Goal: Task Accomplishment & Management: Use online tool/utility

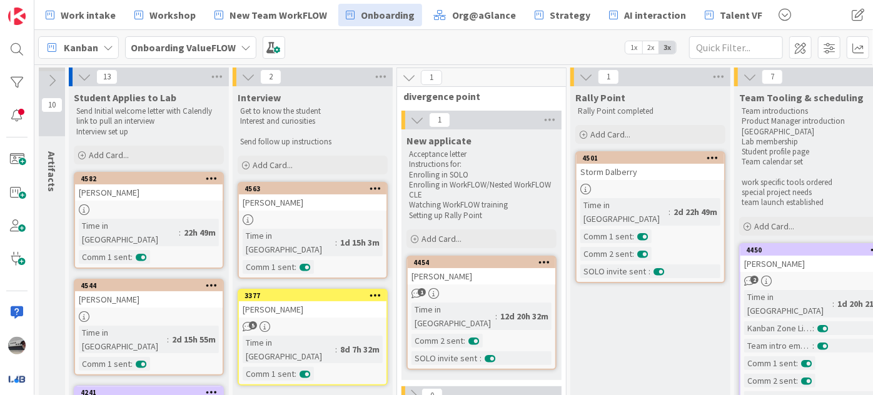
click at [192, 49] on b "Onboarding ValueFLOW" at bounding box center [183, 47] width 105 height 13
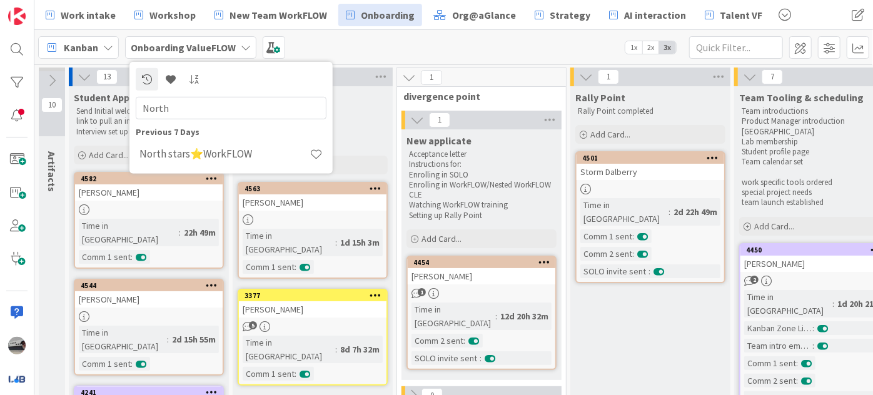
type input "North"
click at [434, 51] on div "Kanban Onboarding ValueFLOW North Previous 7 Days North stars⭐WorkFLOW 1x 2x 3x" at bounding box center [453, 47] width 839 height 34
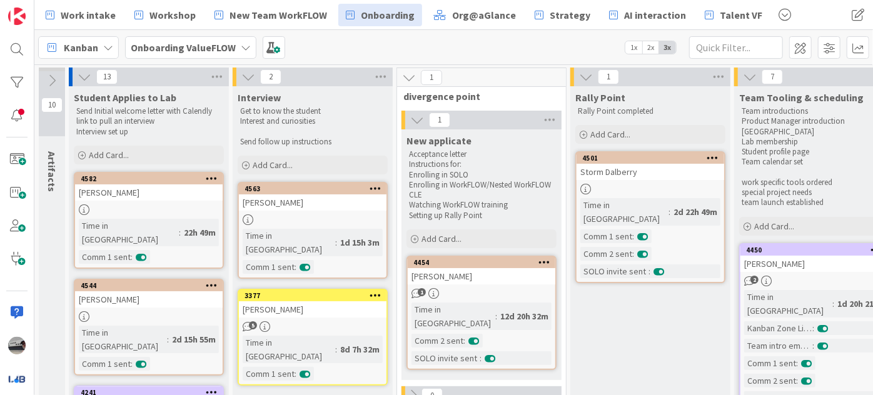
click at [234, 43] on div "Onboarding ValueFLOW" at bounding box center [190, 47] width 131 height 23
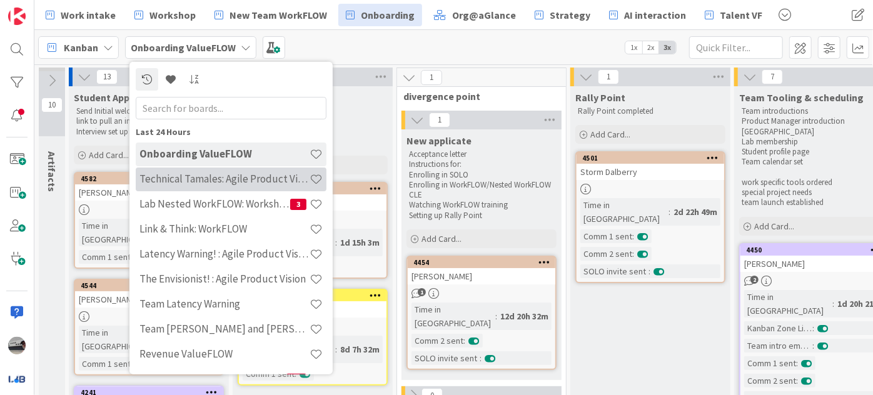
click at [266, 177] on h4 "Technical Tamales: Agile Product Vision" at bounding box center [224, 179] width 170 height 13
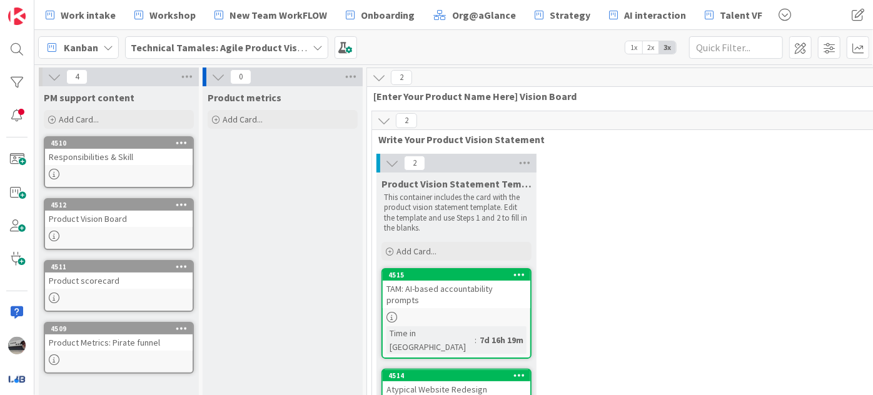
click at [265, 44] on b "Technical Tamales: Agile Product Vision" at bounding box center [221, 47] width 181 height 13
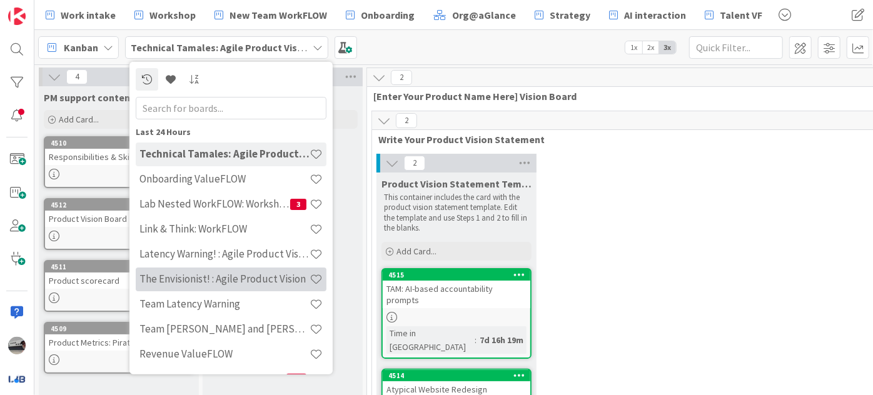
click at [275, 277] on h4 "The Envisionist! : Agile Product Vision" at bounding box center [224, 279] width 170 height 13
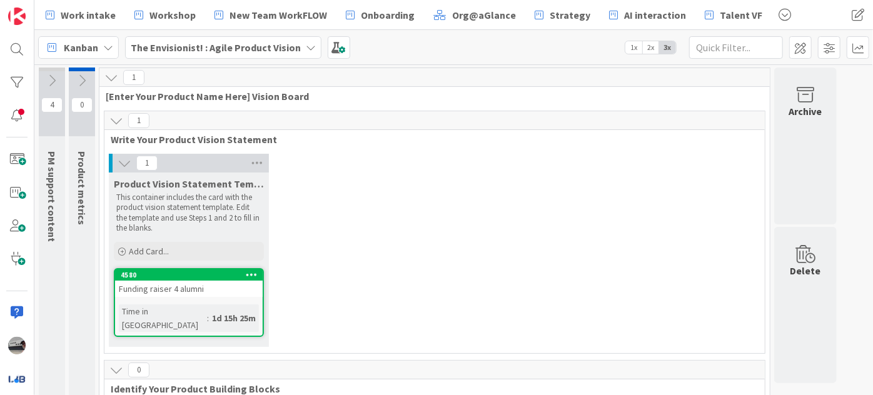
click at [251, 54] on div "The Envisionist! : Agile Product Vision" at bounding box center [223, 47] width 196 height 23
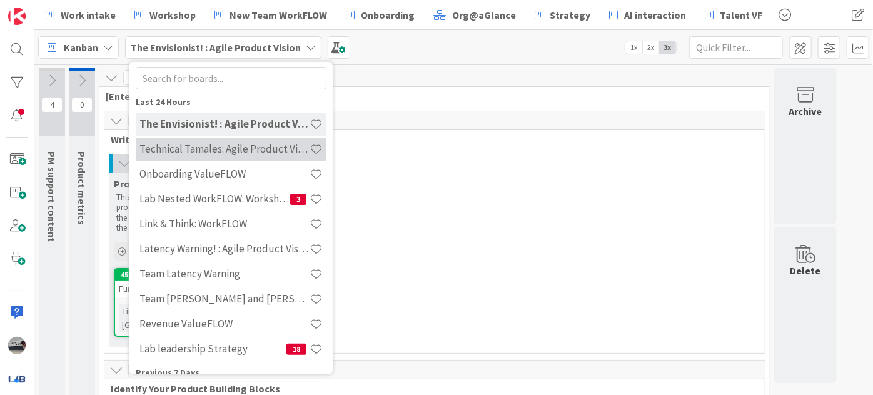
scroll to position [56, 0]
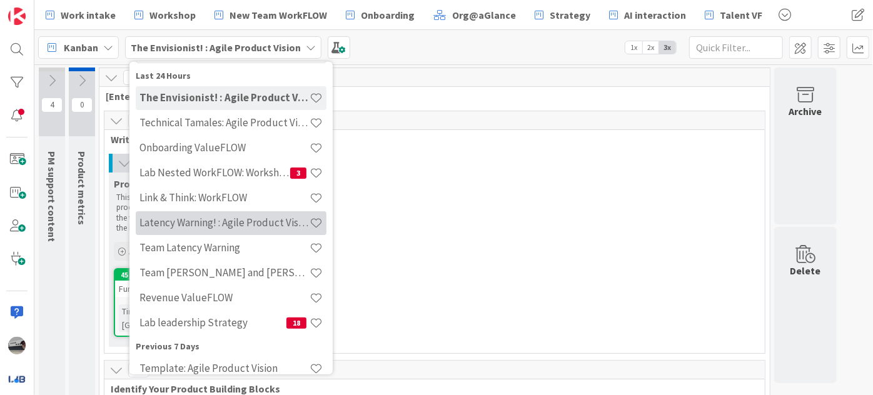
click at [267, 221] on h4 "Latency Warning! : Agile Product Vision" at bounding box center [224, 222] width 170 height 13
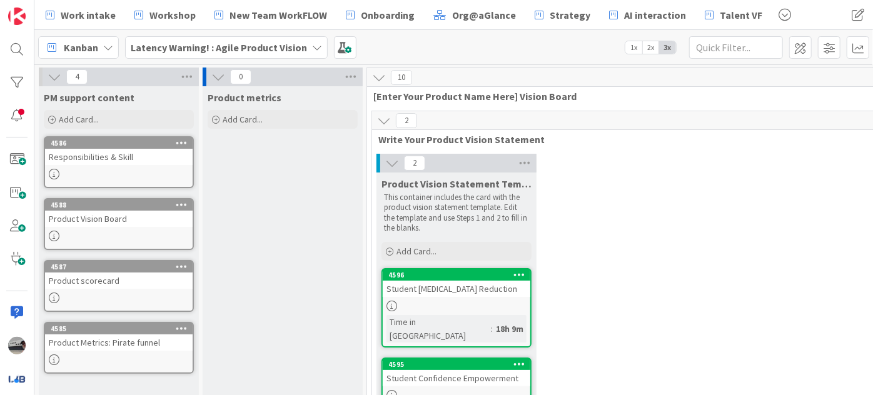
click at [190, 46] on b "Latency Warning! : Agile Product Vision" at bounding box center [219, 47] width 176 height 13
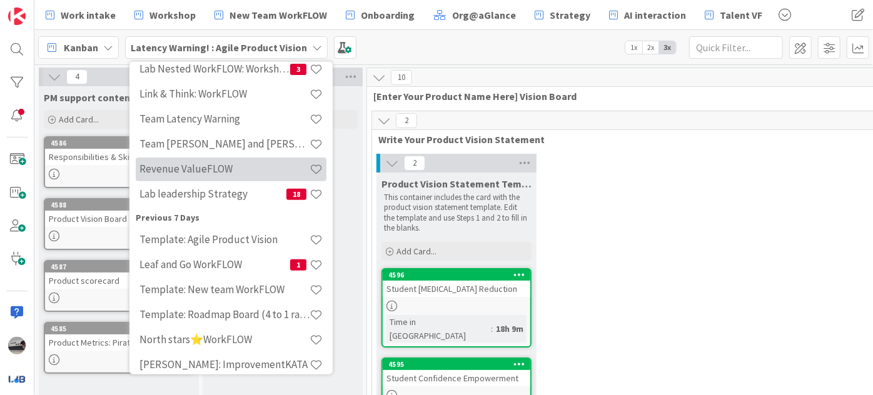
scroll to position [205, 0]
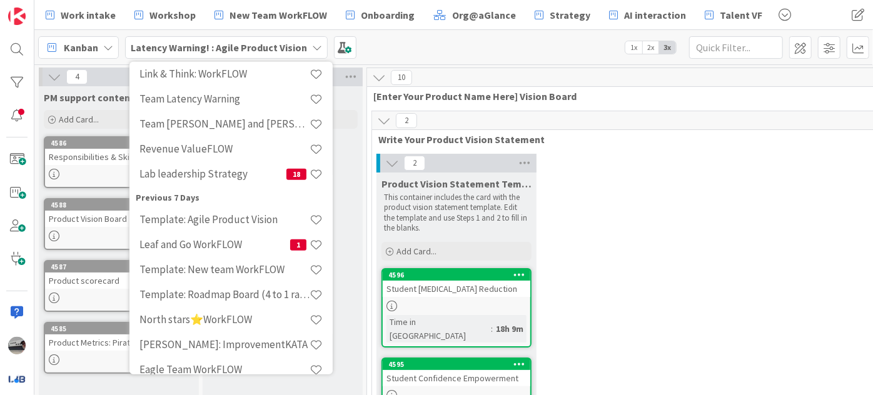
click at [265, 216] on h4 "Template: Agile Product Vision" at bounding box center [224, 219] width 170 height 13
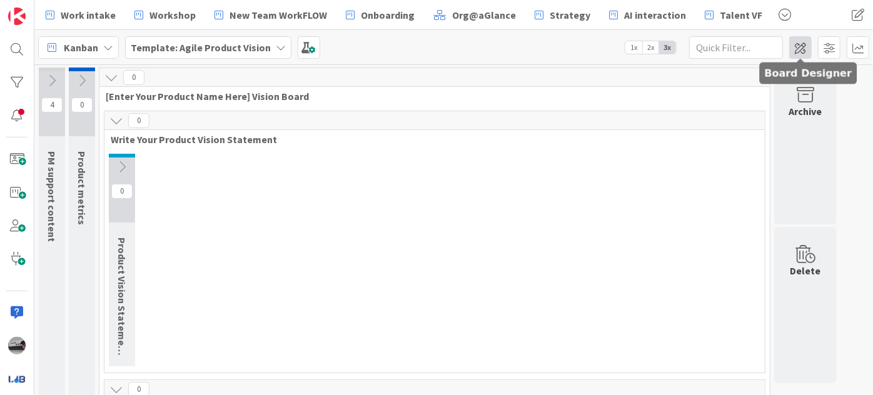
click at [801, 48] on span at bounding box center [800, 47] width 23 height 23
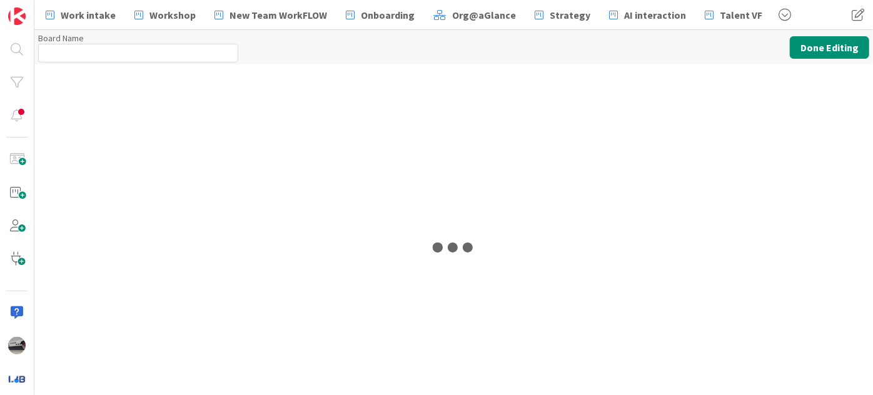
type input "Template: Agile Product Vision"
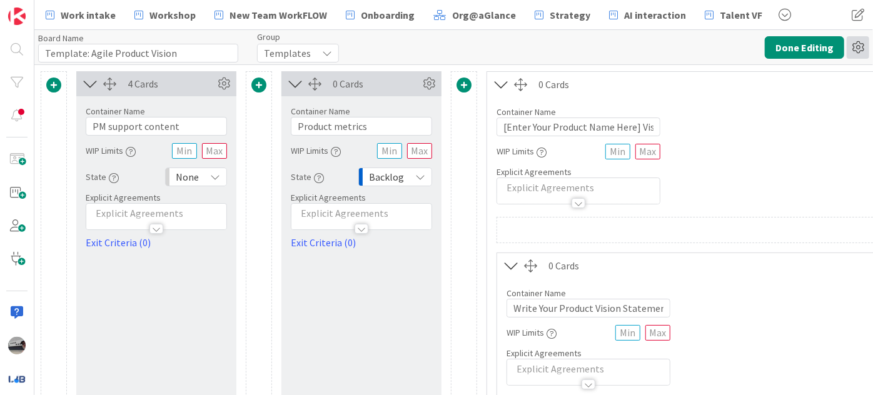
click at [860, 36] on icon at bounding box center [858, 47] width 23 height 23
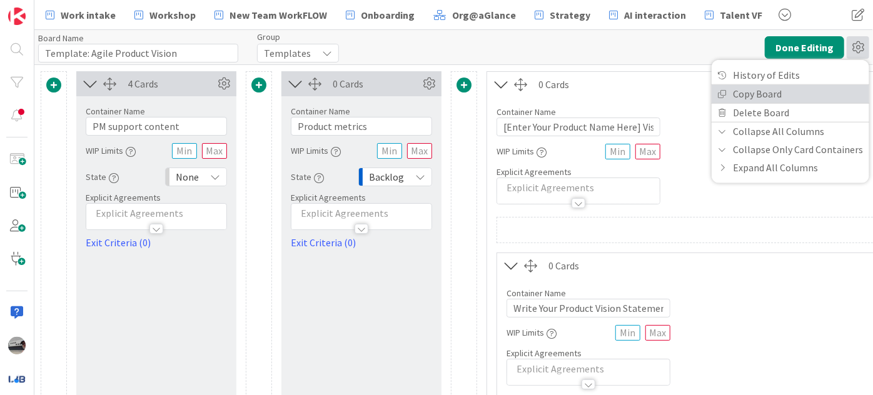
click at [779, 91] on link "Copy Board" at bounding box center [791, 93] width 158 height 18
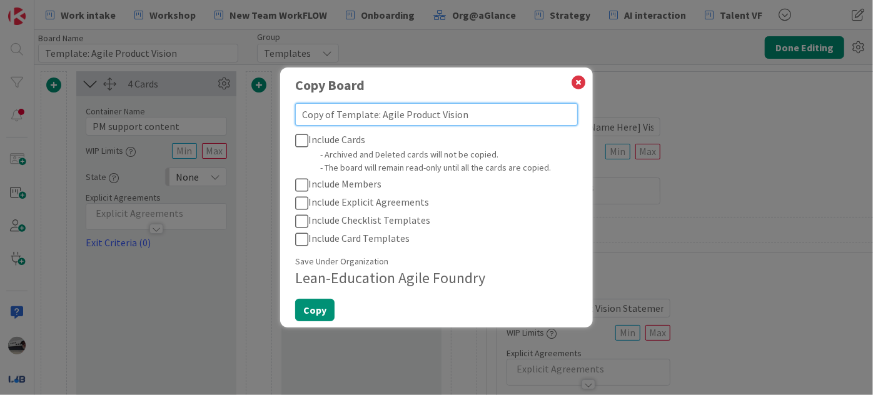
drag, startPoint x: 375, startPoint y: 114, endPoint x: 281, endPoint y: 113, distance: 93.2
click at [282, 113] on div "Copy Board Copy of Template: Agile Product Vision Include Cards - Archived and …" at bounding box center [436, 198] width 313 height 260
paste textarea "North stars⭐"
type textarea "North stars⭐: Agile Product Vision"
type textarea "x"
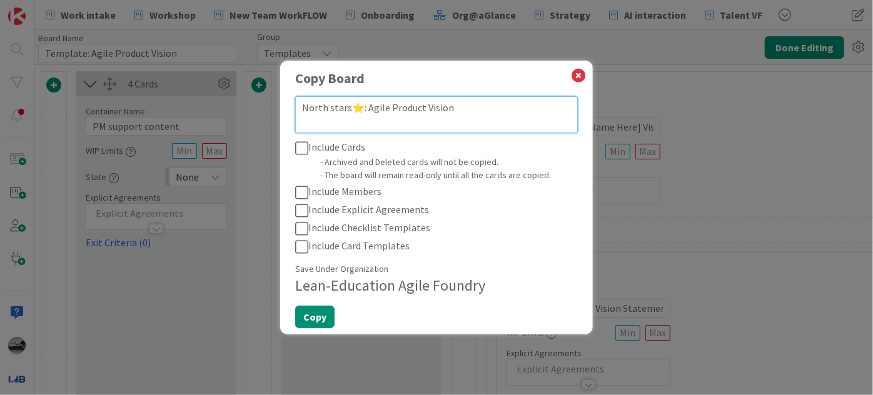
click at [299, 119] on textarea "North stars⭐: Agile Product Vision" at bounding box center [436, 114] width 283 height 37
type textarea "North stars⭐: Agile Product Vision"
type textarea "x"
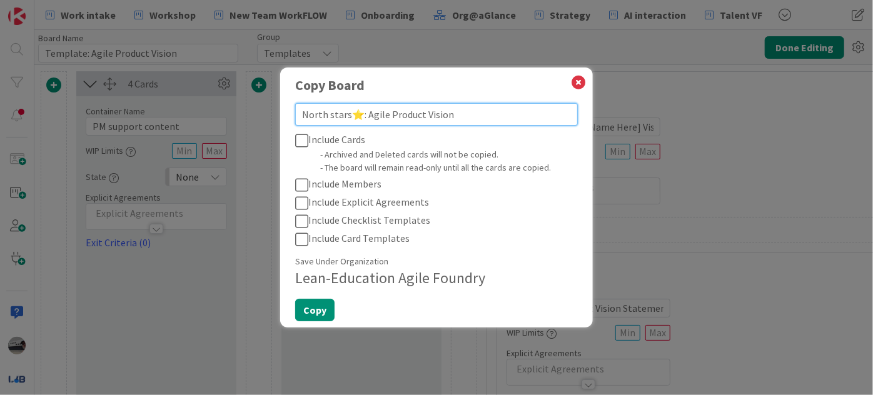
type textarea "North stars⭐: Agile Product Vision"
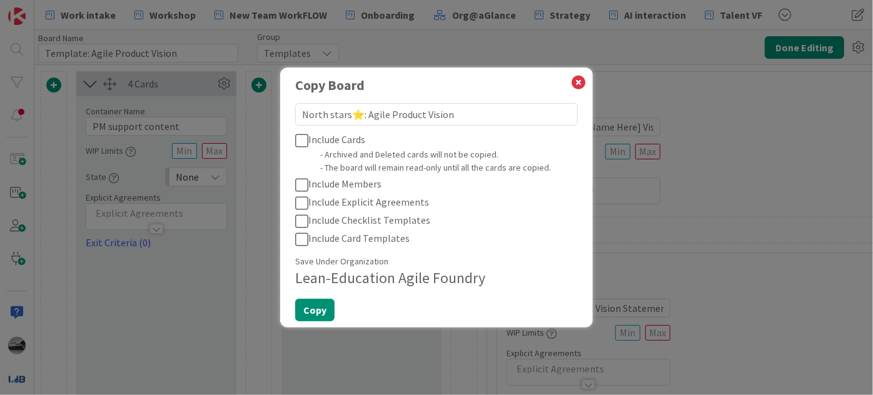
click at [303, 142] on icon at bounding box center [301, 140] width 13 height 15
click at [300, 185] on icon at bounding box center [301, 185] width 13 height 15
click at [298, 205] on icon at bounding box center [301, 203] width 13 height 15
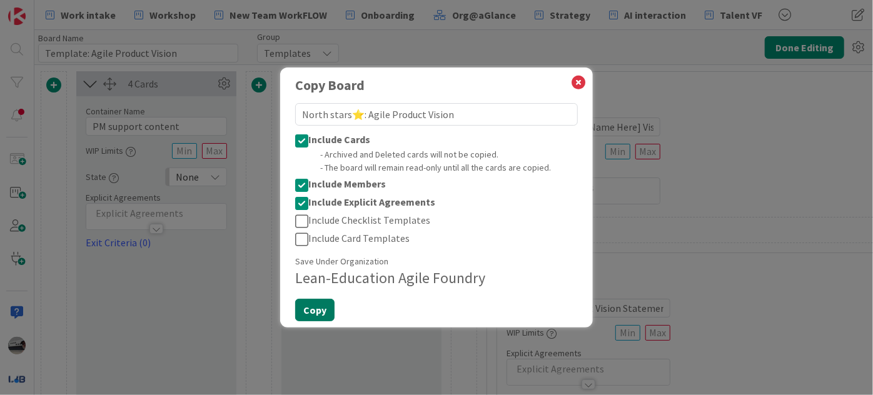
click at [303, 314] on button "Copy" at bounding box center [314, 310] width 39 height 23
type textarea "x"
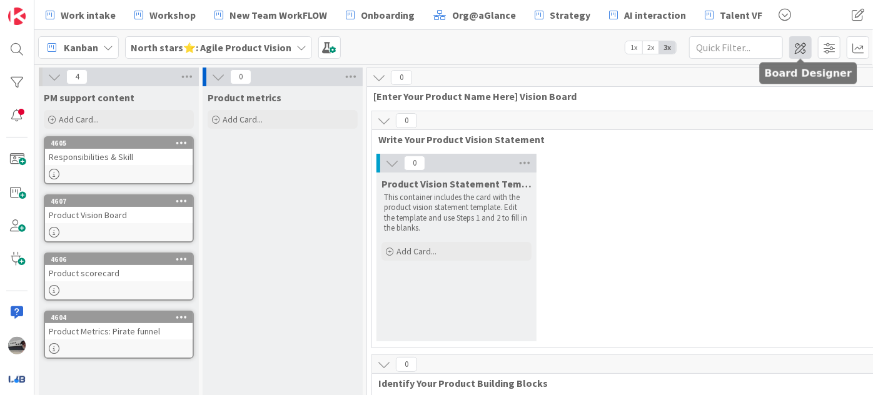
click at [796, 46] on span at bounding box center [800, 47] width 23 height 23
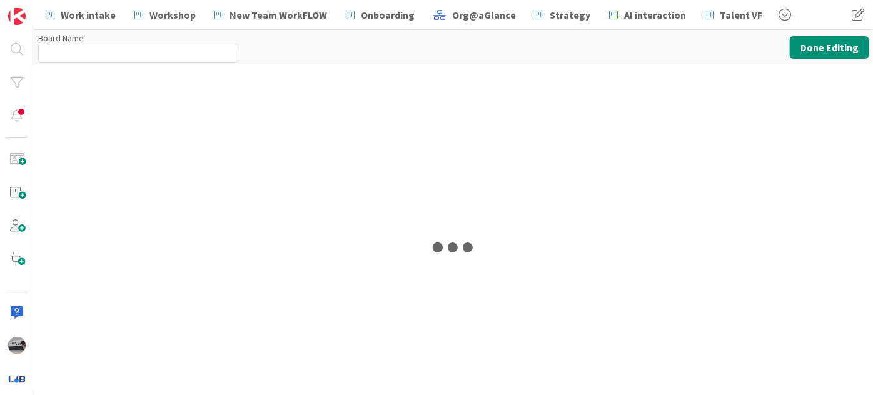
type input "North stars⭐: Agile Product Vision"
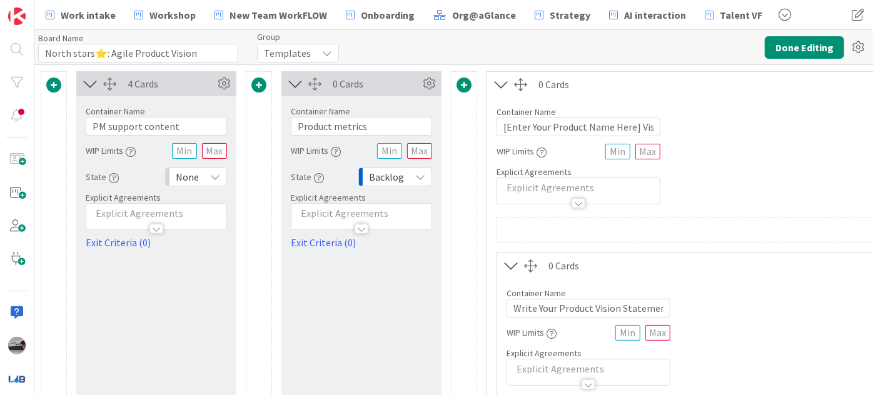
click at [310, 54] on div "Templates" at bounding box center [298, 53] width 82 height 19
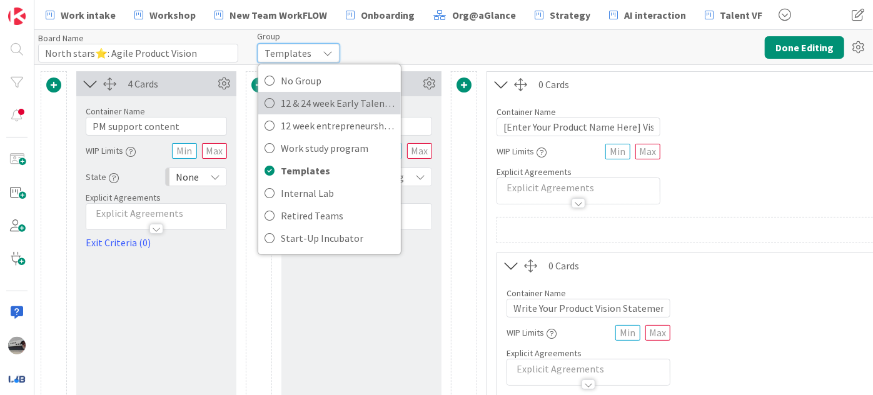
click at [310, 95] on span "12 & 24 week Early Talent incu." at bounding box center [338, 103] width 114 height 19
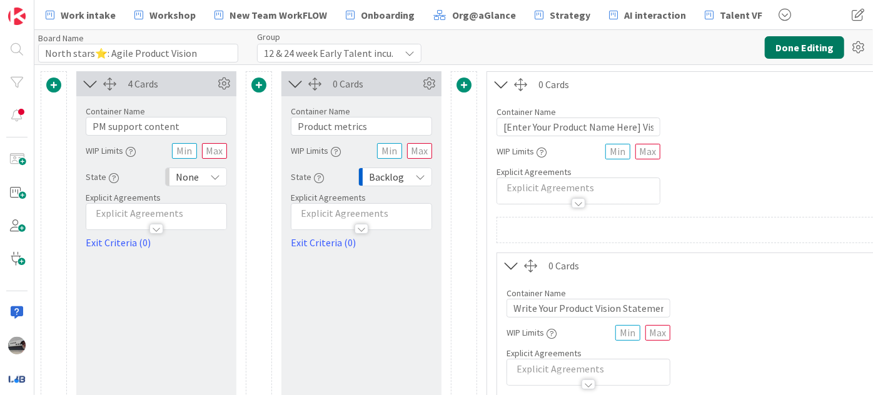
click at [819, 47] on button "Done Editing" at bounding box center [804, 47] width 79 height 23
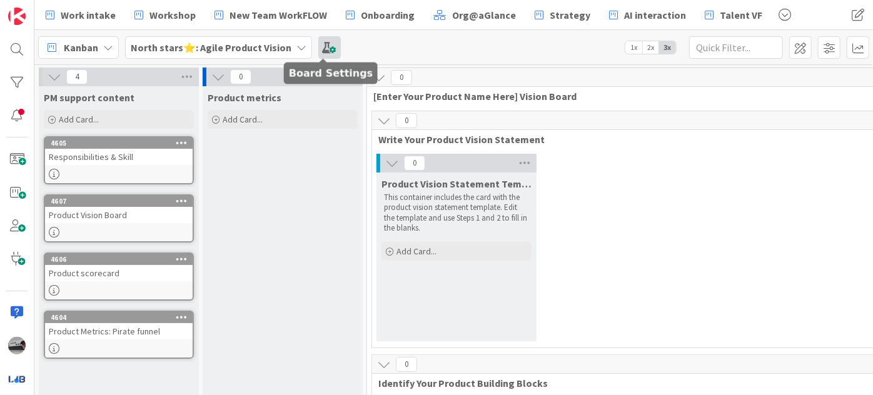
click at [322, 46] on span at bounding box center [329, 47] width 23 height 23
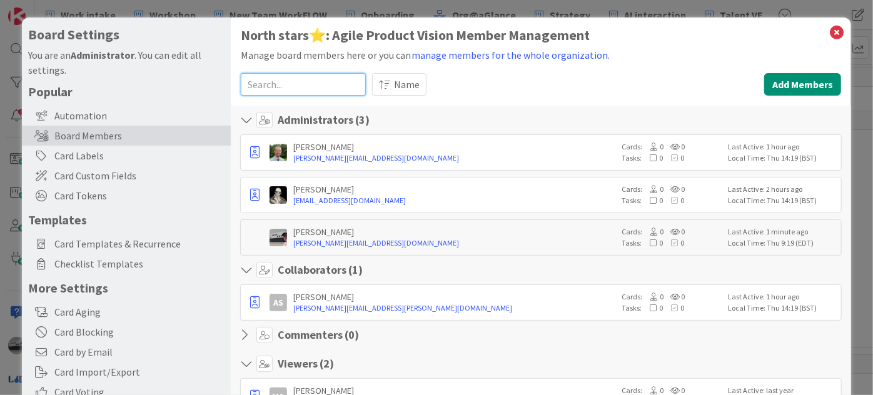
paste input "[EMAIL_ADDRESS][DOMAIN_NAME]"
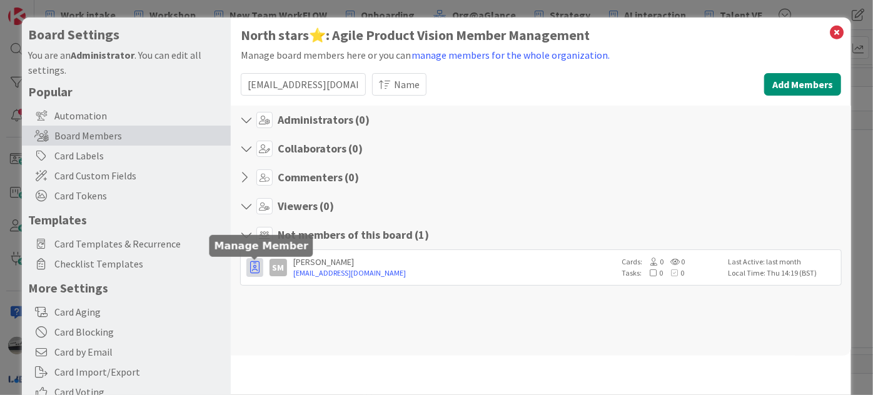
click at [252, 267] on icon "button" at bounding box center [254, 267] width 9 height 13
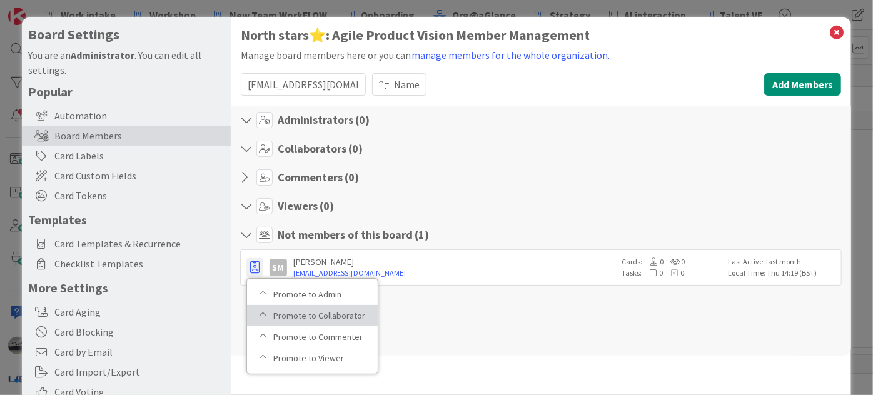
click at [276, 312] on p "Promote to Collaborator" at bounding box center [316, 316] width 87 height 9
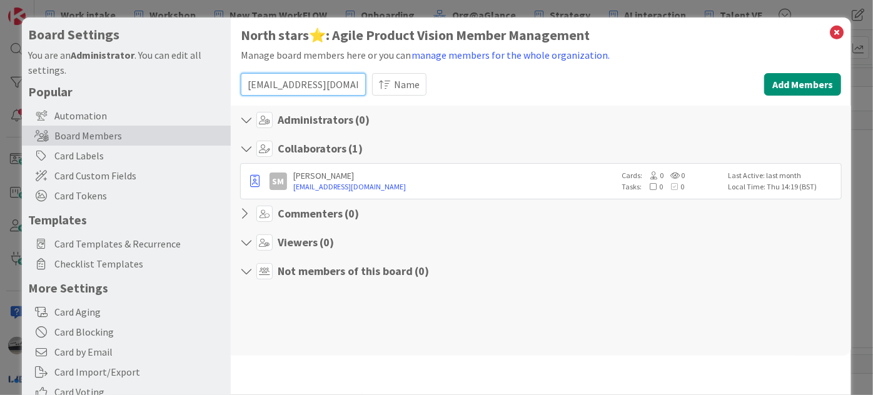
click at [307, 84] on input "[EMAIL_ADDRESS][DOMAIN_NAME]" at bounding box center [303, 84] width 125 height 23
paste input "[EMAIL_ADDRESS][DOMAIN_NAME]"
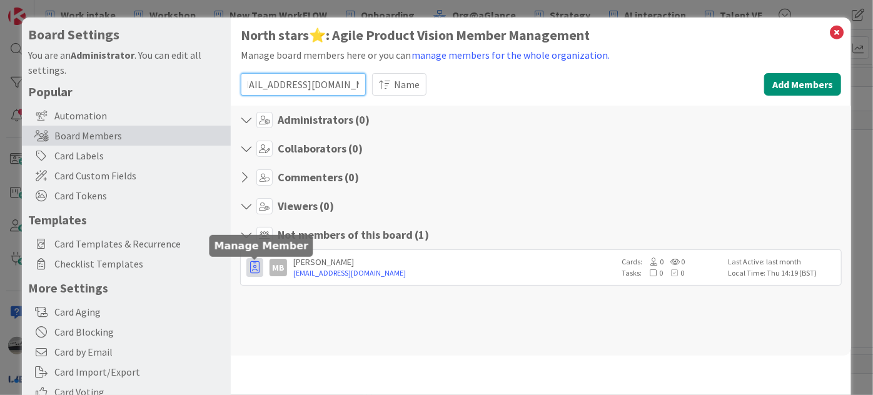
type input "[EMAIL_ADDRESS][DOMAIN_NAME]"
click at [253, 271] on icon "button" at bounding box center [254, 267] width 9 height 13
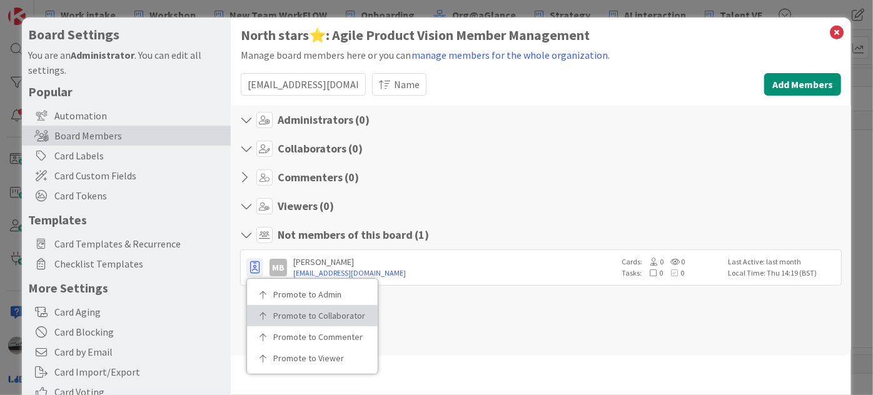
click at [285, 315] on p "Promote to Collaborator" at bounding box center [316, 316] width 87 height 9
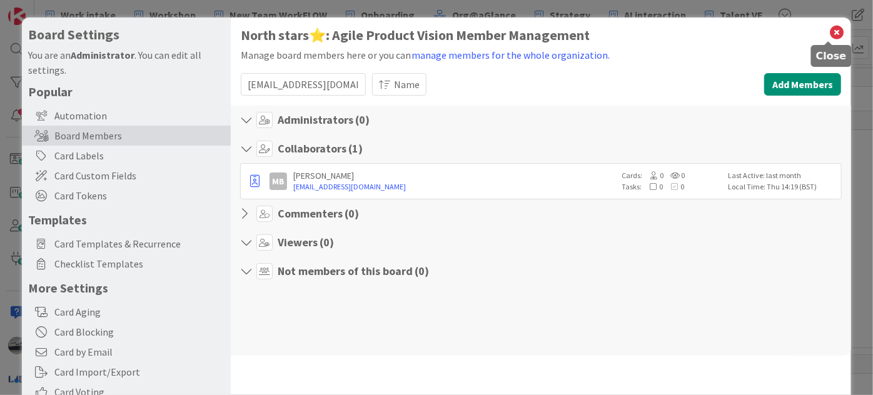
click at [829, 26] on icon at bounding box center [837, 33] width 16 height 18
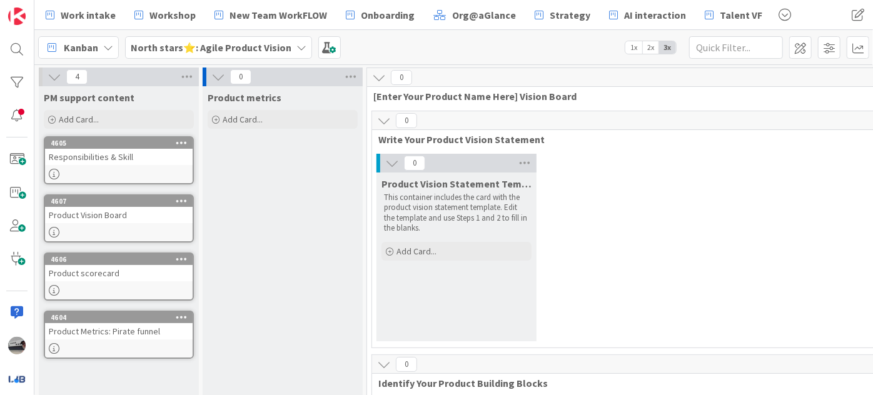
click at [56, 78] on icon at bounding box center [55, 77] width 14 height 14
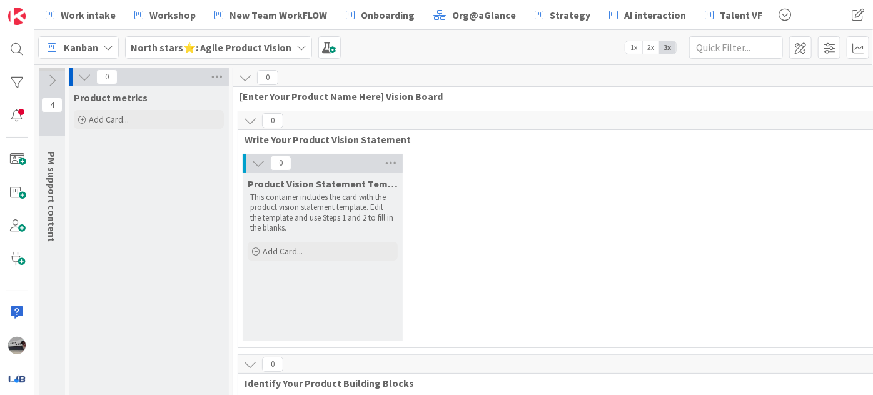
click at [80, 76] on icon at bounding box center [85, 77] width 14 height 14
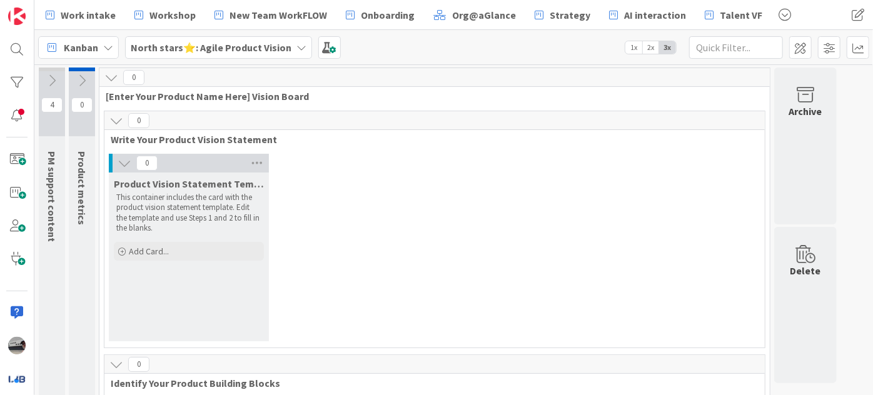
click at [129, 161] on icon at bounding box center [125, 163] width 14 height 14
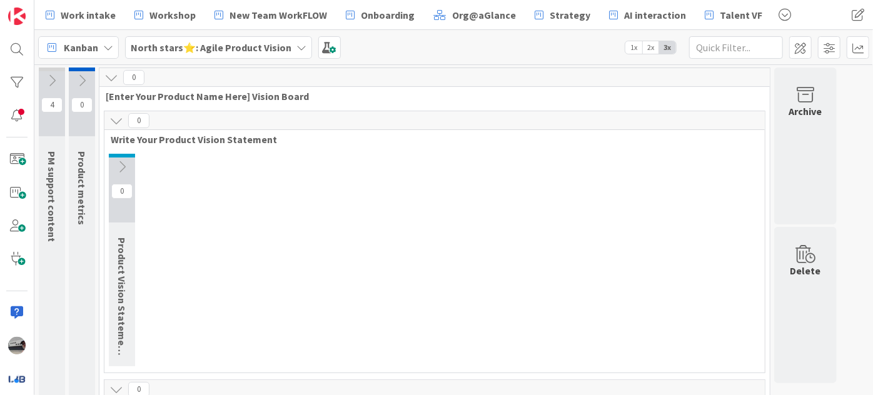
click at [112, 119] on icon at bounding box center [116, 121] width 14 height 14
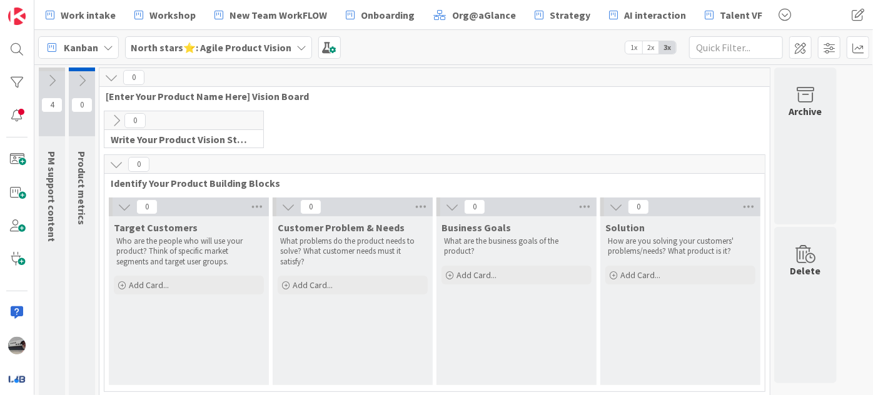
click at [121, 202] on icon at bounding box center [125, 207] width 14 height 14
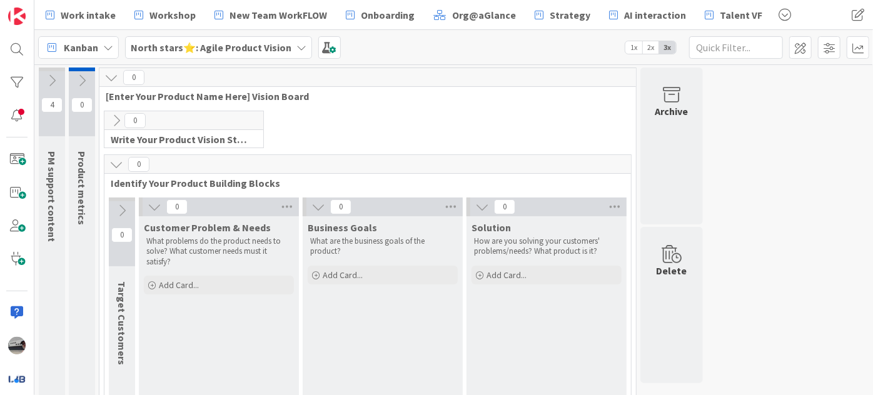
click at [156, 203] on icon at bounding box center [155, 207] width 14 height 14
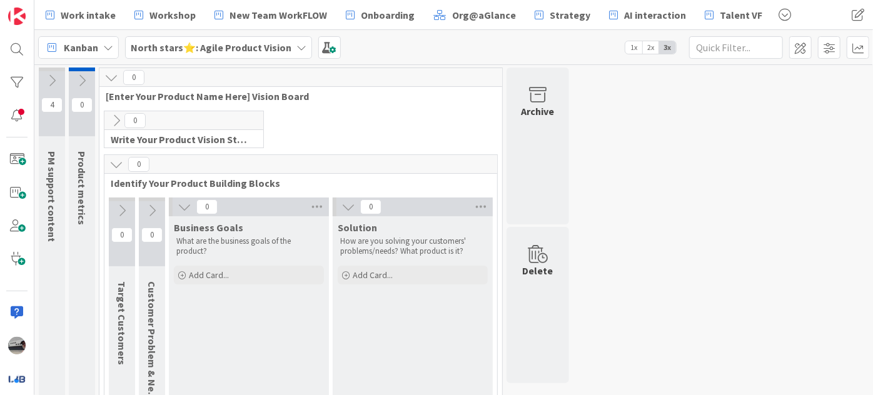
click at [181, 209] on icon at bounding box center [185, 207] width 14 height 14
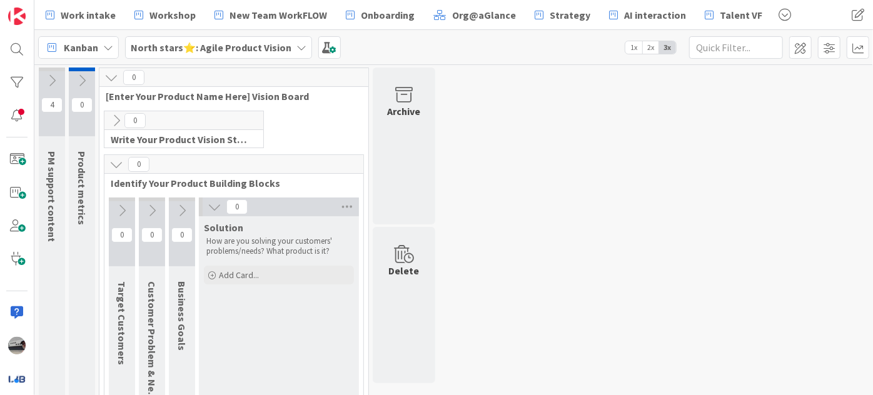
click at [212, 206] on icon at bounding box center [215, 207] width 14 height 14
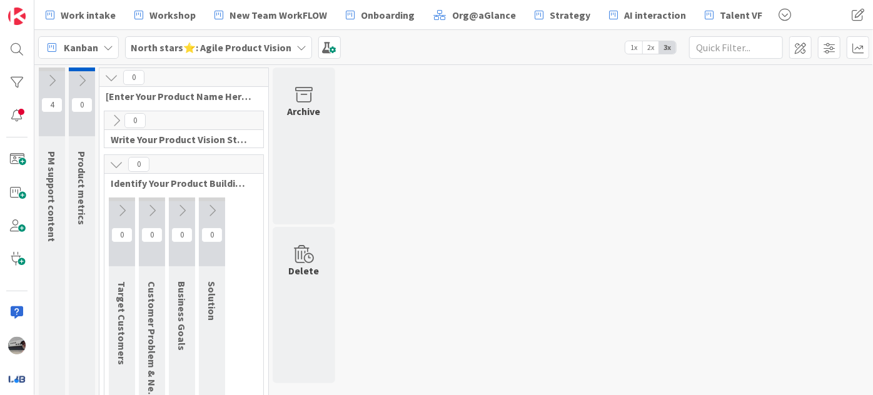
click at [116, 165] on icon at bounding box center [116, 165] width 14 height 14
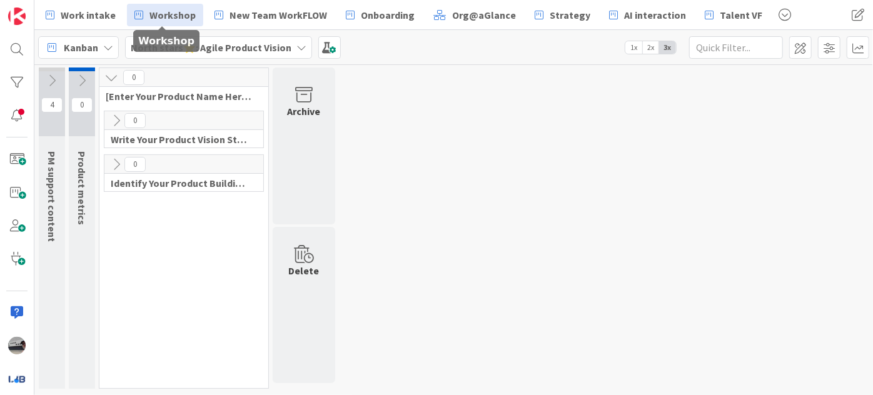
click at [170, 17] on span "Workshop" at bounding box center [173, 15] width 46 height 15
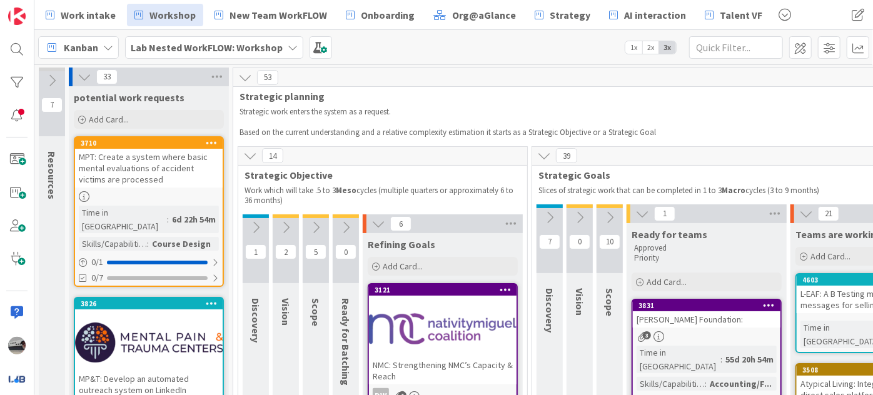
click at [546, 221] on icon at bounding box center [550, 218] width 14 height 14
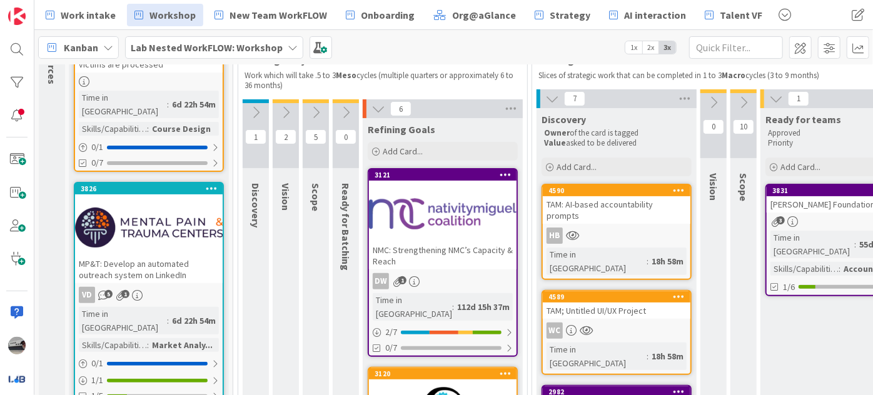
scroll to position [113, 0]
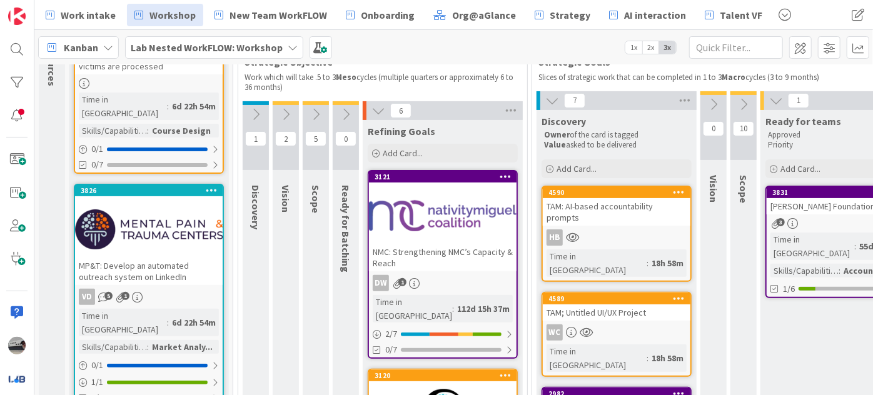
click at [717, 106] on icon at bounding box center [714, 105] width 14 height 14
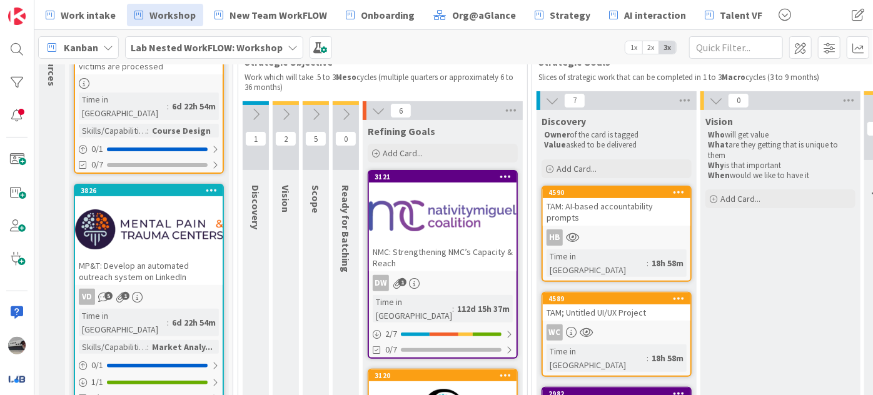
click at [250, 48] on b "Lab Nested WorkFLOW: Workshop" at bounding box center [207, 47] width 152 height 13
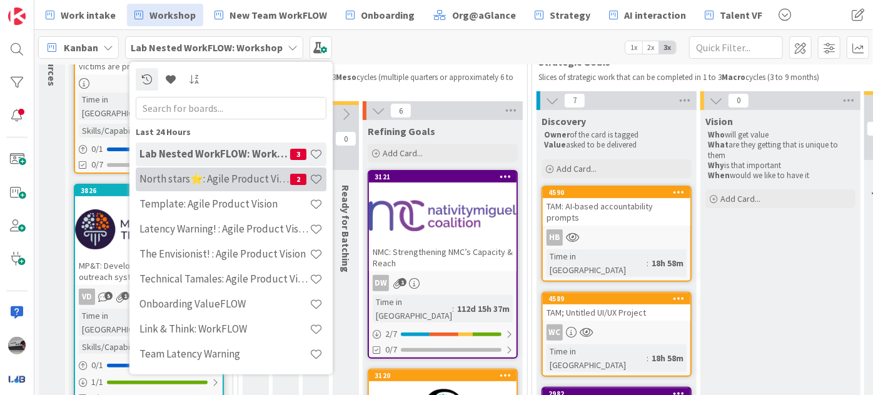
click at [224, 175] on h4 "North stars⭐: Agile Product Vision" at bounding box center [214, 179] width 151 height 13
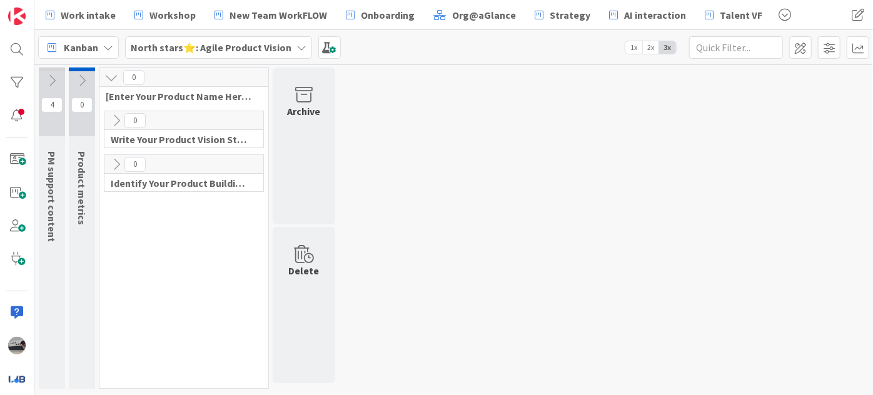
click at [109, 73] on icon at bounding box center [111, 78] width 14 height 14
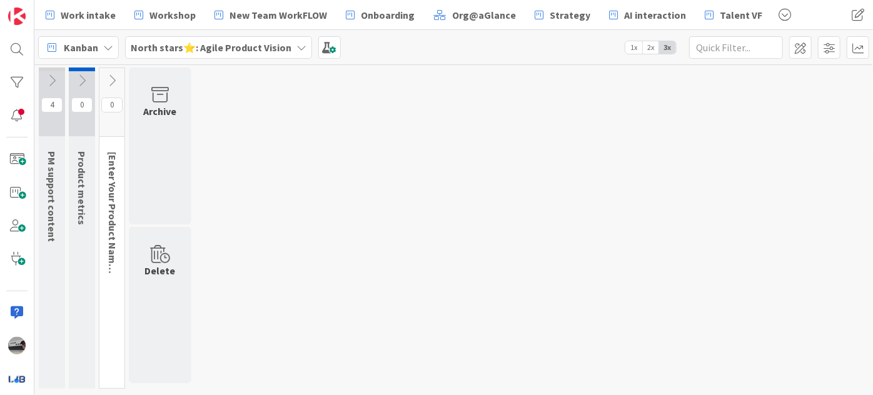
click at [84, 76] on icon at bounding box center [82, 81] width 14 height 14
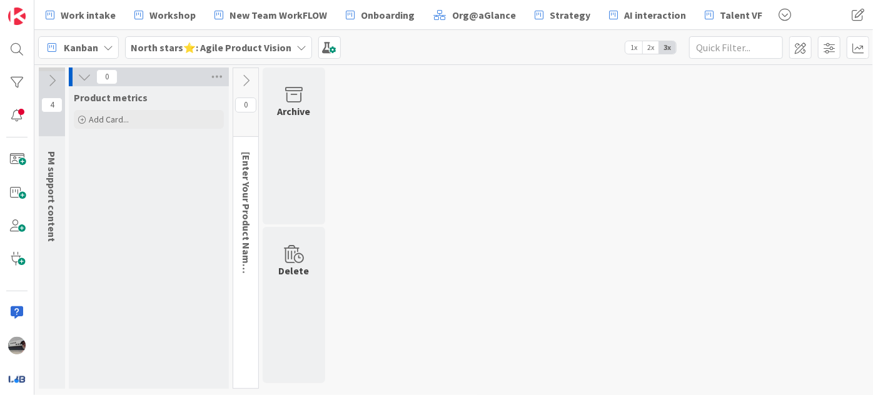
click at [84, 76] on icon at bounding box center [85, 77] width 14 height 14
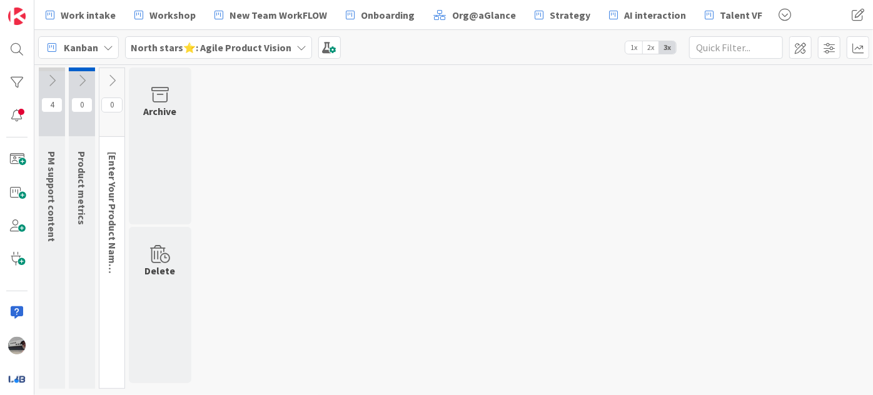
click at [106, 80] on icon at bounding box center [112, 81] width 14 height 14
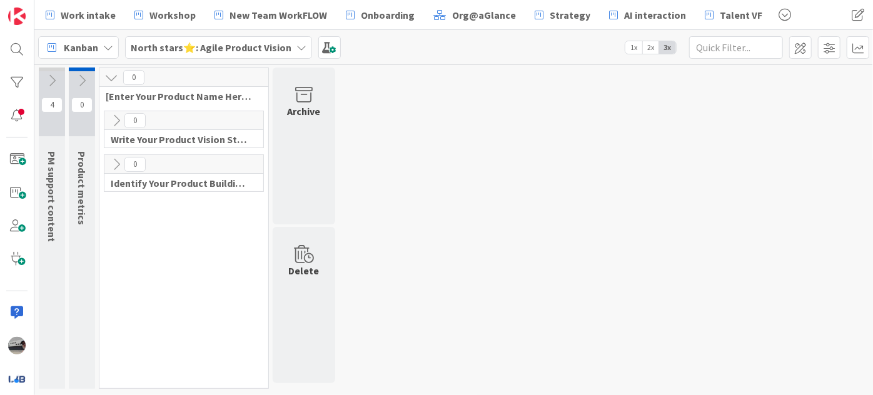
click at [196, 46] on b "North stars⭐: Agile Product Vision" at bounding box center [211, 47] width 161 height 13
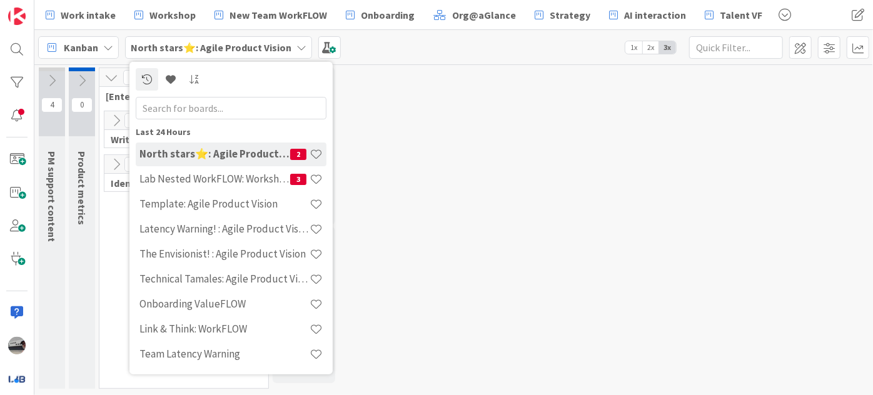
click at [216, 111] on input "text" at bounding box center [231, 107] width 191 height 23
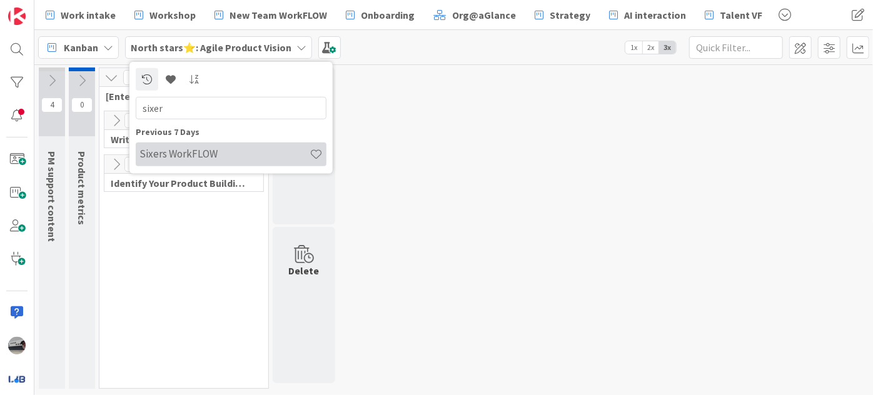
type input "sixer"
click at [221, 153] on h4 "Sixers WorkFLOW" at bounding box center [224, 154] width 170 height 13
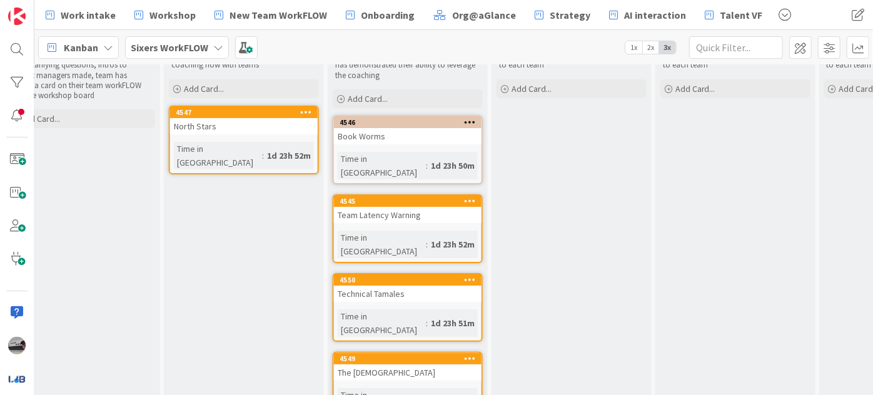
scroll to position [0, 530]
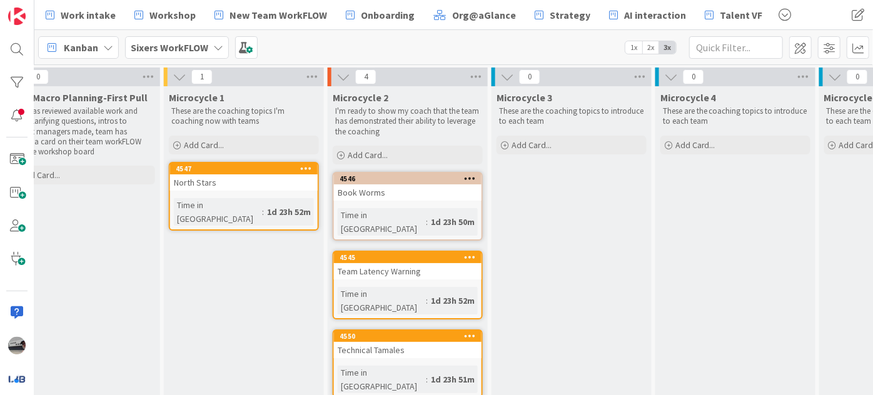
click at [196, 45] on b "Sixers WorkFLOW" at bounding box center [170, 47] width 78 height 13
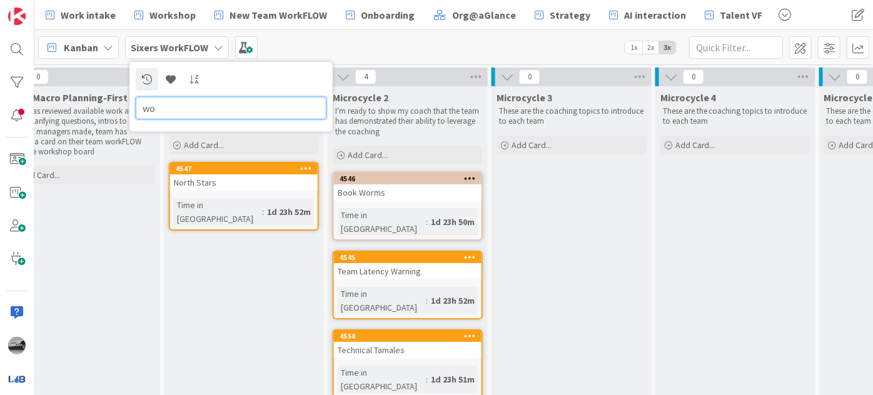
type input "w"
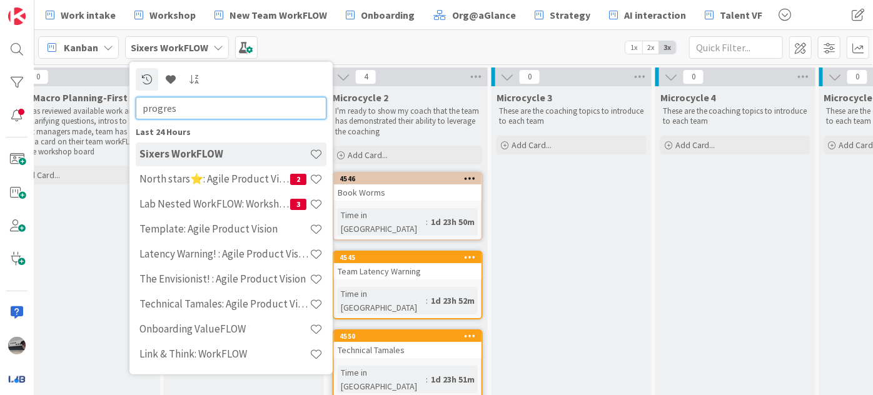
type input "progress"
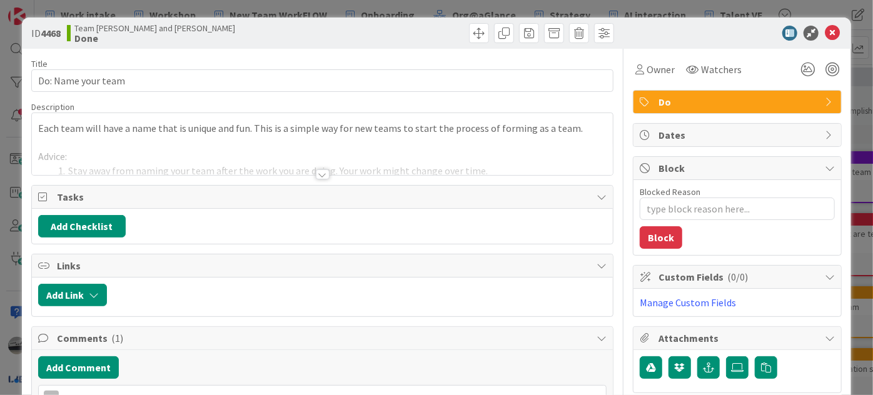
type textarea "x"
click at [317, 178] on div at bounding box center [323, 175] width 14 height 10
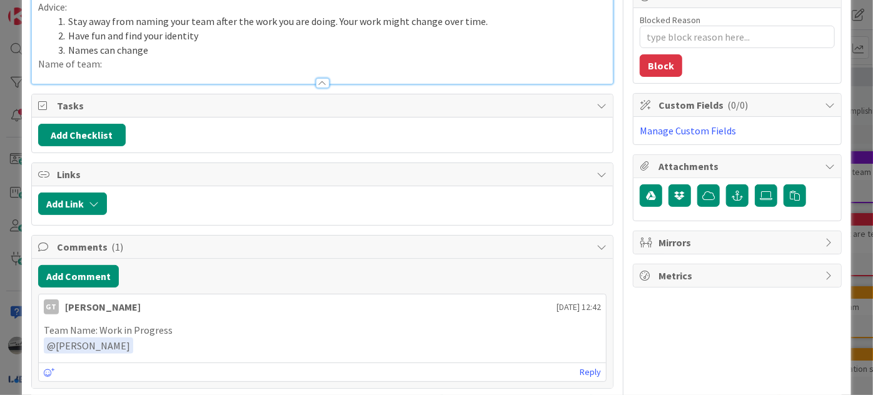
scroll to position [341, 0]
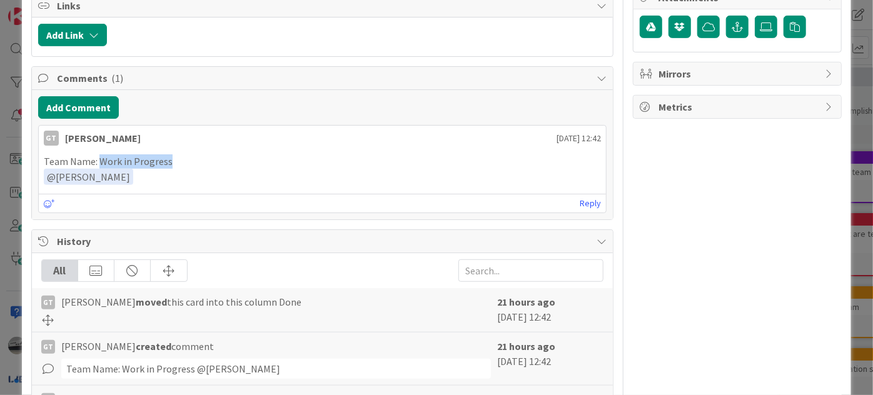
drag, startPoint x: 171, startPoint y: 161, endPoint x: 98, endPoint y: 161, distance: 73.2
click at [98, 161] on p "Team Name: Work in Progress" at bounding box center [322, 162] width 557 height 14
copy p "Work in Progress"
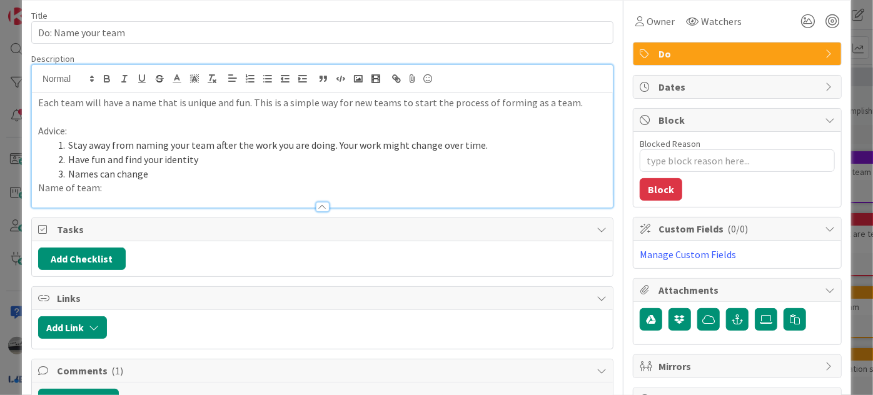
scroll to position [0, 0]
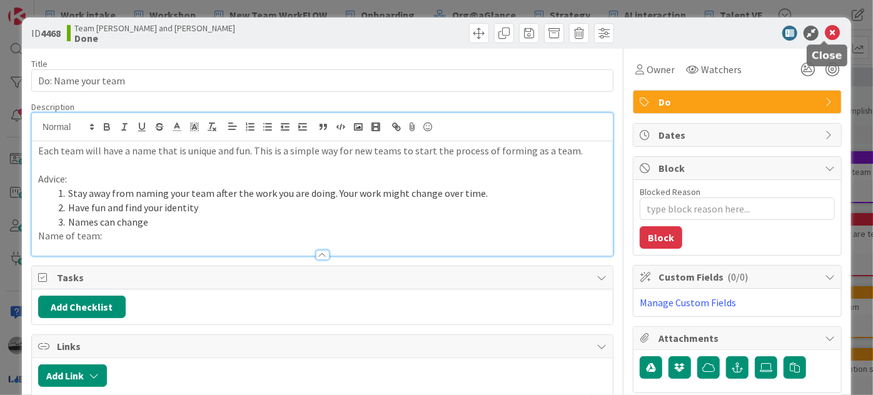
click at [825, 33] on icon at bounding box center [832, 33] width 15 height 15
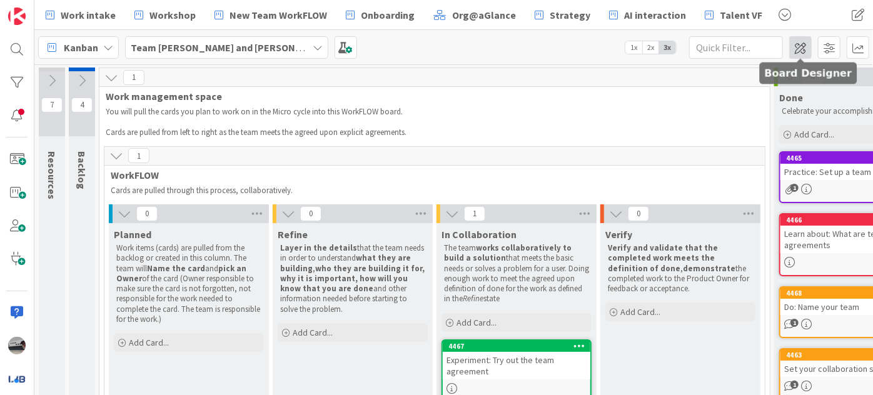
click at [793, 48] on span at bounding box center [800, 47] width 23 height 23
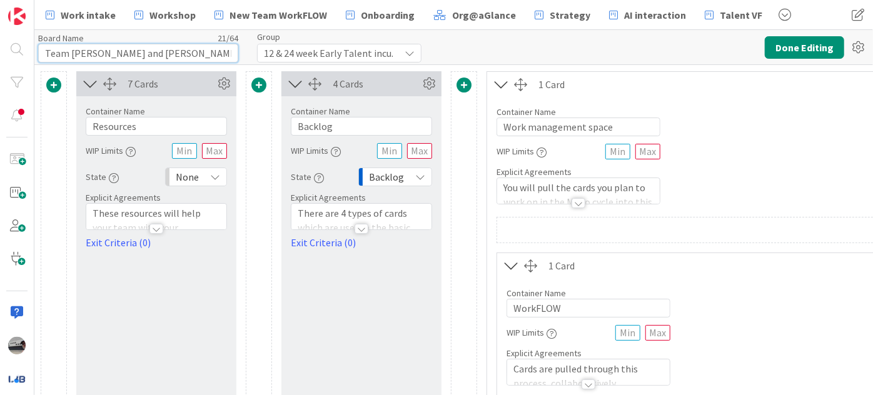
drag, startPoint x: 176, startPoint y: 56, endPoint x: 0, endPoint y: 52, distance: 175.8
click at [0, 52] on div "Work intake Workshop New Team WorkFLOW Onboarding Org@aGlance Strategy AI inter…" at bounding box center [436, 197] width 873 height 395
paste input "Work in Progress"
type input "Work in Progress: WorkFLOW"
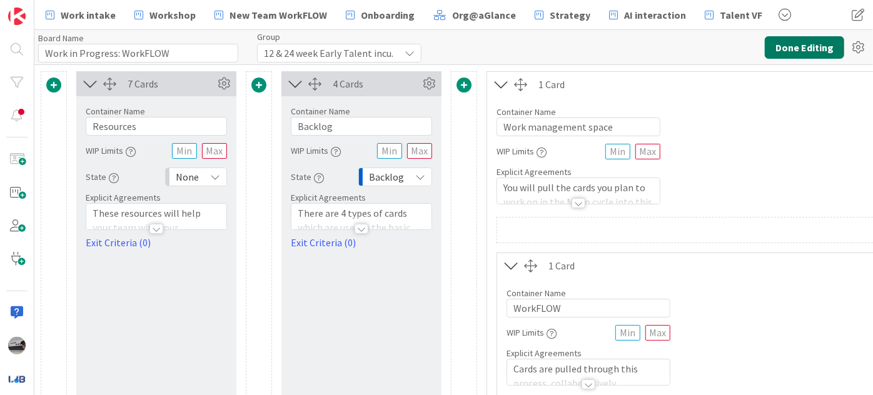
click at [817, 56] on button "Done Editing" at bounding box center [804, 47] width 79 height 23
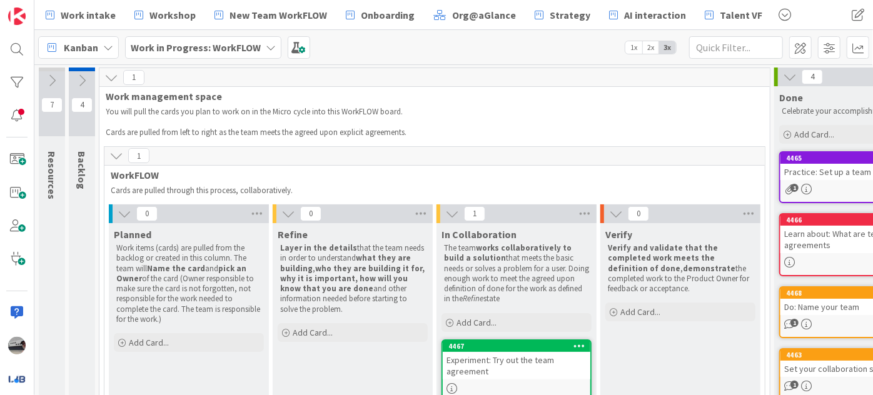
scroll to position [56, 0]
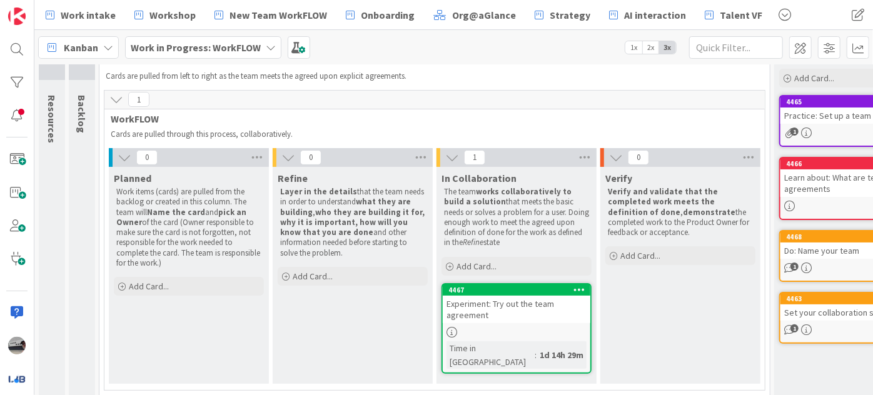
click at [831, 315] on div "Set your collaboration schedule" at bounding box center [855, 313] width 148 height 16
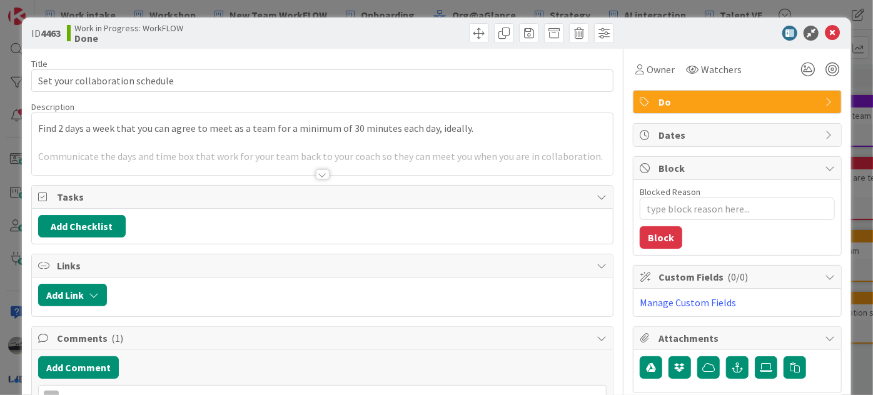
type textarea "x"
click at [316, 177] on div at bounding box center [323, 175] width 14 height 10
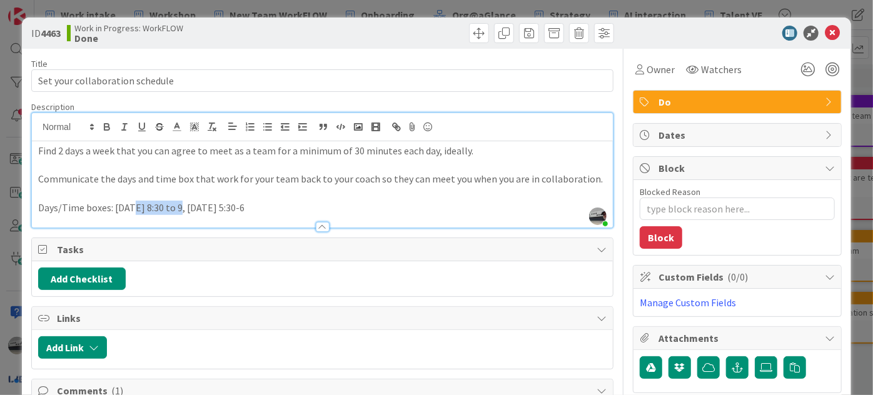
drag, startPoint x: 185, startPoint y: 208, endPoint x: 136, endPoint y: 206, distance: 48.8
click at [136, 206] on p "Days/Time boxes: Monday 8:30 to 9, Thursday 5:30-6" at bounding box center [322, 208] width 569 height 14
click at [131, 206] on p "Days/Time boxes: Monday 8:30 to 9, Thursday 5:30-6" at bounding box center [322, 208] width 569 height 14
drag, startPoint x: 115, startPoint y: 205, endPoint x: 183, endPoint y: 209, distance: 68.3
click at [183, 209] on p "Days/Time boxes: Monday 8:30 to 9, Thursday 5:30-6" at bounding box center [322, 208] width 569 height 14
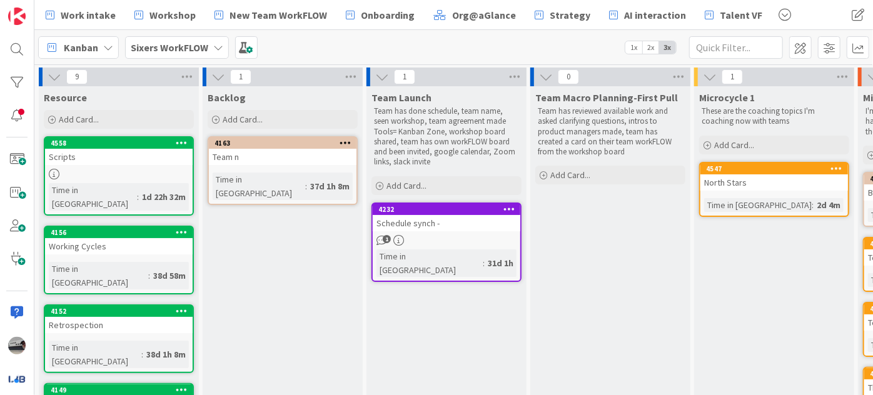
click at [193, 48] on b "Sixers WorkFLOW" at bounding box center [170, 47] width 78 height 13
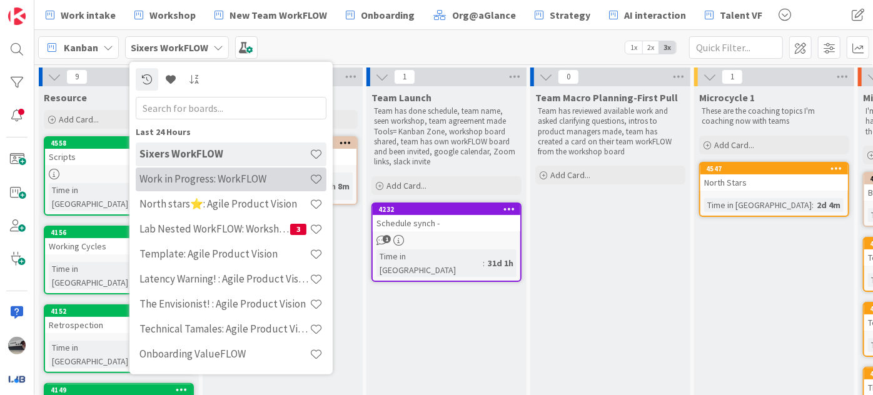
click at [236, 168] on div "Work in Progress: WorkFLOW" at bounding box center [231, 179] width 191 height 24
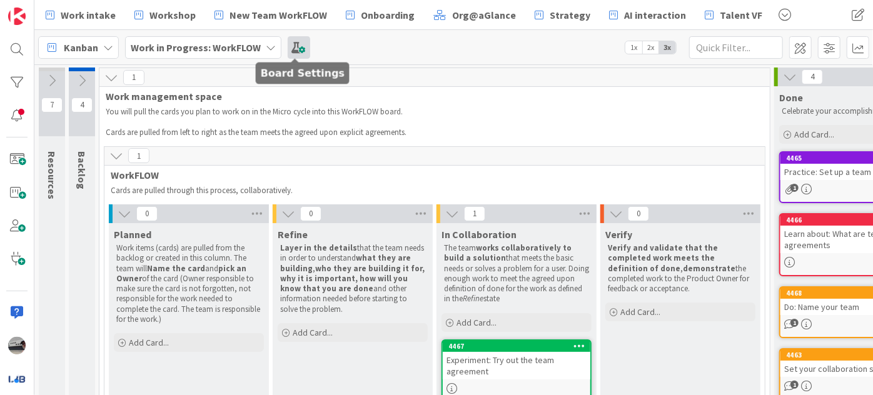
click at [305, 50] on span at bounding box center [299, 47] width 23 height 23
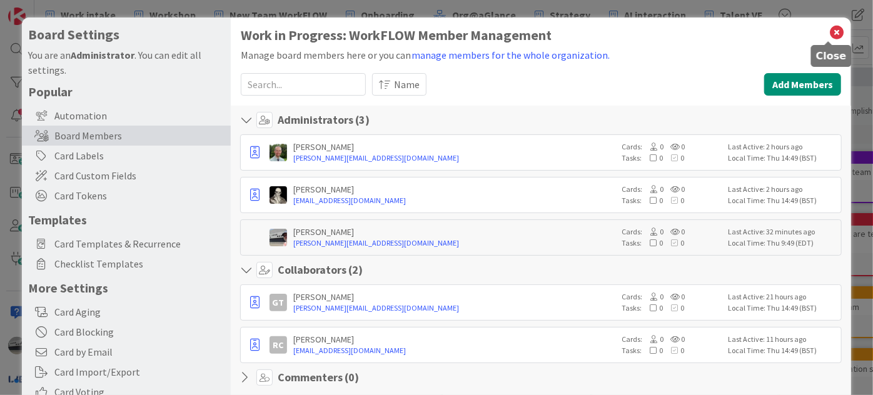
click at [831, 32] on icon at bounding box center [837, 33] width 16 height 18
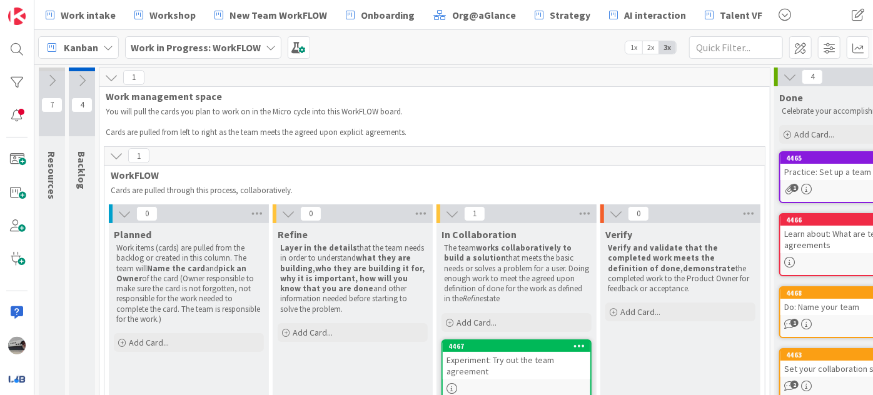
click at [192, 49] on b "Work in Progress: WorkFLOW" at bounding box center [196, 47] width 130 height 13
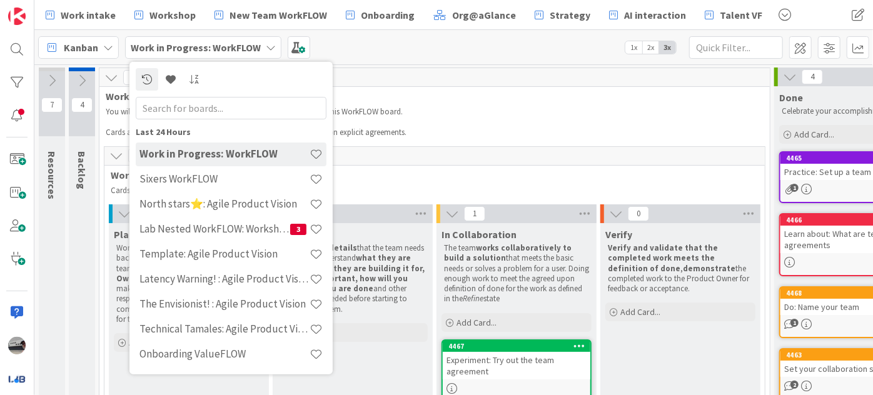
click at [487, 131] on p "Cards are pulled from left to right as the team meets the agreed upon explicit …" at bounding box center [427, 133] width 643 height 10
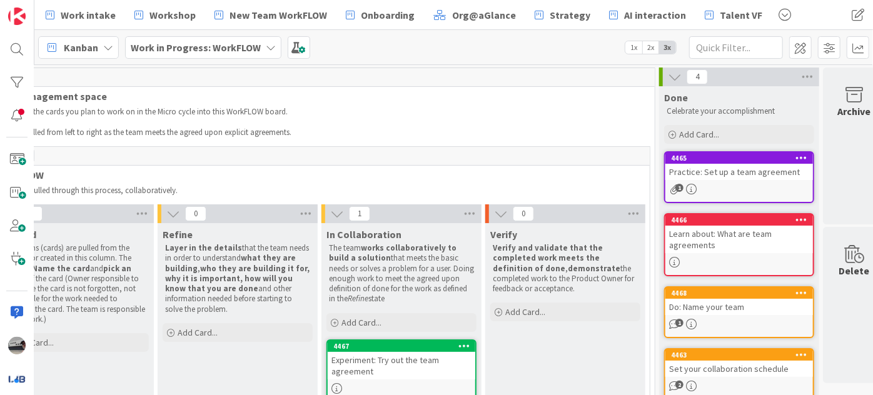
scroll to position [0, 139]
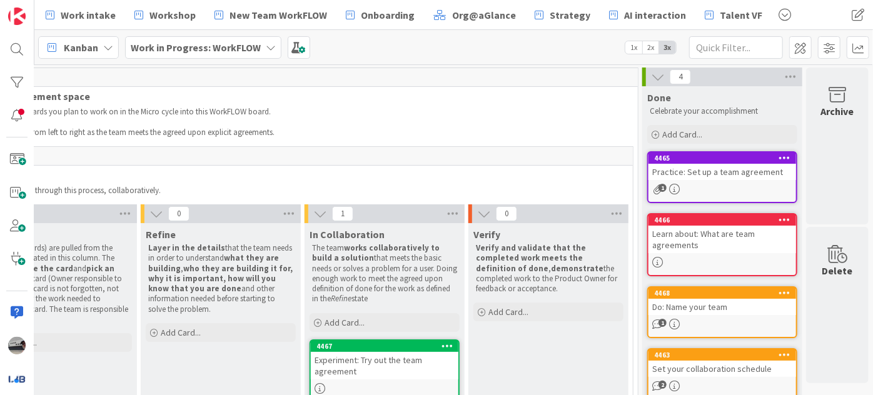
click at [231, 42] on b "Work in Progress: WorkFLOW" at bounding box center [196, 47] width 130 height 13
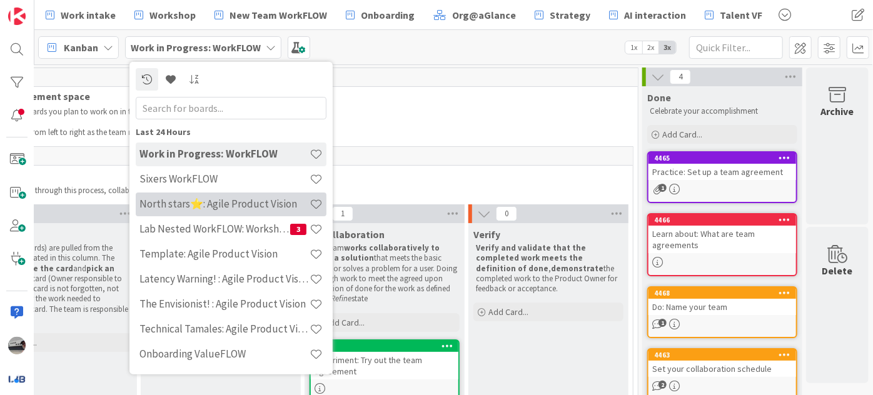
click at [204, 203] on h4 "North stars⭐: Agile Product Vision" at bounding box center [224, 204] width 170 height 13
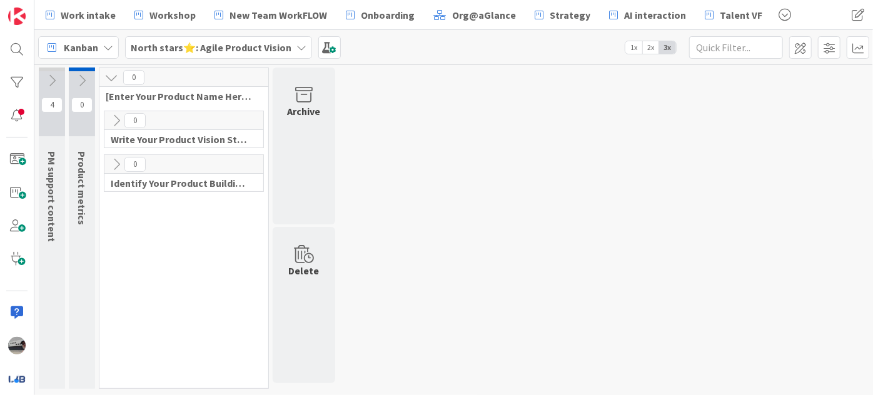
click at [297, 49] on icon at bounding box center [302, 48] width 10 height 10
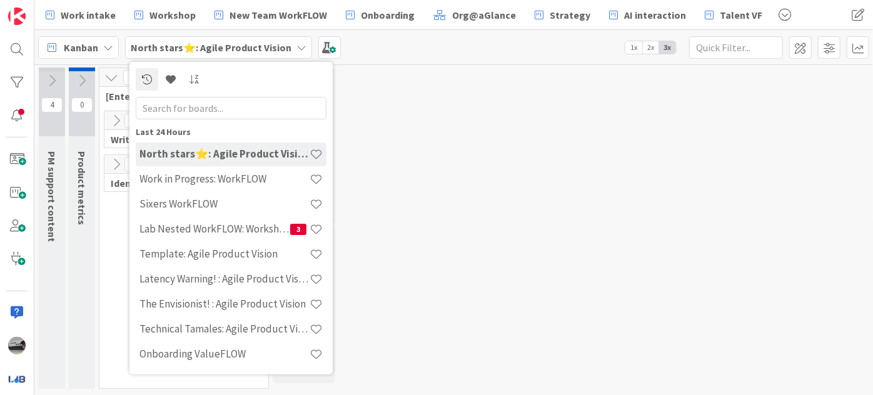
click at [191, 103] on input "text" at bounding box center [231, 107] width 191 height 23
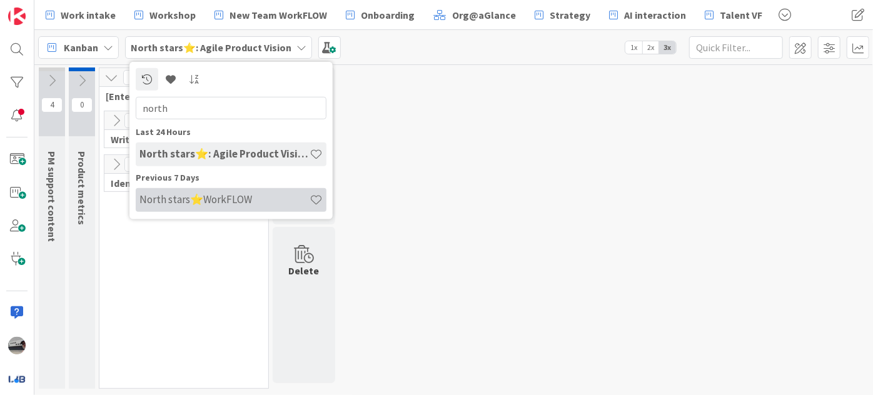
type input "north"
click at [220, 200] on h4 "North stars⭐WorkFLOW" at bounding box center [224, 199] width 170 height 13
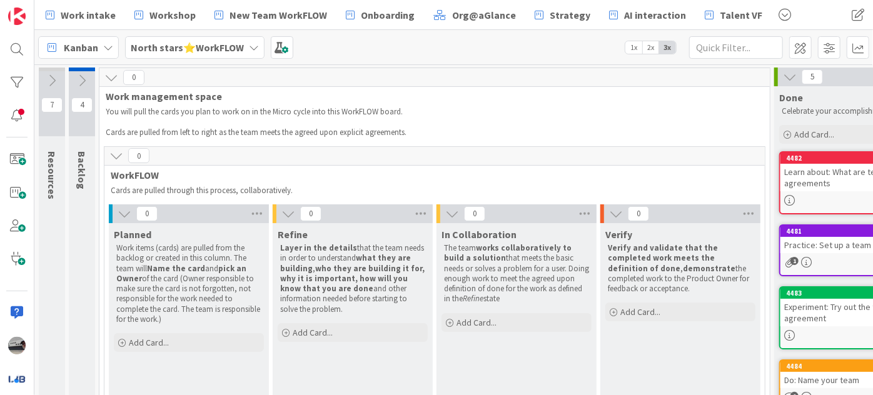
click at [80, 74] on icon at bounding box center [82, 81] width 14 height 14
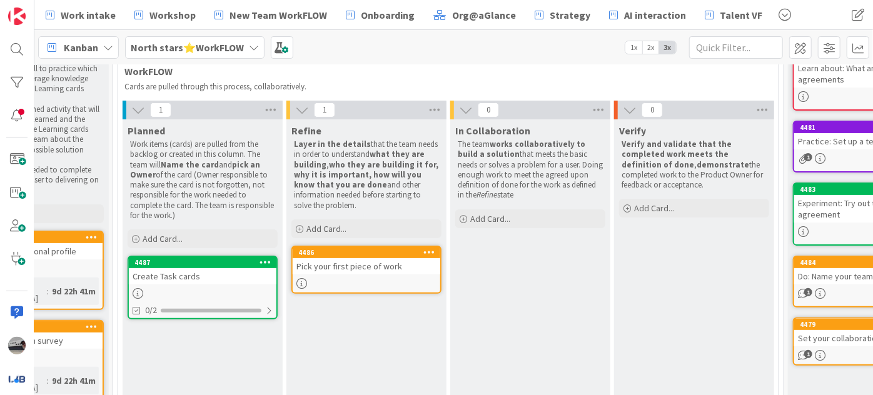
scroll to position [104, 120]
click at [357, 268] on div "Pick your first piece of work" at bounding box center [367, 266] width 148 height 16
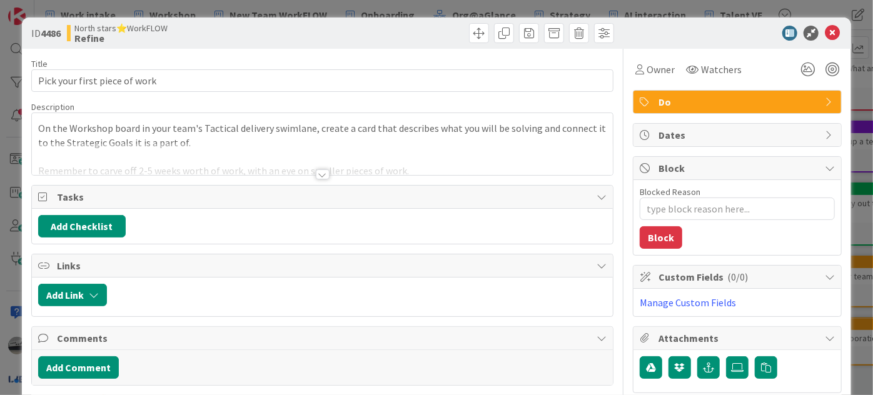
type textarea "x"
click at [323, 173] on div at bounding box center [323, 175] width 14 height 10
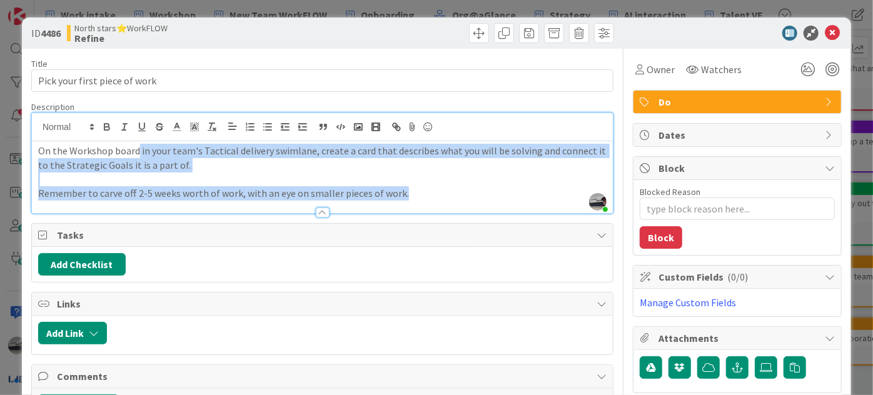
drag, startPoint x: 137, startPoint y: 150, endPoint x: 438, endPoint y: 200, distance: 305.0
click at [438, 200] on div "Description jeffrey Burstein just joined On the Workshop board in your team's T…" at bounding box center [322, 157] width 582 height 113
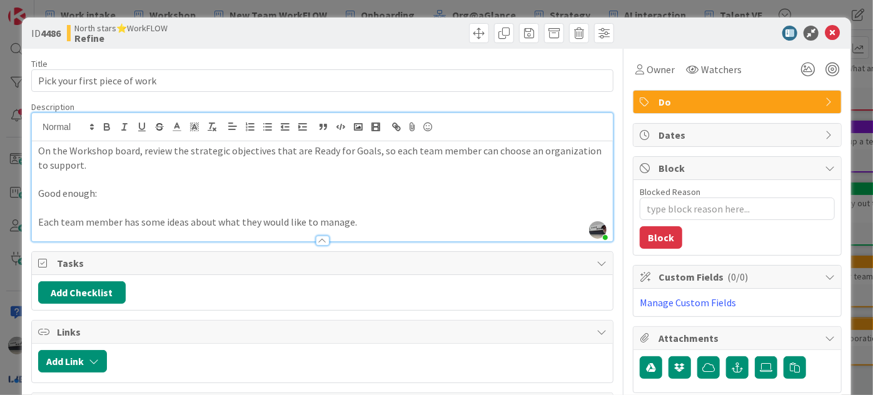
type textarea "x"
click at [108, 288] on button "Add Checklist" at bounding box center [82, 292] width 88 height 23
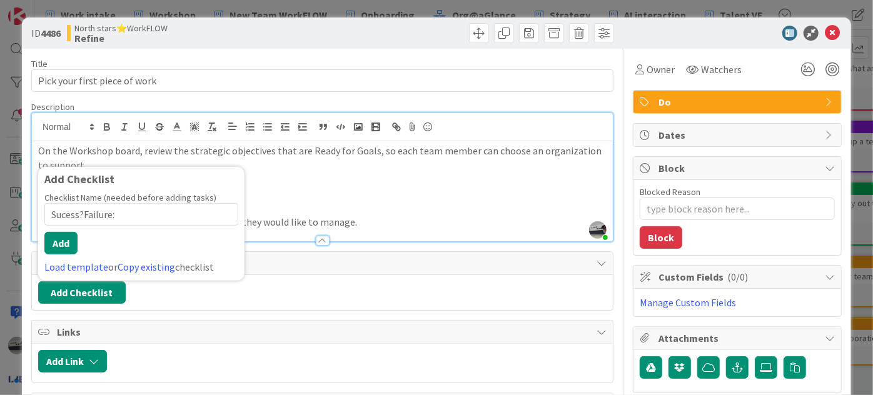
type input "Sucess/Failure:"
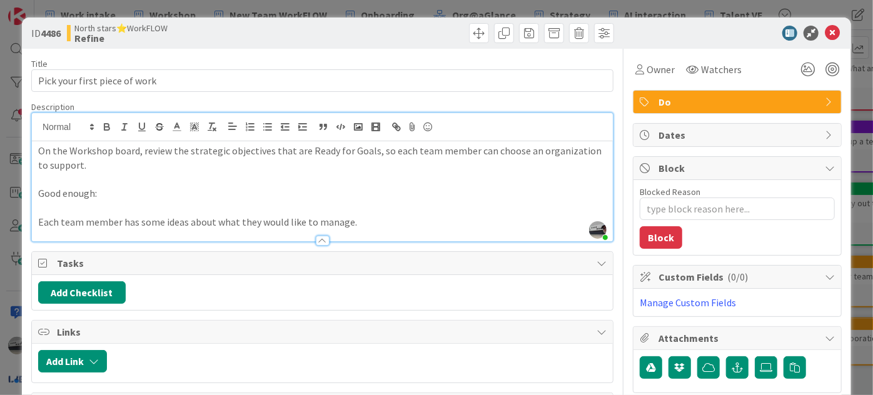
type textarea "x"
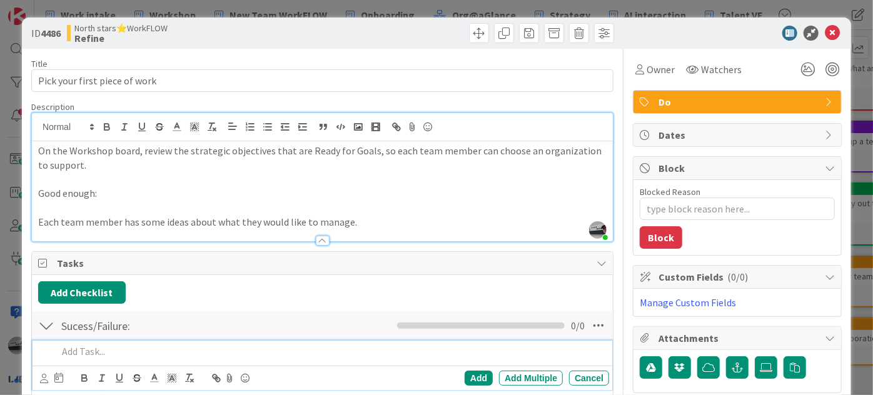
click at [144, 346] on p at bounding box center [331, 352] width 547 height 14
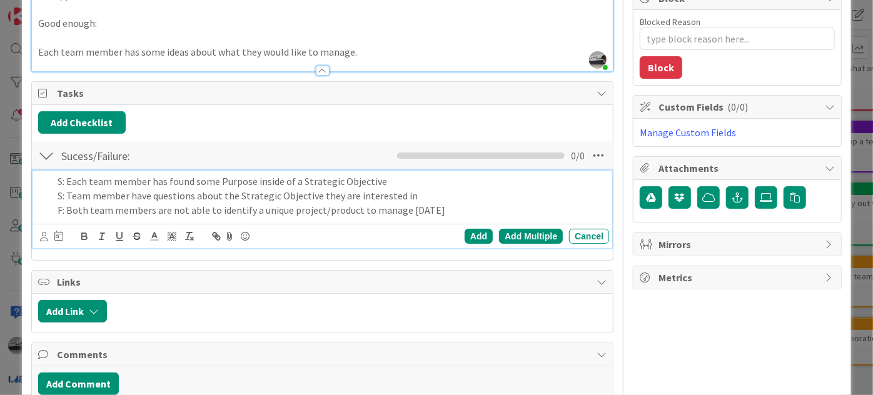
scroll to position [170, 0]
click at [537, 235] on div "Add Multiple" at bounding box center [531, 236] width 64 height 15
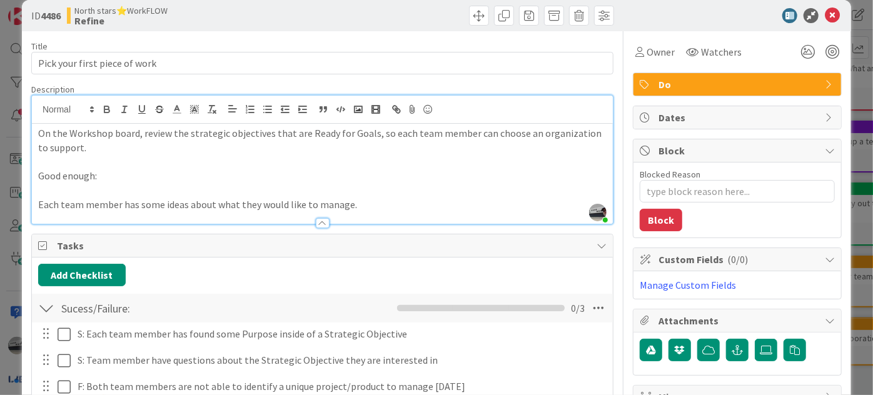
scroll to position [0, 0]
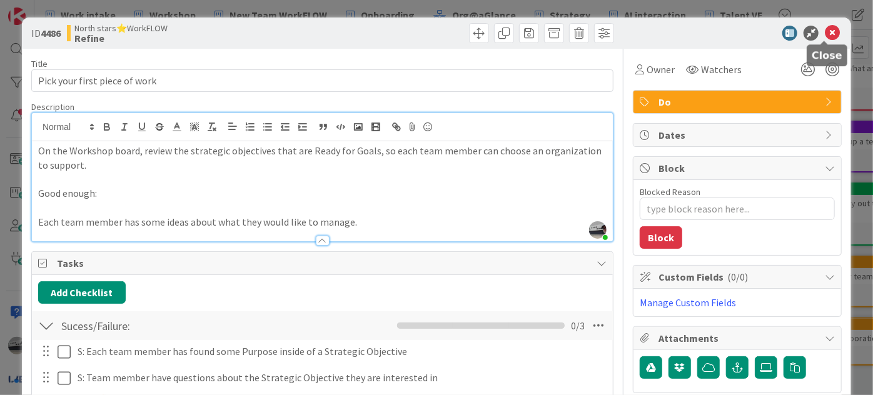
click at [825, 29] on icon at bounding box center [832, 33] width 15 height 15
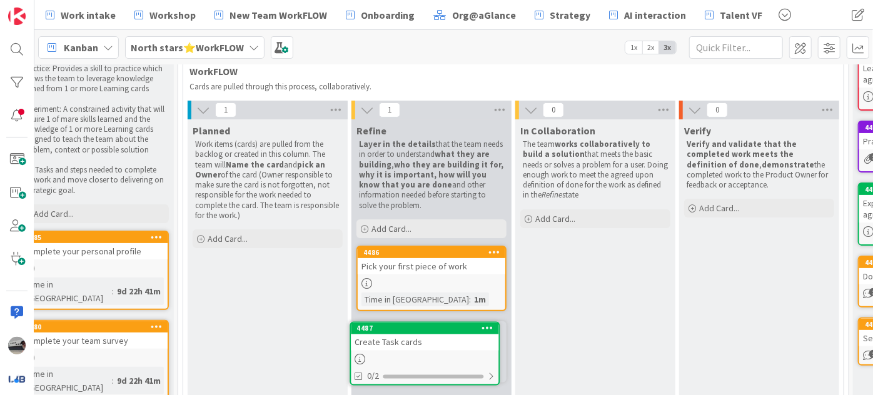
scroll to position [128, 55]
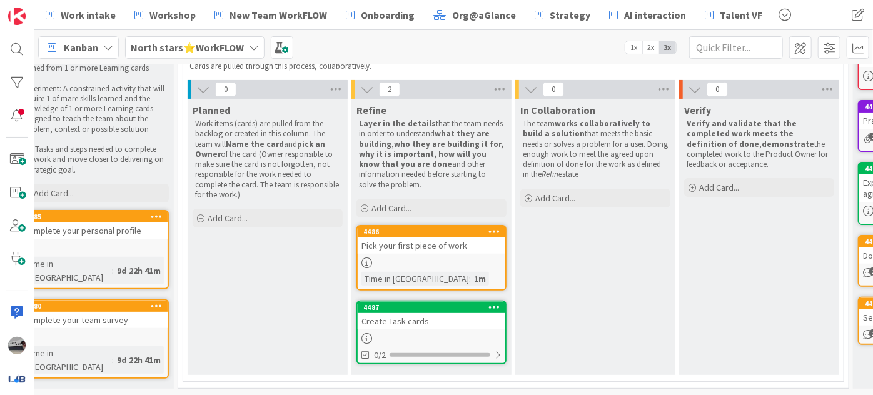
click at [421, 313] on div "Create Task cards" at bounding box center [432, 321] width 148 height 16
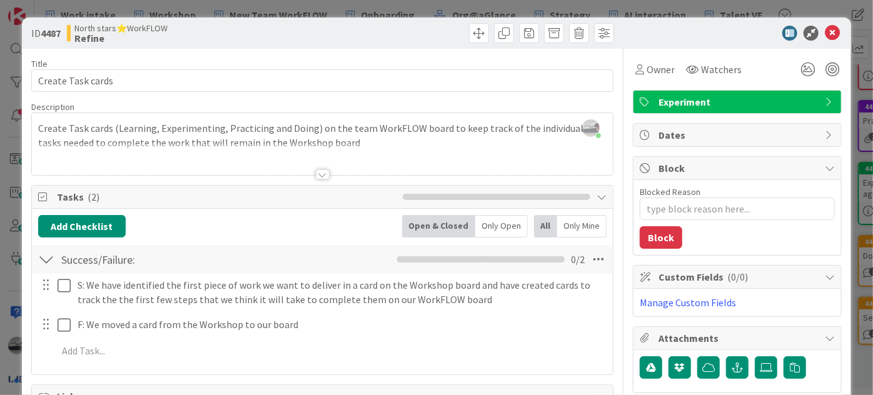
click at [769, 94] on span "Experiment" at bounding box center [739, 101] width 160 height 15
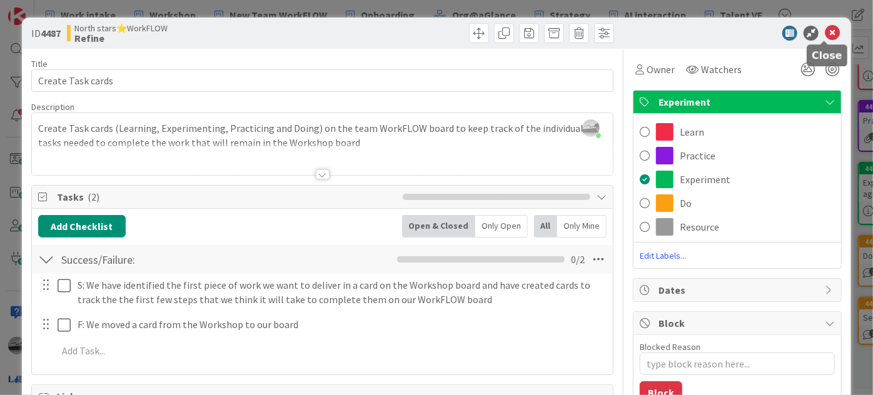
click at [825, 34] on icon at bounding box center [832, 33] width 15 height 15
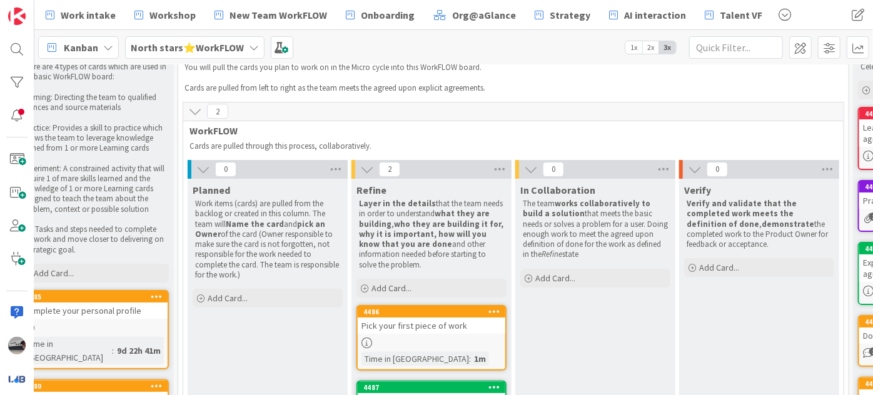
scroll to position [113, 55]
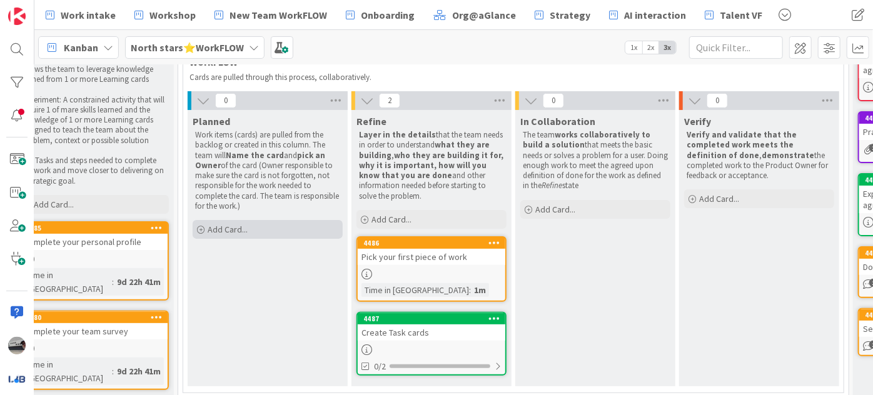
click at [242, 231] on span "Add Card..." at bounding box center [228, 229] width 40 height 11
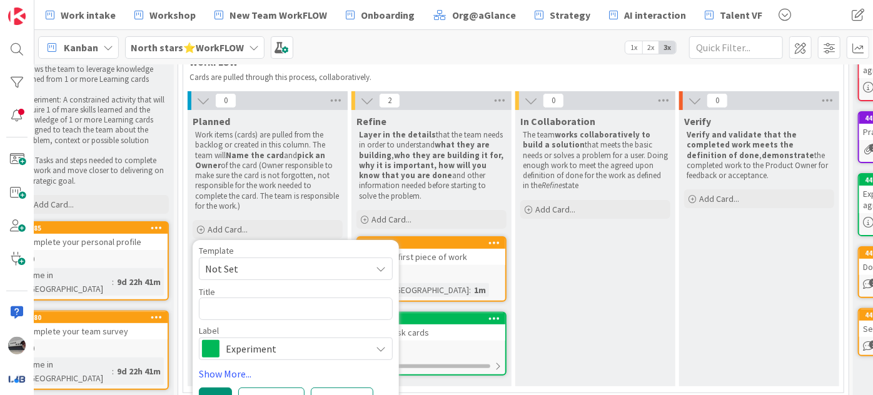
click at [290, 181] on p "Work items (cards) are pulled from the backlog or created in this column. The t…" at bounding box center [267, 170] width 145 height 81
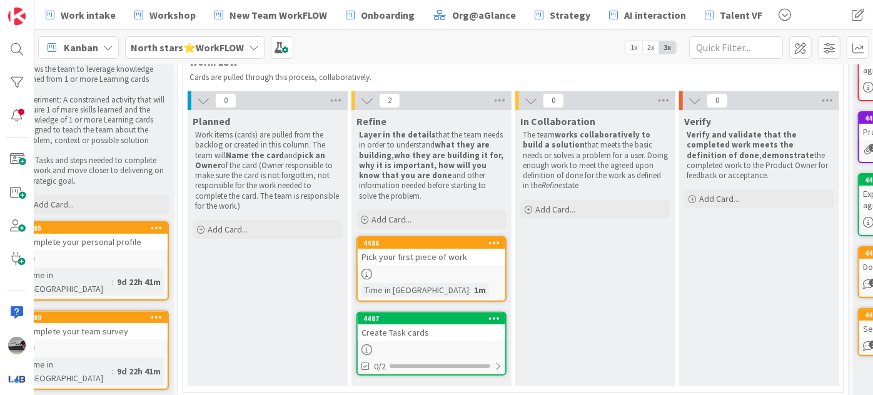
click at [392, 336] on div "Create Task cards" at bounding box center [432, 333] width 148 height 16
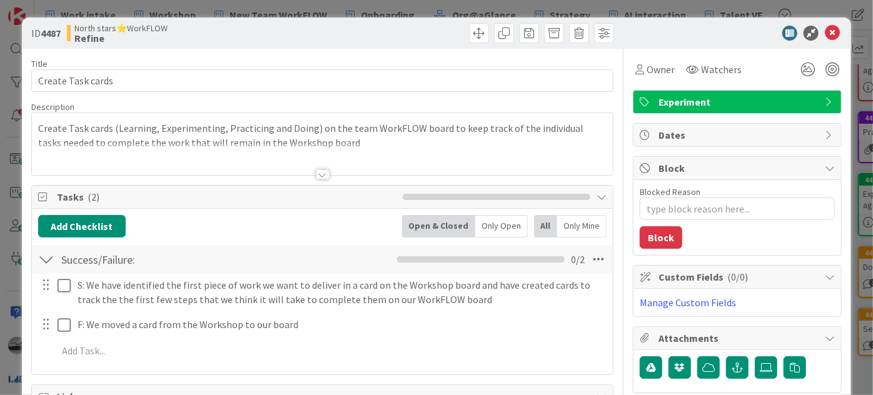
type textarea "x"
click at [825, 31] on icon at bounding box center [832, 33] width 15 height 15
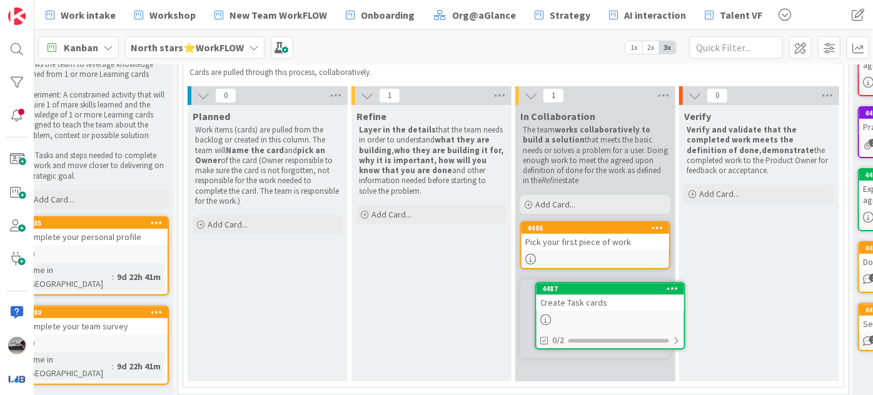
scroll to position [104, 55]
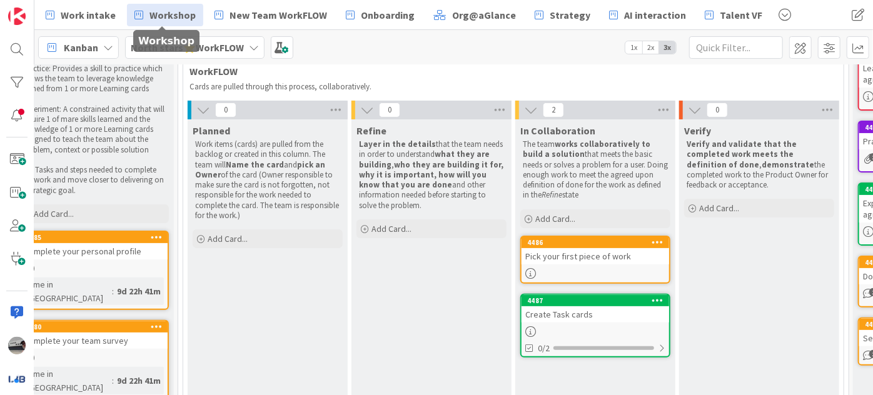
click at [156, 14] on span "Workshop" at bounding box center [173, 15] width 46 height 15
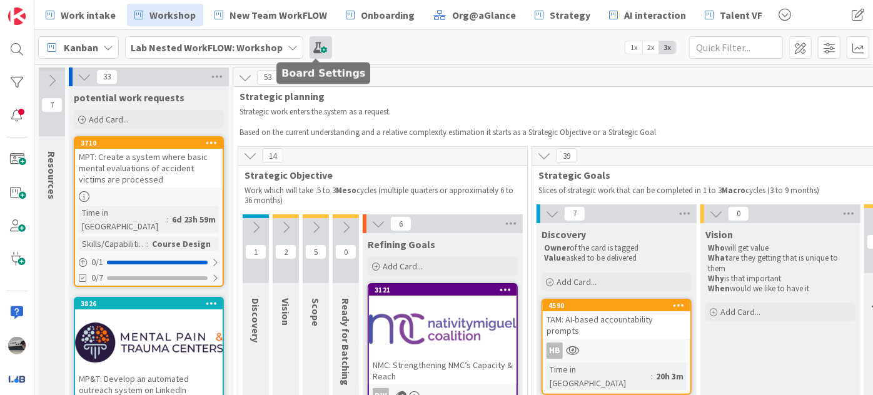
click at [310, 46] on span at bounding box center [321, 47] width 23 height 23
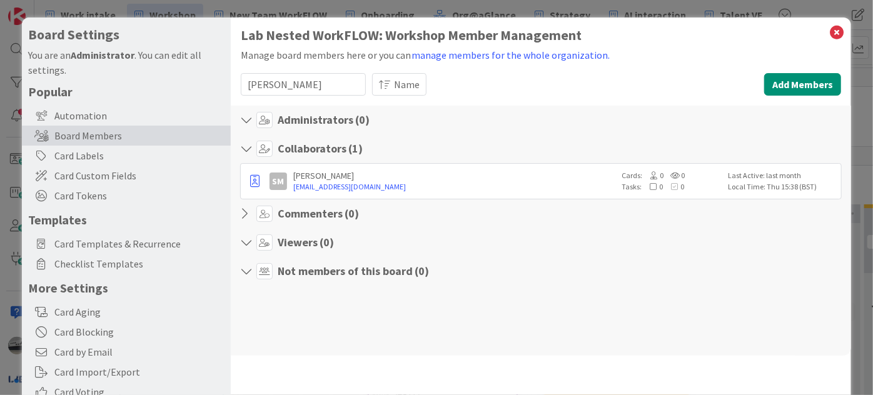
drag, startPoint x: 292, startPoint y: 89, endPoint x: 241, endPoint y: 88, distance: 50.1
click at [241, 88] on input "sall" at bounding box center [303, 84] width 125 height 23
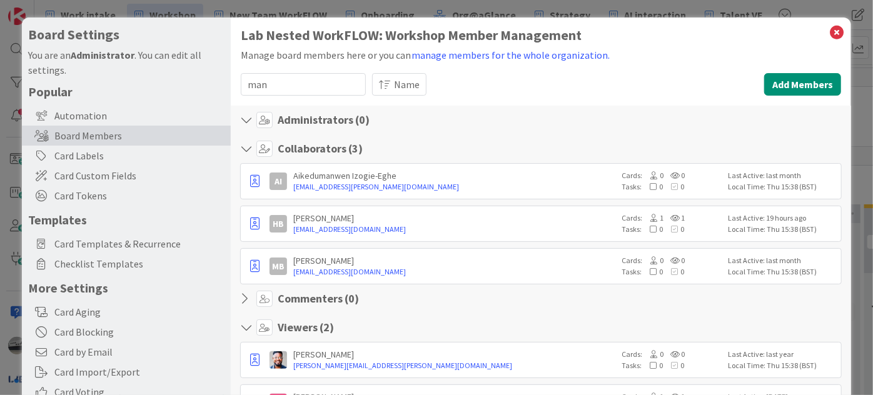
type input "manu"
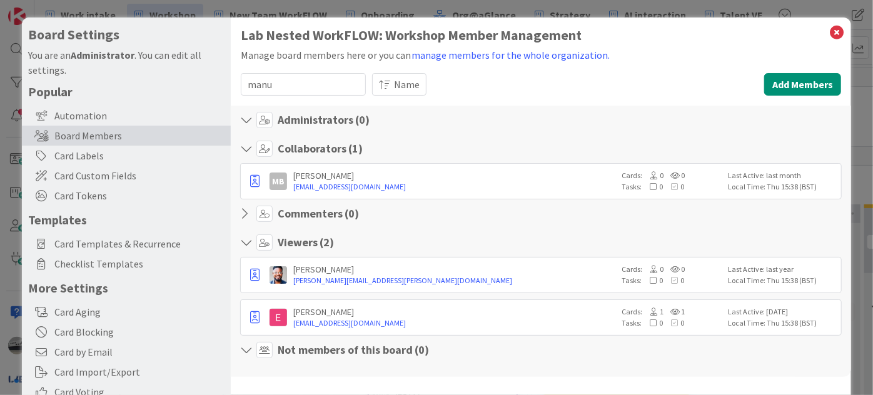
drag, startPoint x: 295, startPoint y: 84, endPoint x: 226, endPoint y: 83, distance: 68.8
click at [228, 83] on div "Board Settings You are an Administrator . You can edit all settings. Popular Au…" at bounding box center [436, 258] width 829 height 480
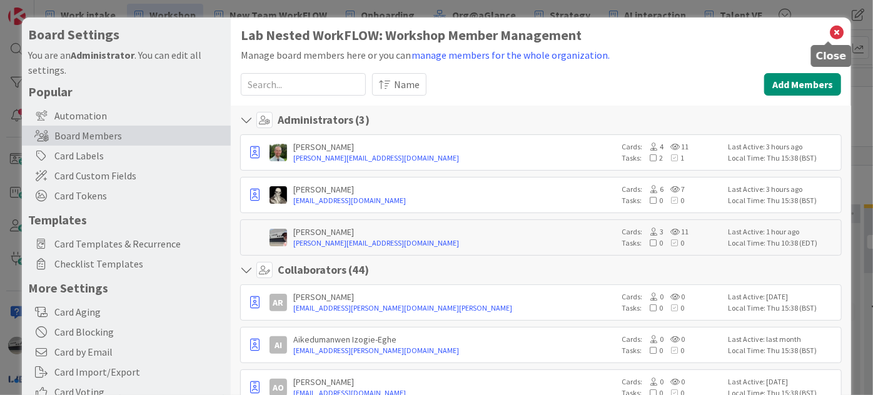
click at [829, 28] on icon at bounding box center [837, 33] width 16 height 18
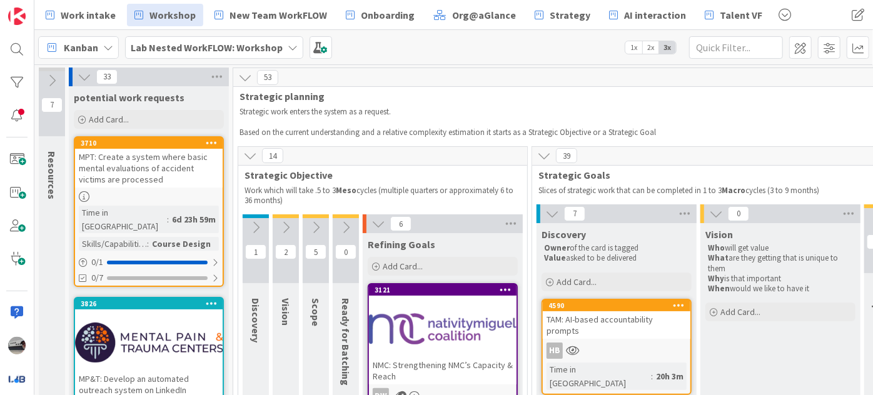
click at [228, 51] on b "Lab Nested WorkFLOW: Workshop" at bounding box center [207, 47] width 152 height 13
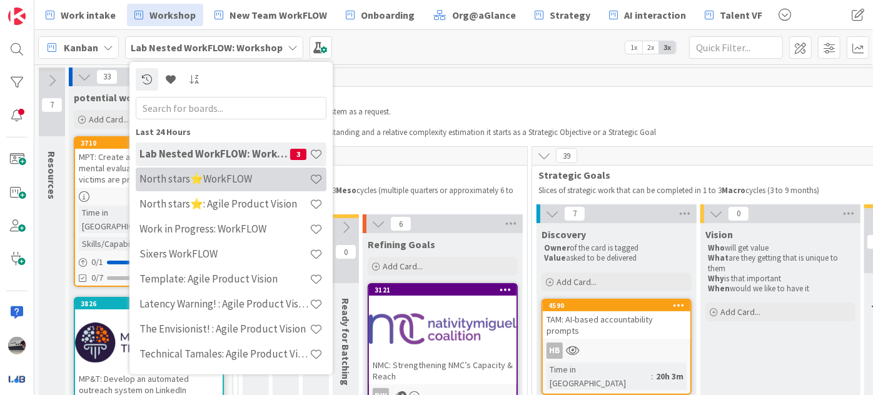
click at [222, 173] on h4 "North stars⭐WorkFLOW" at bounding box center [224, 179] width 170 height 13
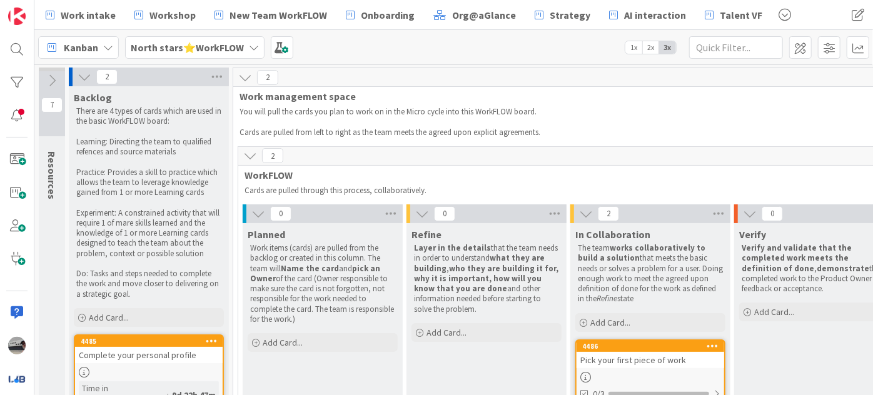
click at [238, 46] on b "North stars⭐WorkFLOW" at bounding box center [187, 47] width 113 height 13
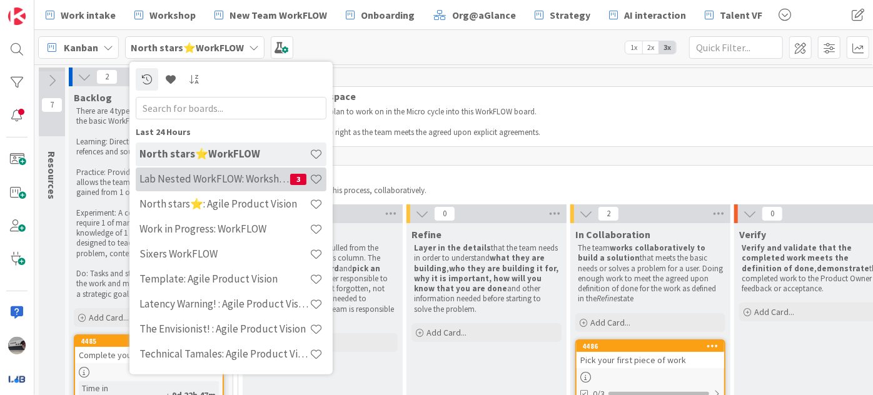
click at [264, 181] on h4 "Lab Nested WorkFLOW: Workshop" at bounding box center [214, 179] width 151 height 13
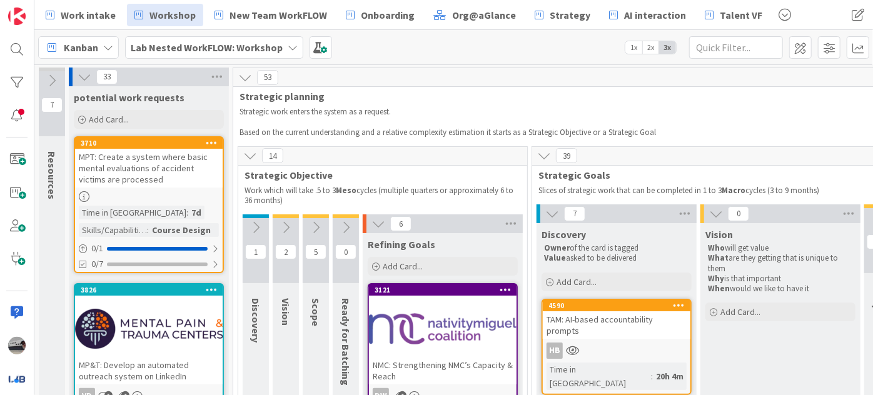
click at [85, 78] on icon at bounding box center [85, 77] width 14 height 14
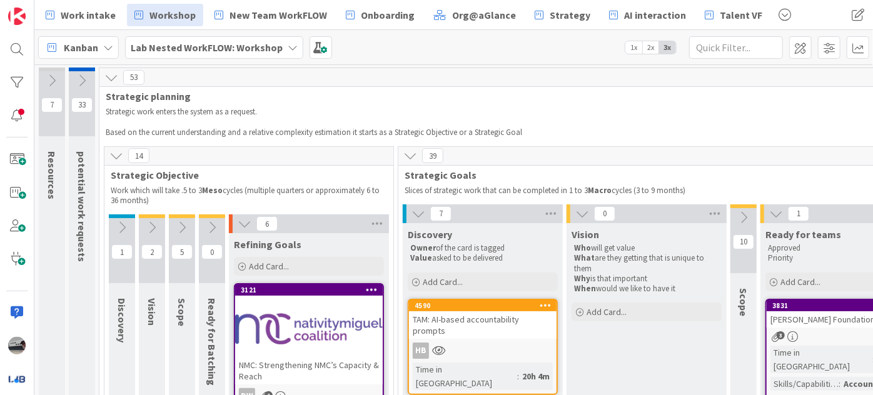
click at [119, 153] on icon at bounding box center [116, 156] width 14 height 14
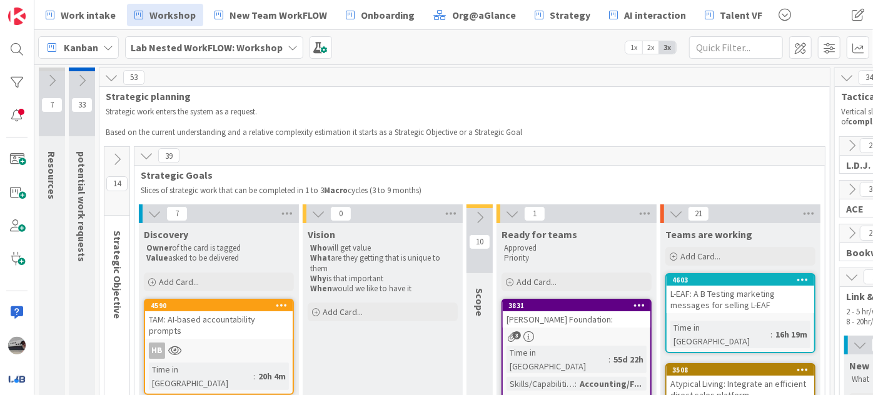
click at [144, 155] on icon at bounding box center [146, 156] width 14 height 14
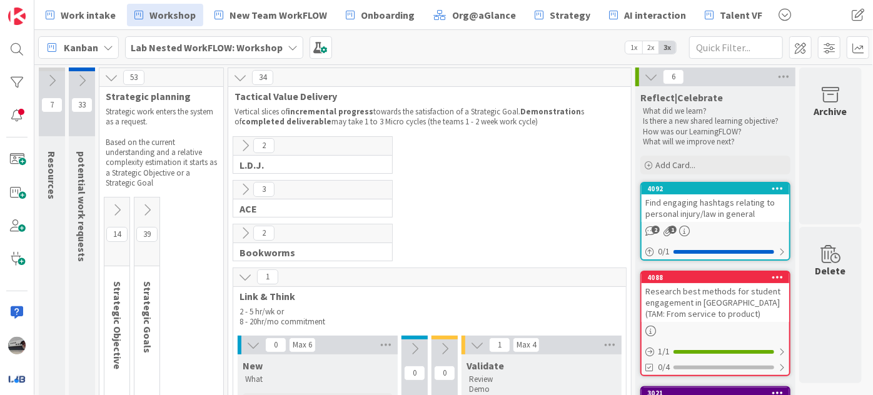
click at [242, 277] on icon at bounding box center [245, 277] width 14 height 14
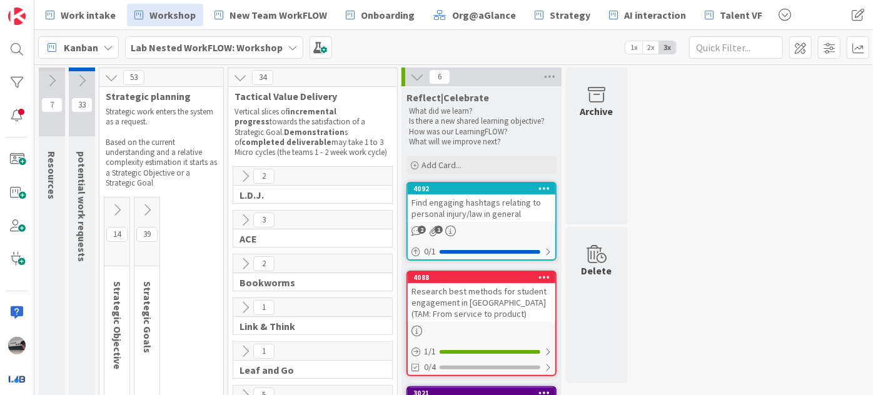
click at [53, 79] on icon at bounding box center [52, 81] width 14 height 14
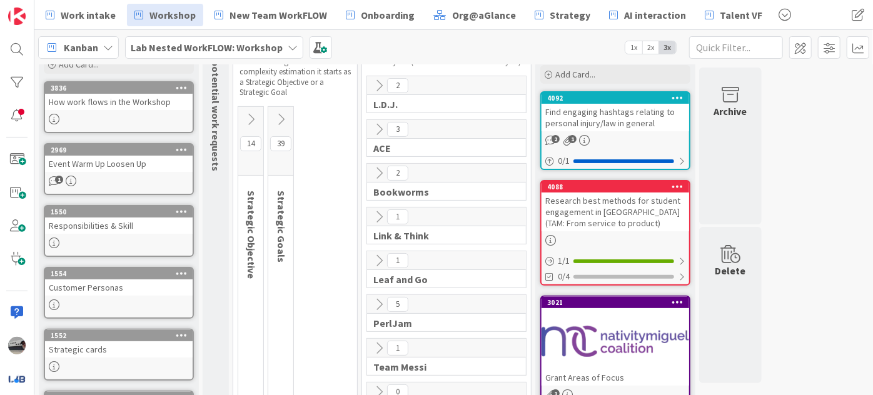
scroll to position [113, 0]
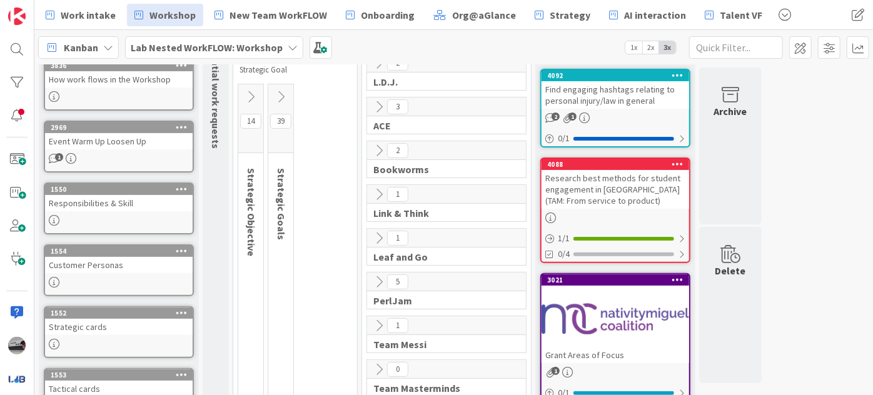
click at [111, 83] on div "How work flows in the Workshop" at bounding box center [119, 79] width 148 height 16
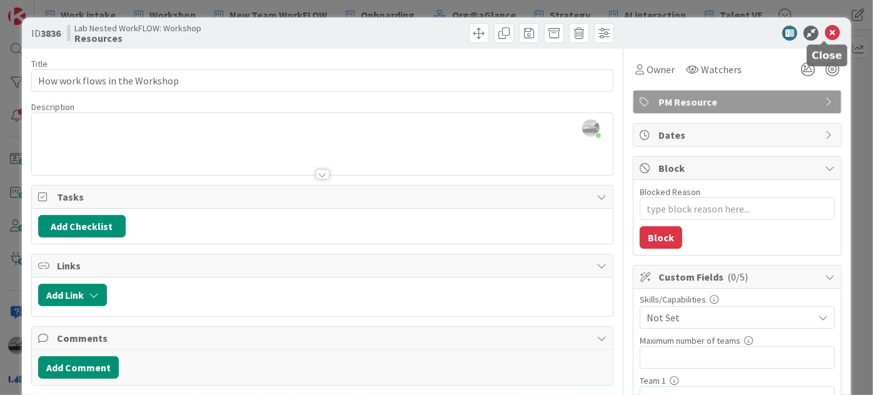
click at [825, 31] on icon at bounding box center [832, 33] width 15 height 15
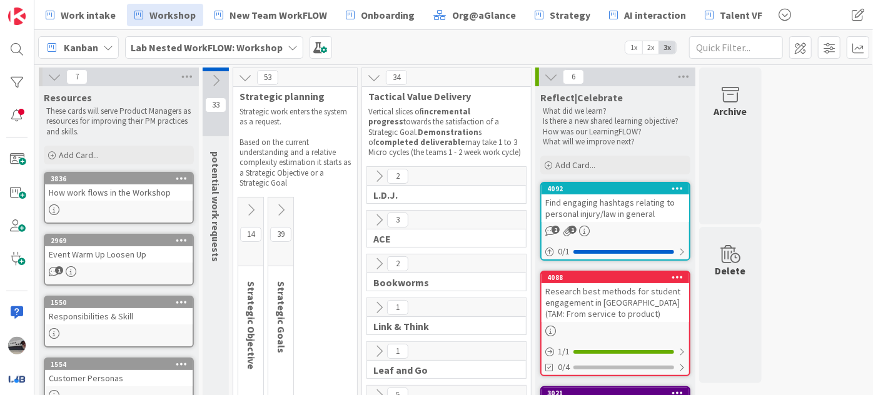
click at [51, 74] on icon at bounding box center [55, 77] width 14 height 14
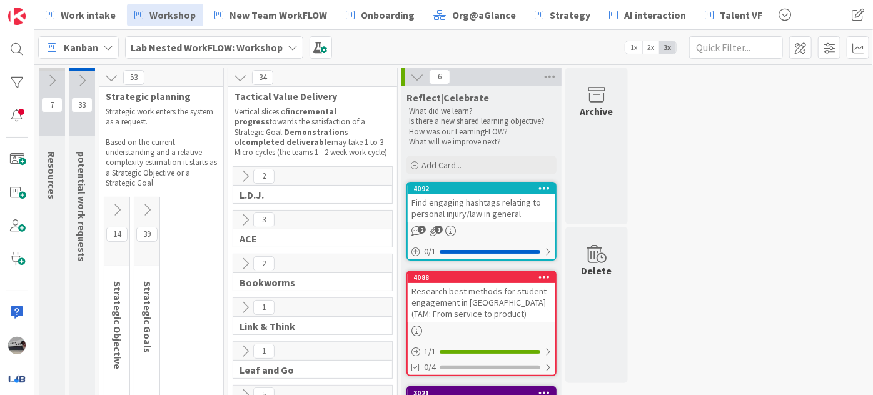
click at [89, 80] on button at bounding box center [82, 80] width 26 height 19
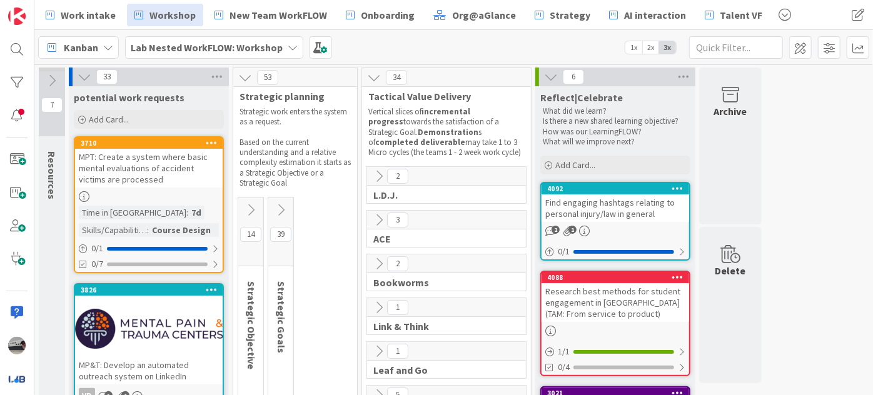
click at [80, 83] on icon at bounding box center [85, 77] width 14 height 14
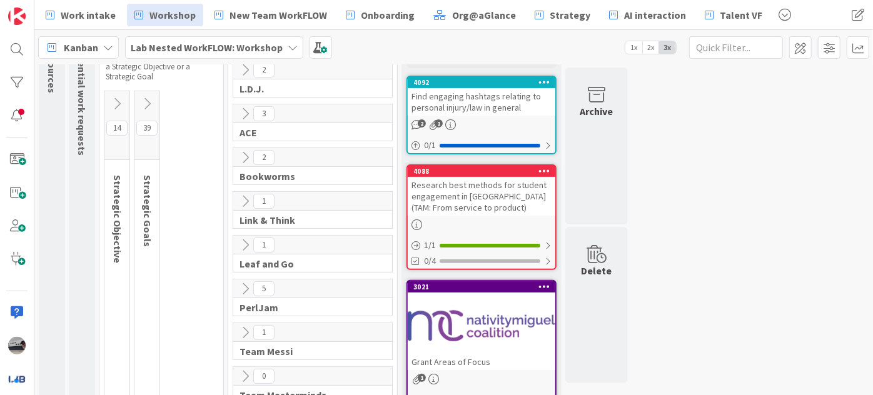
scroll to position [113, 0]
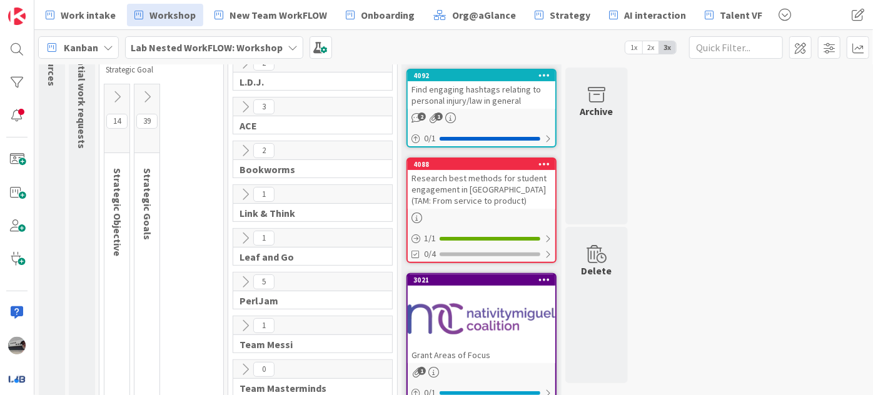
click at [110, 90] on icon at bounding box center [117, 97] width 14 height 14
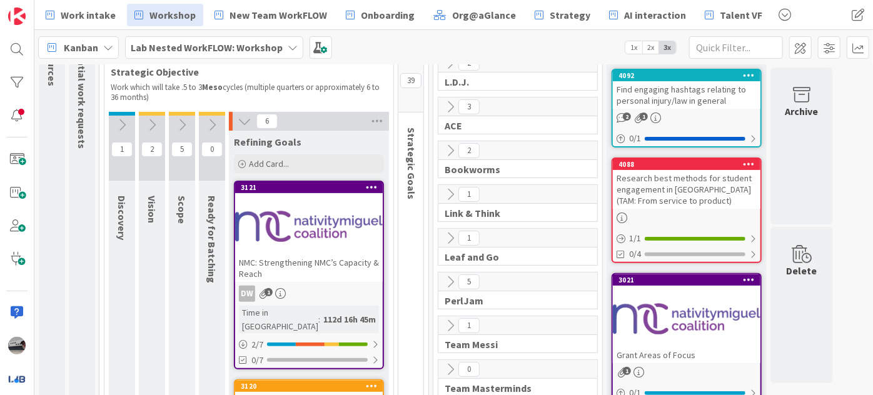
click at [176, 36] on div "Lab Nested WorkFLOW: Workshop" at bounding box center [214, 47] width 178 height 23
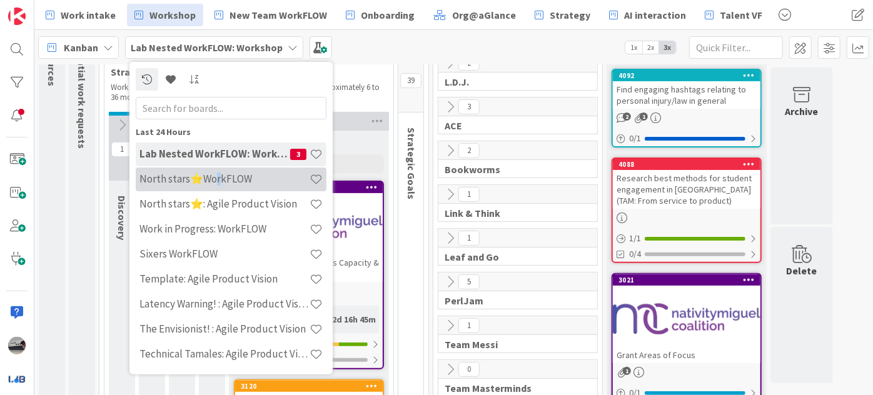
click at [218, 173] on h4 "North stars⭐WorkFLOW" at bounding box center [224, 179] width 170 height 13
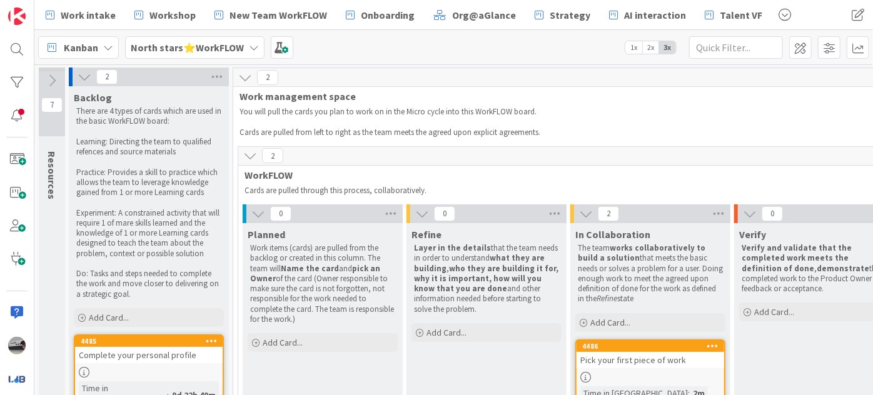
click at [632, 362] on div "Pick your first piece of work" at bounding box center [651, 360] width 148 height 16
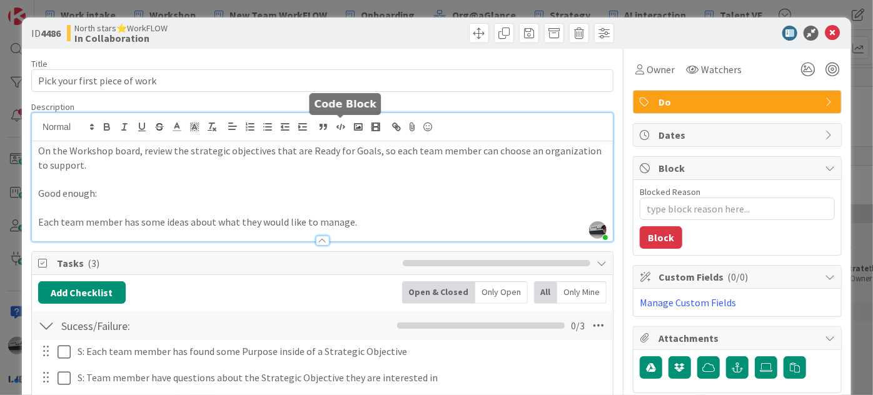
click at [347, 127] on div "jeffrey Burstein just joined On the Workshop board, review the strategic object…" at bounding box center [322, 177] width 581 height 128
click at [347, 127] on button "button" at bounding box center [341, 126] width 18 height 15
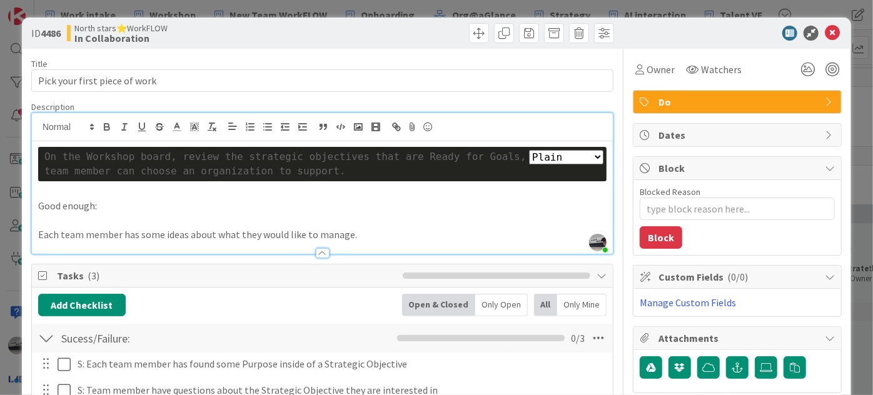
click at [353, 161] on div "On the Workshop board, review the strategic objectives that are Ready for Goals…" at bounding box center [322, 164] width 556 height 28
click at [347, 213] on p at bounding box center [322, 220] width 569 height 14
click at [591, 155] on select "Plain Bash C++ C# CSS Diff HTML/XML Java JavaScript Markdown PHP Python Ruby SQL" at bounding box center [566, 157] width 74 height 14
click at [529, 150] on select "Plain Bash C++ C# CSS Diff HTML/XML Java JavaScript Markdown PHP Python Ruby SQL" at bounding box center [566, 157] width 74 height 14
click at [386, 211] on p "Good enough:" at bounding box center [322, 206] width 569 height 14
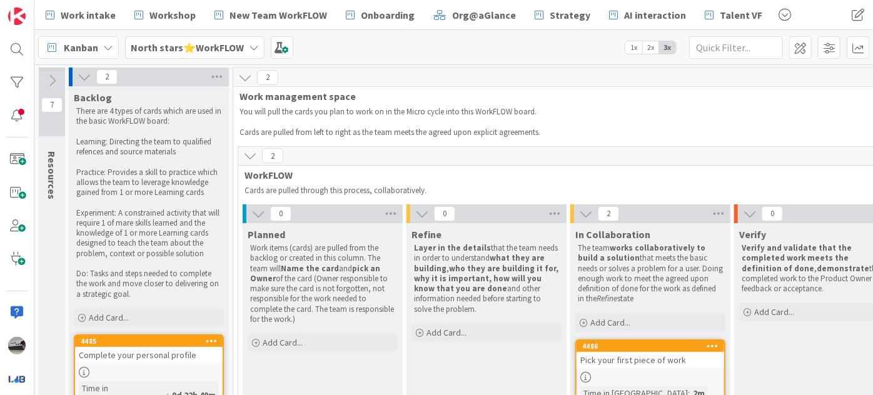
scroll to position [33, 0]
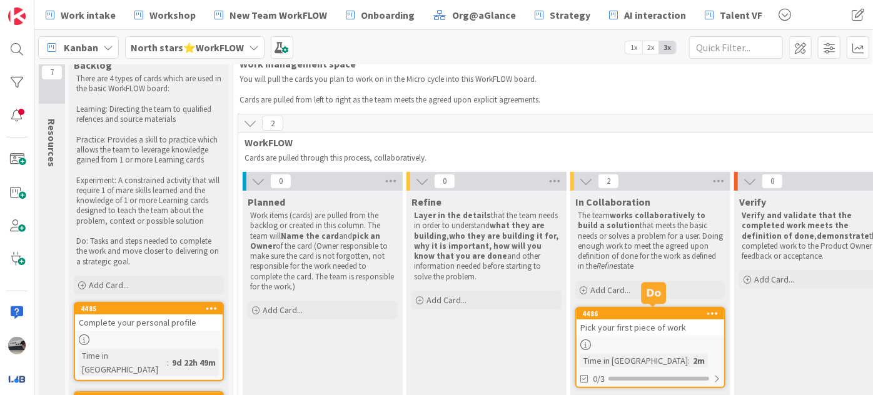
click at [628, 316] on div "4486" at bounding box center [653, 314] width 142 height 9
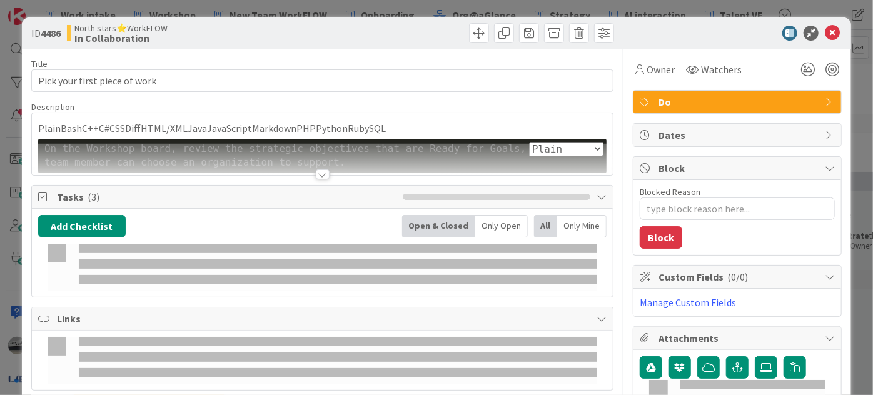
type textarea "x"
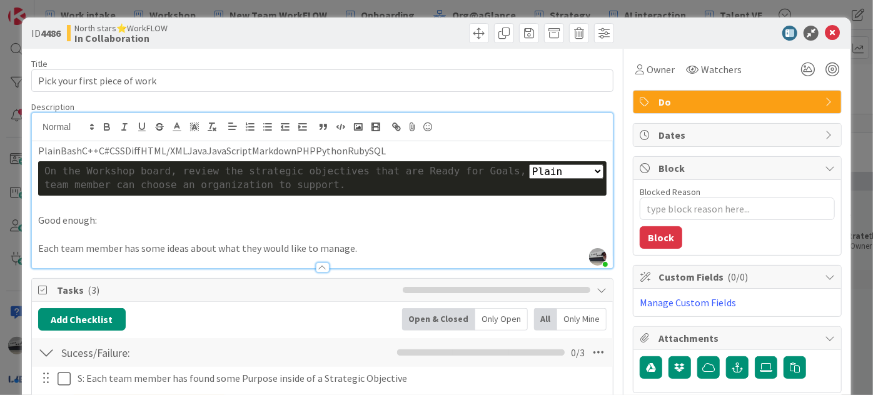
click at [445, 135] on div "jeffrey Burstein just joined PlainBashC++C#CSSDiffHTML/XMLJavaJavaScriptMarkdow…" at bounding box center [322, 190] width 581 height 155
click at [221, 165] on div "On the Workshop board, review the strategic objectives that are Ready for Goals…" at bounding box center [322, 179] width 556 height 28
drag, startPoint x: 477, startPoint y: 171, endPoint x: 454, endPoint y: 171, distance: 23.8
click at [454, 171] on div "On the Workshop board, review the strategic objectives that are Ready for Goals…" at bounding box center [322, 179] width 556 height 28
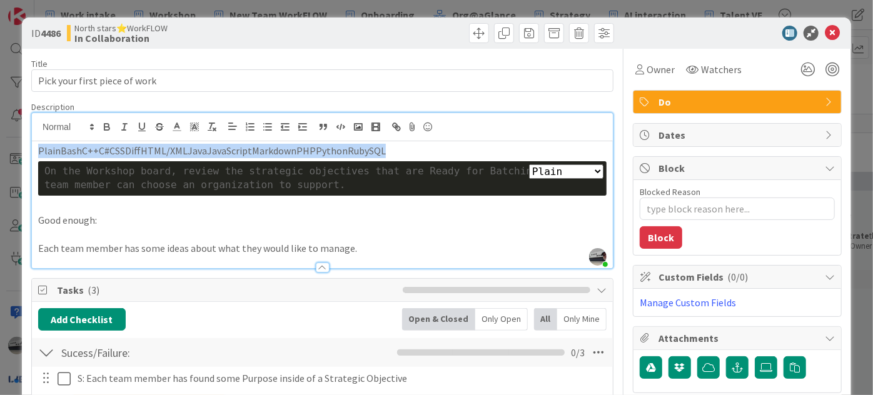
drag, startPoint x: 392, startPoint y: 150, endPoint x: 6, endPoint y: 155, distance: 385.4
click at [6, 155] on div "ID 4486 North stars⭐WorkFLOW In Collaboration Title 29 / 128 Pick your first pi…" at bounding box center [436, 197] width 873 height 395
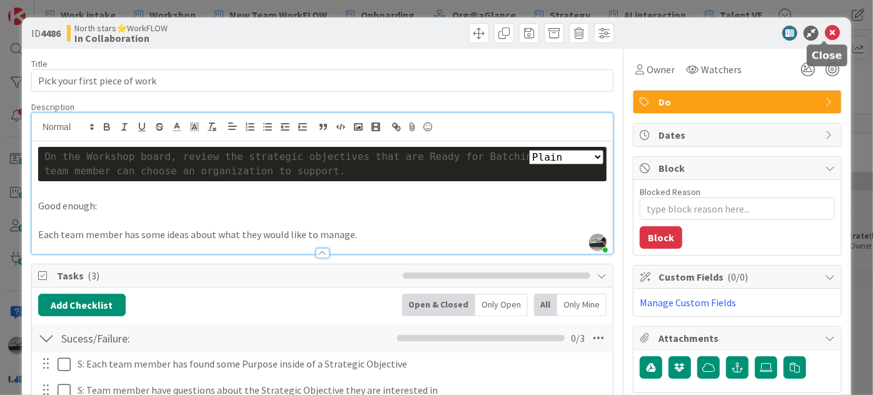
click at [825, 33] on icon at bounding box center [832, 33] width 15 height 15
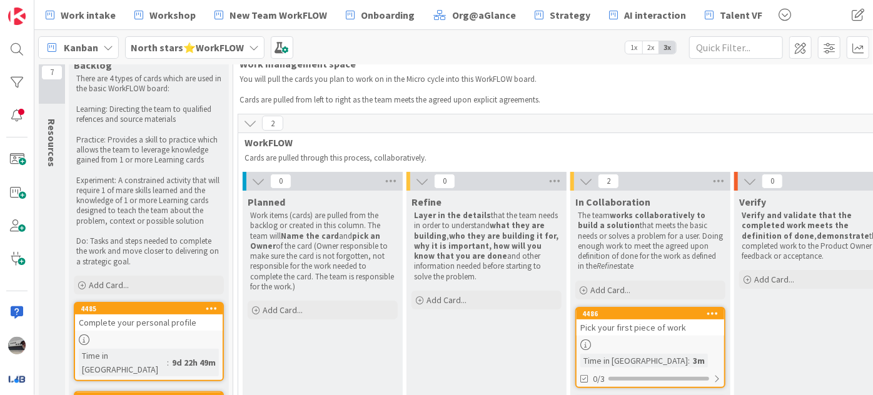
click at [174, 51] on b "North stars⭐WorkFLOW" at bounding box center [187, 47] width 113 height 13
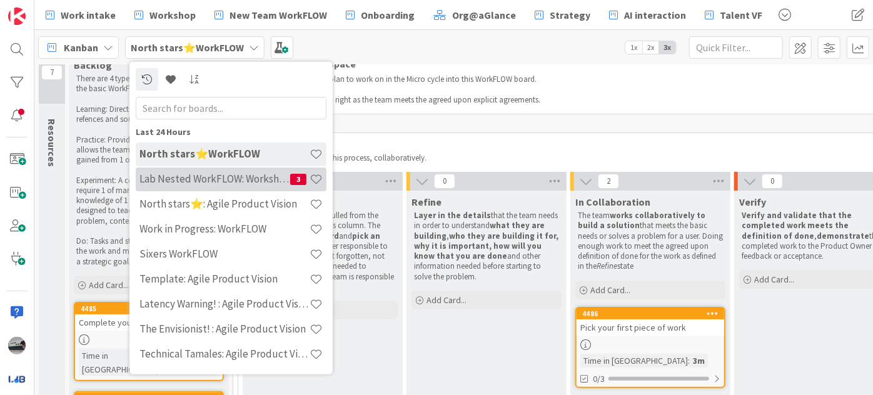
click at [216, 184] on h4 "Lab Nested WorkFLOW: Workshop" at bounding box center [214, 179] width 151 height 13
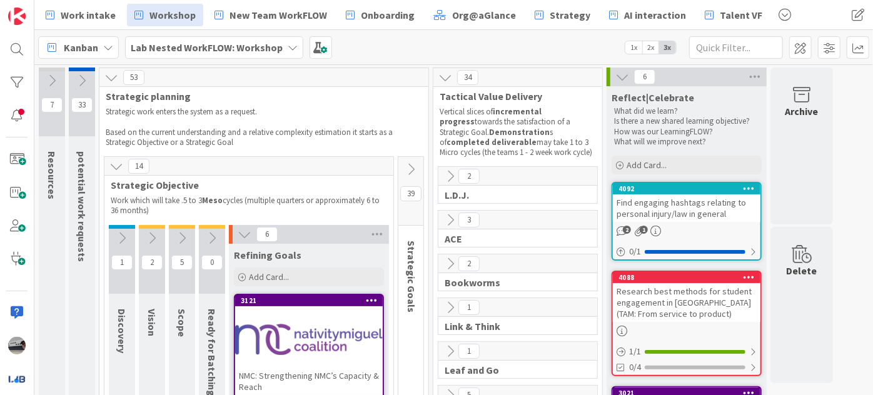
click at [206, 236] on icon at bounding box center [212, 238] width 14 height 14
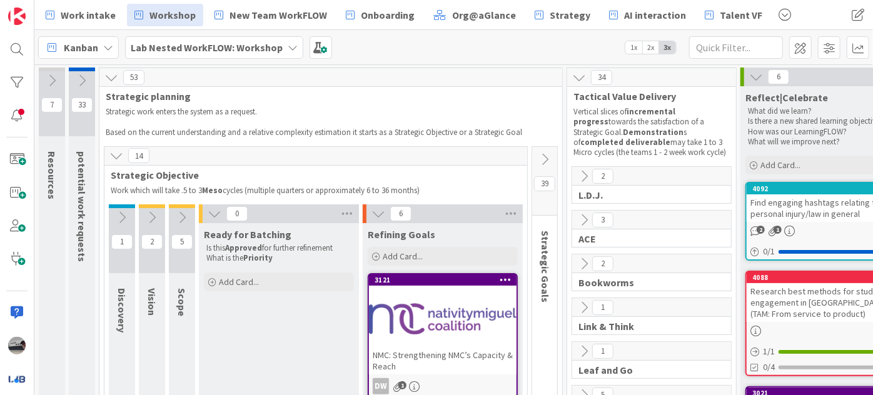
click at [226, 49] on b "Lab Nested WorkFLOW: Workshop" at bounding box center [207, 47] width 152 height 13
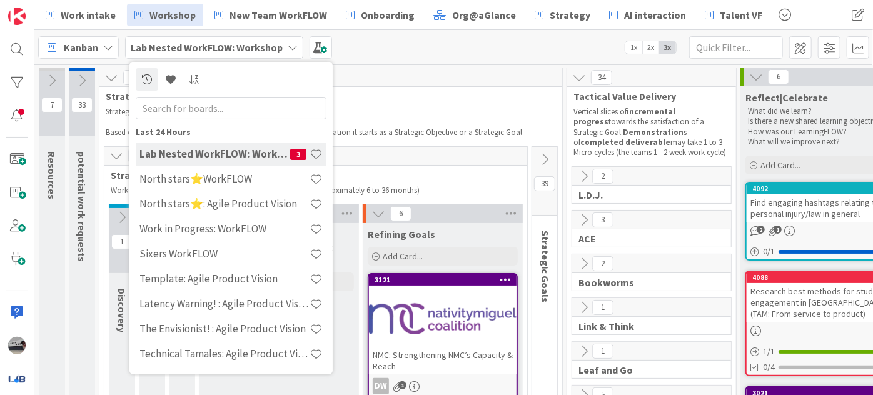
click at [216, 176] on h4 "North stars⭐WorkFLOW" at bounding box center [224, 179] width 170 height 13
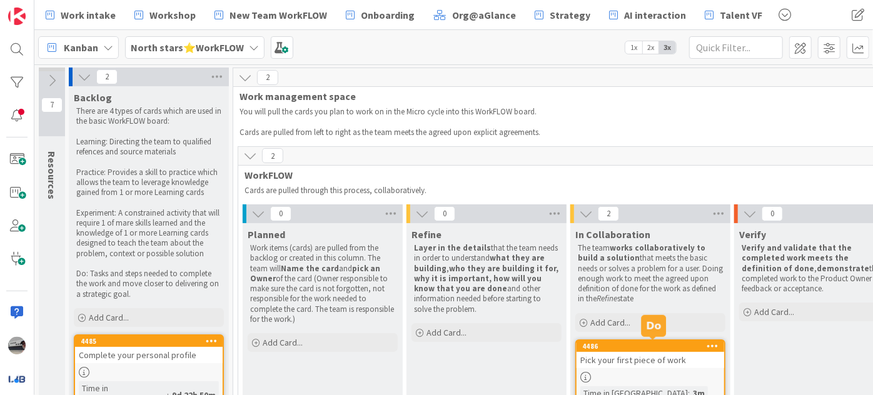
click at [644, 357] on div "Pick your first piece of work" at bounding box center [651, 360] width 148 height 16
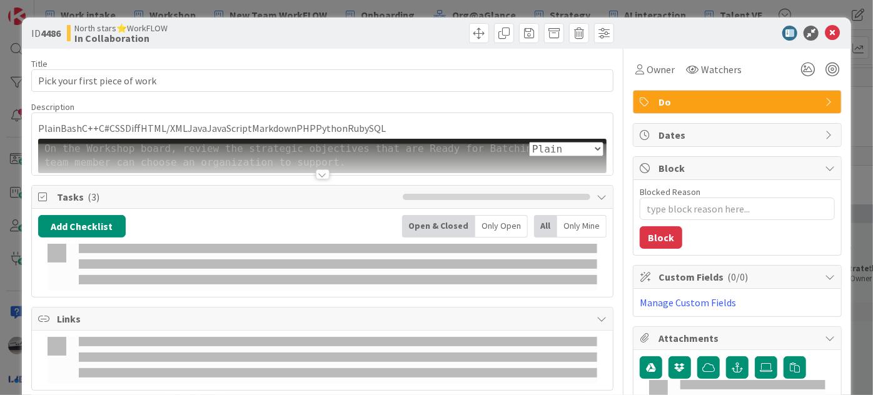
type textarea "x"
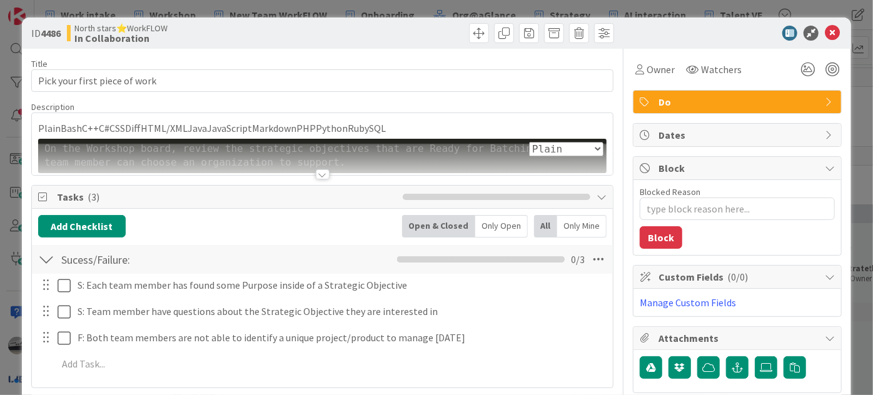
click at [375, 150] on div at bounding box center [322, 159] width 581 height 32
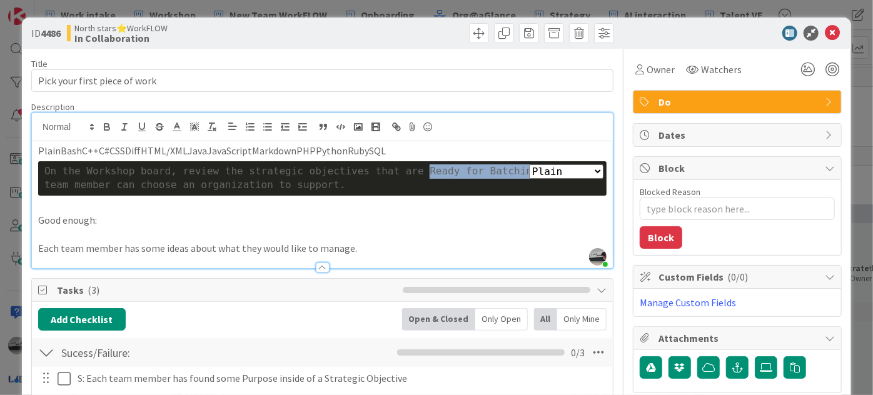
drag, startPoint x: 397, startPoint y: 171, endPoint x: 494, endPoint y: 171, distance: 97.0
click at [494, 171] on div "On the Workshop board, review the strategic objectives that are Ready for Batch…" at bounding box center [322, 179] width 556 height 28
click at [827, 30] on icon at bounding box center [832, 33] width 15 height 15
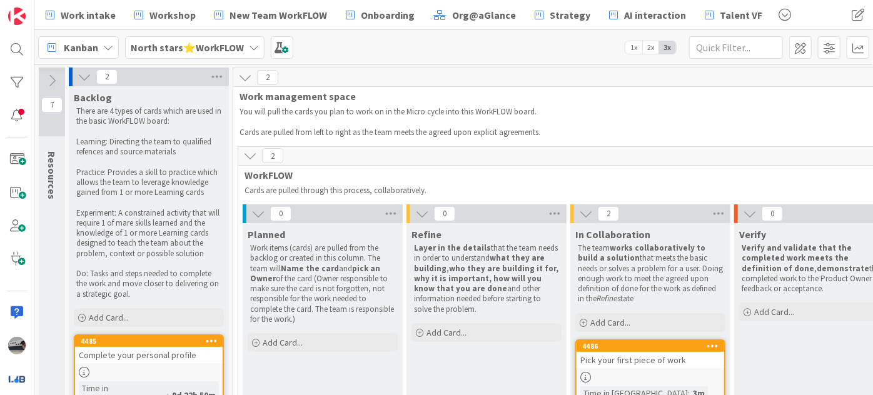
scroll to position [33, 0]
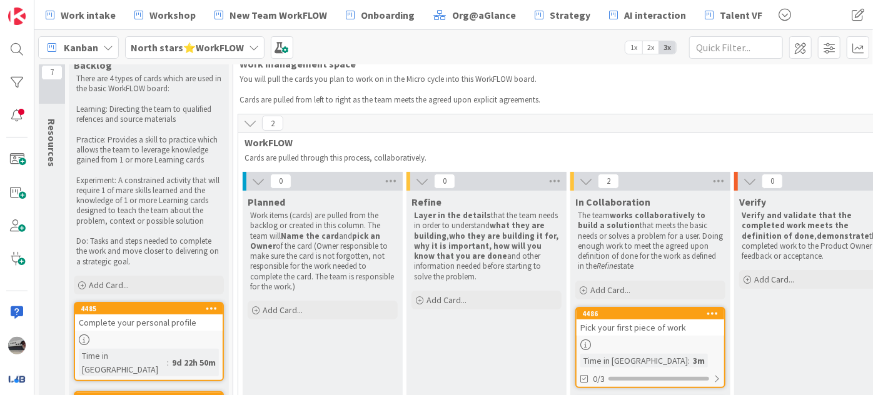
click at [175, 48] on b "North stars⭐WorkFLOW" at bounding box center [187, 47] width 113 height 13
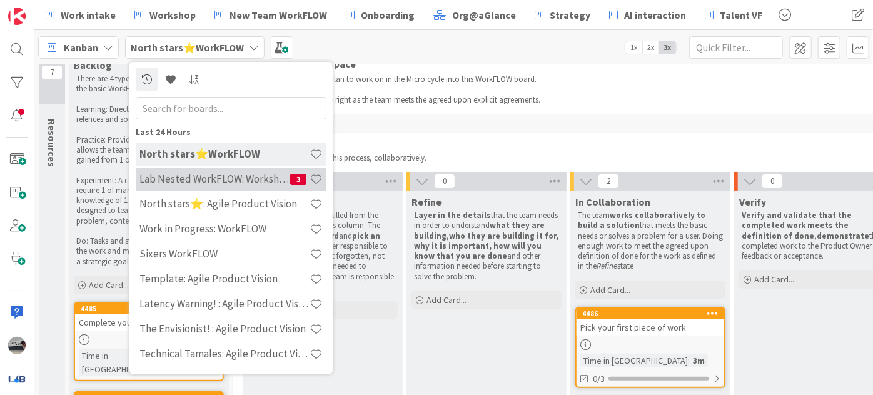
click at [228, 173] on h4 "Lab Nested WorkFLOW: Workshop" at bounding box center [214, 179] width 151 height 13
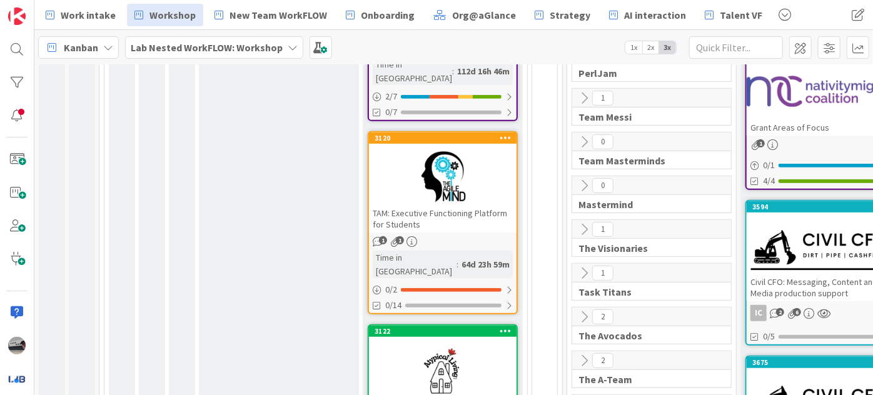
scroll to position [170, 0]
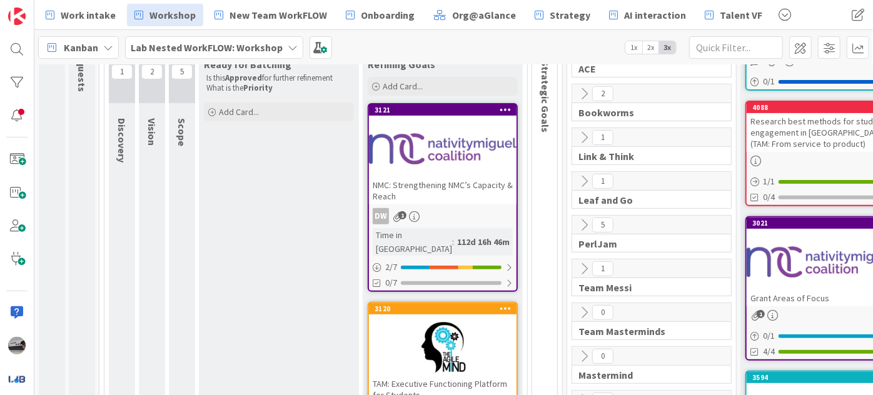
click at [453, 155] on div at bounding box center [443, 149] width 148 height 56
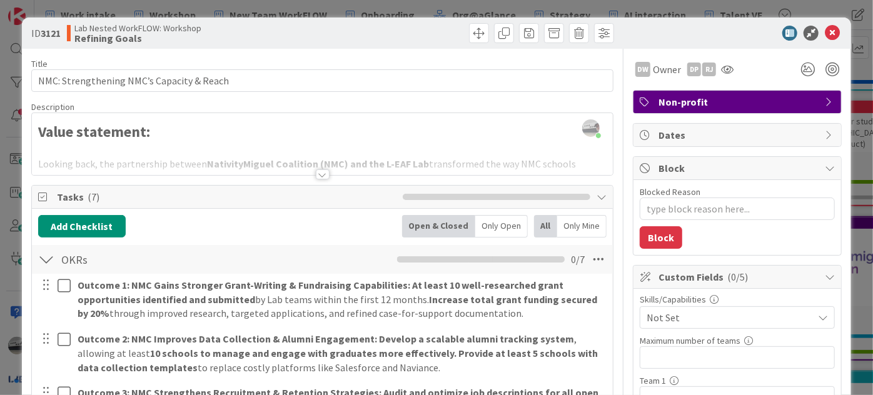
click at [317, 174] on div at bounding box center [323, 175] width 14 height 10
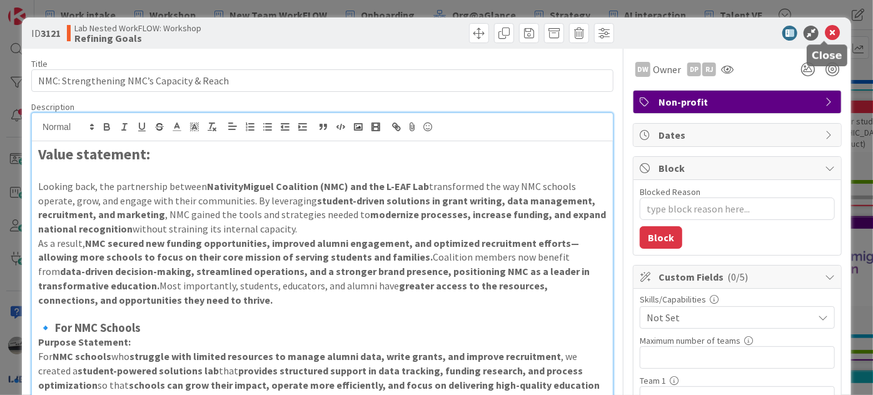
click at [825, 28] on icon at bounding box center [832, 33] width 15 height 15
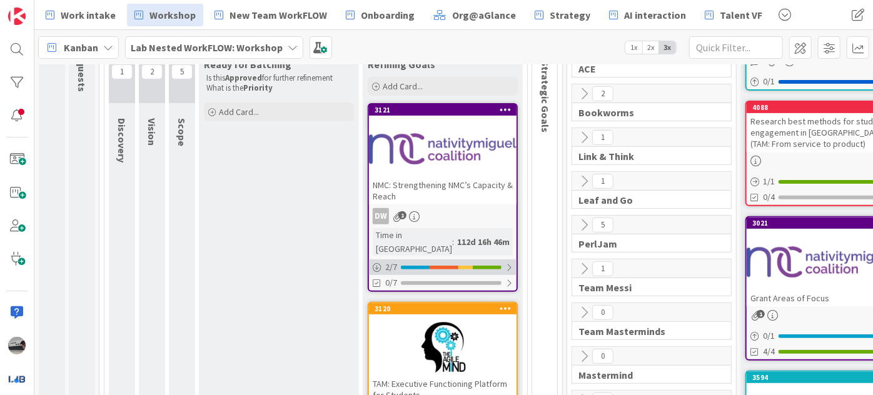
click at [507, 263] on div at bounding box center [509, 268] width 8 height 10
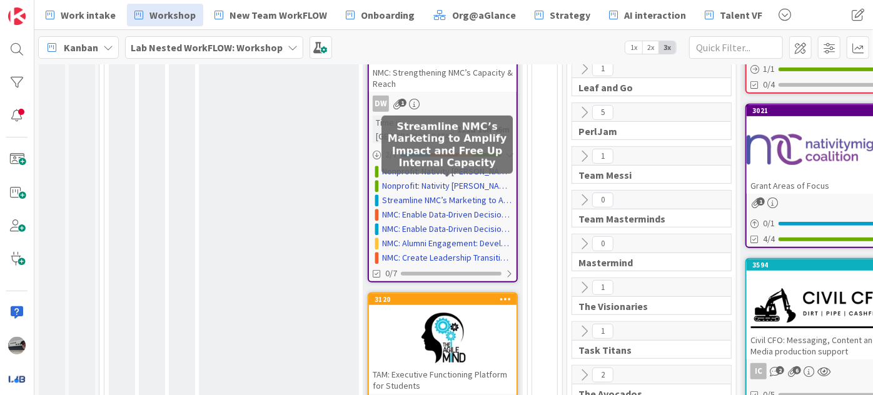
scroll to position [284, 0]
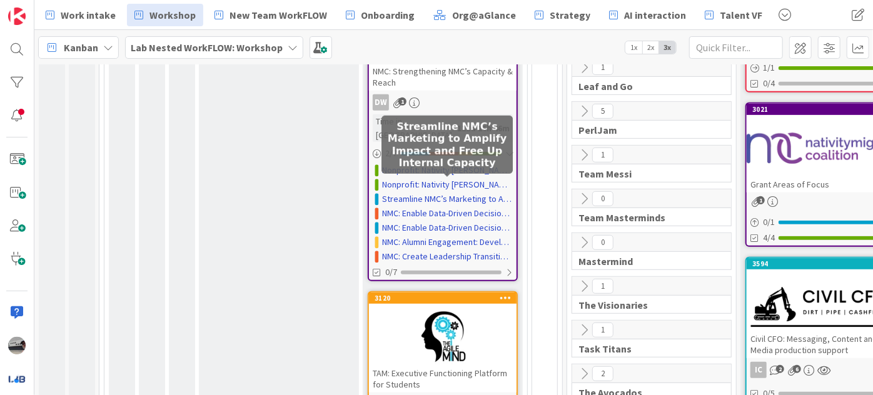
click at [469, 193] on link "Streamline NMC’s Marketing to Amplify Impact and Free Up Internal Capacity" at bounding box center [447, 199] width 131 height 13
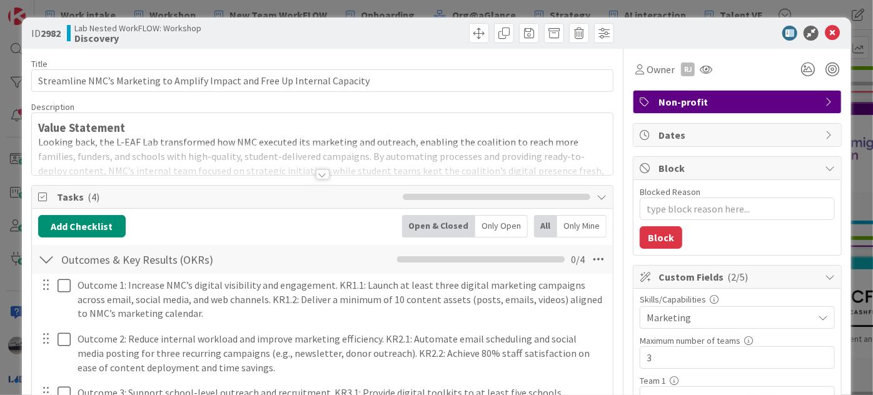
click at [317, 176] on div at bounding box center [323, 175] width 14 height 10
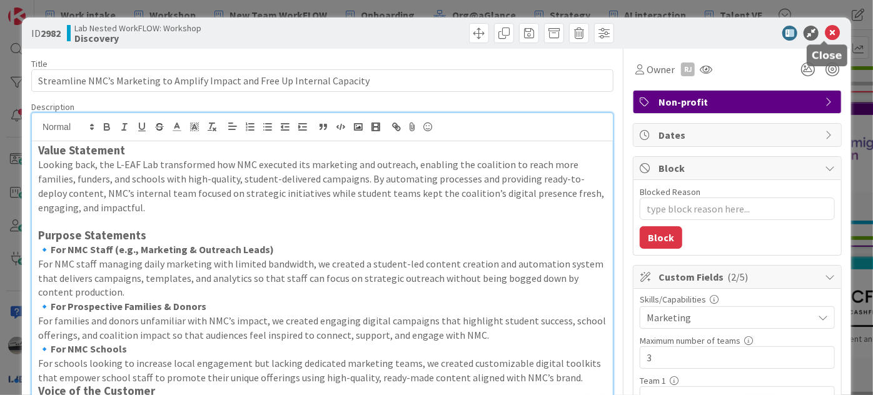
click at [825, 32] on icon at bounding box center [832, 33] width 15 height 15
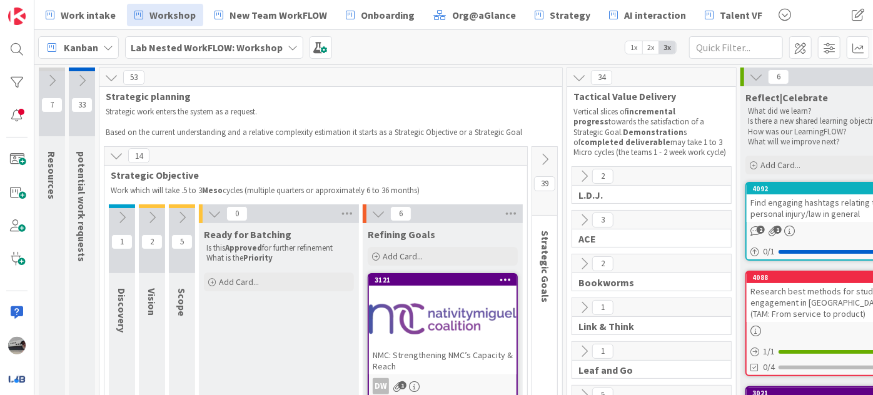
click at [281, 49] on div "Lab Nested WorkFLOW: Workshop" at bounding box center [214, 47] width 178 height 23
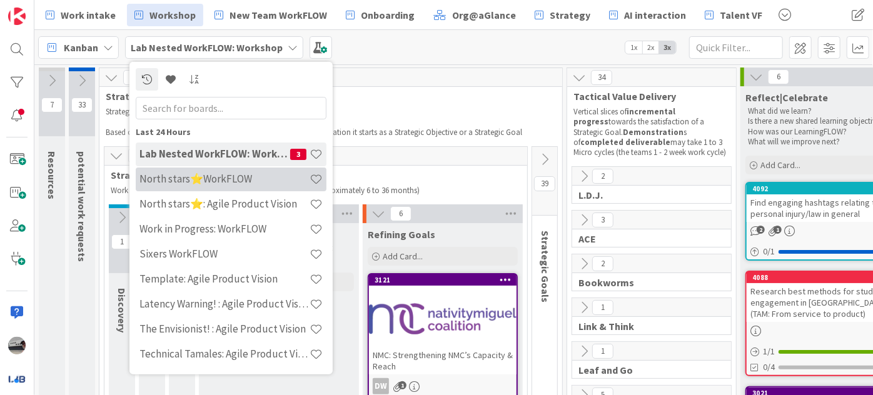
click at [221, 178] on h4 "North stars⭐WorkFLOW" at bounding box center [224, 179] width 170 height 13
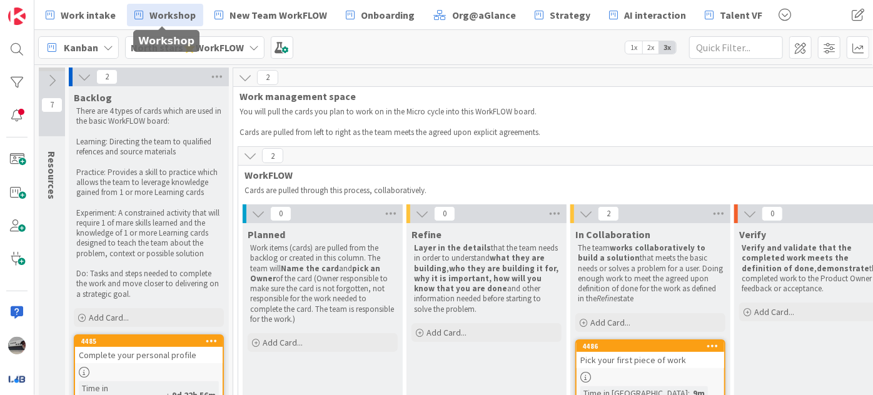
click at [175, 16] on span "Workshop" at bounding box center [173, 15] width 46 height 15
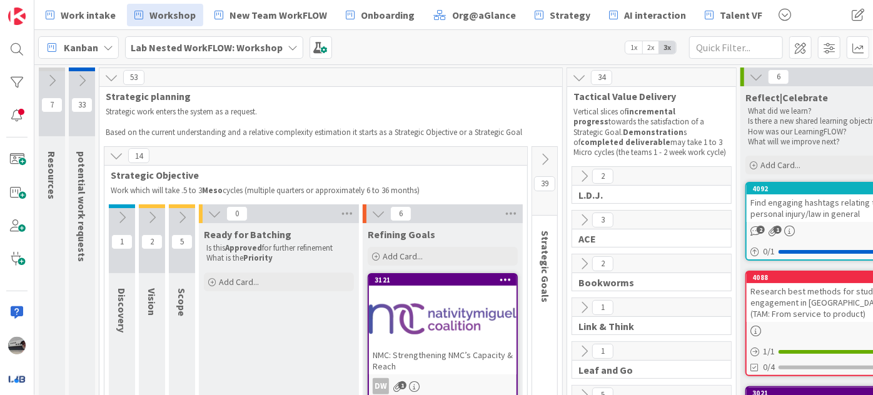
click at [438, 285] on div "3121 NMC: Strengthening NMC’s Capacity & Reach" at bounding box center [443, 325] width 148 height 100
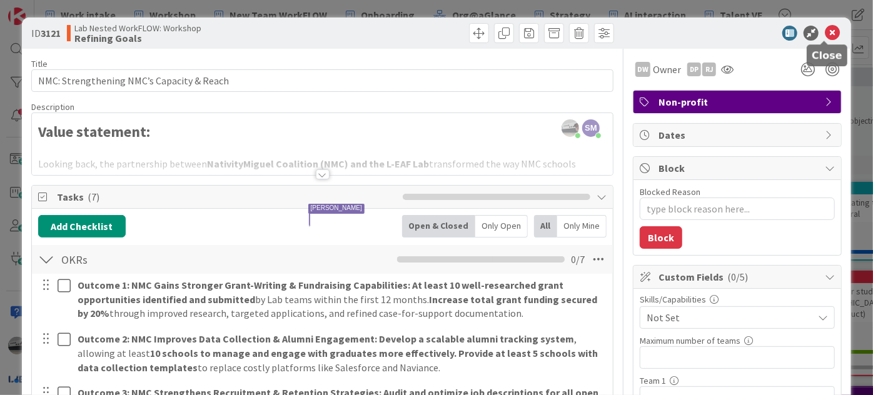
click at [825, 33] on icon at bounding box center [832, 33] width 15 height 15
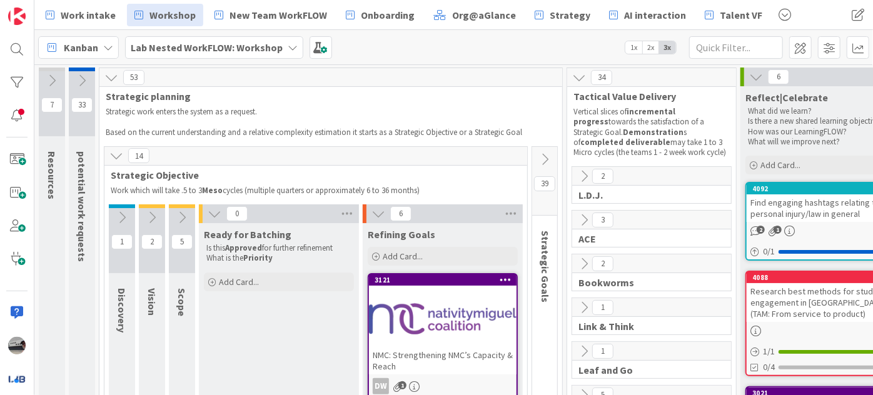
click at [544, 155] on icon at bounding box center [545, 160] width 14 height 14
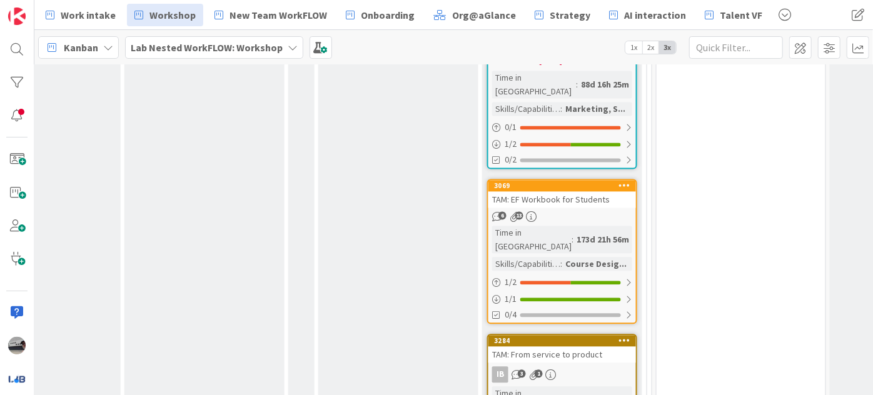
scroll to position [1343, 576]
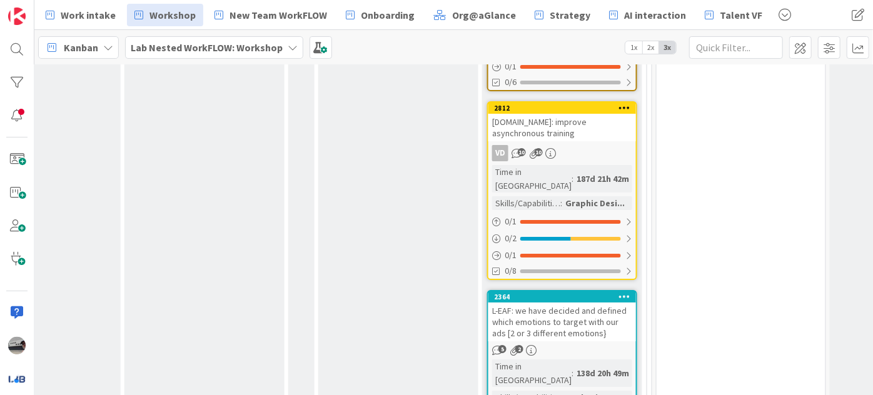
scroll to position [2423, 576]
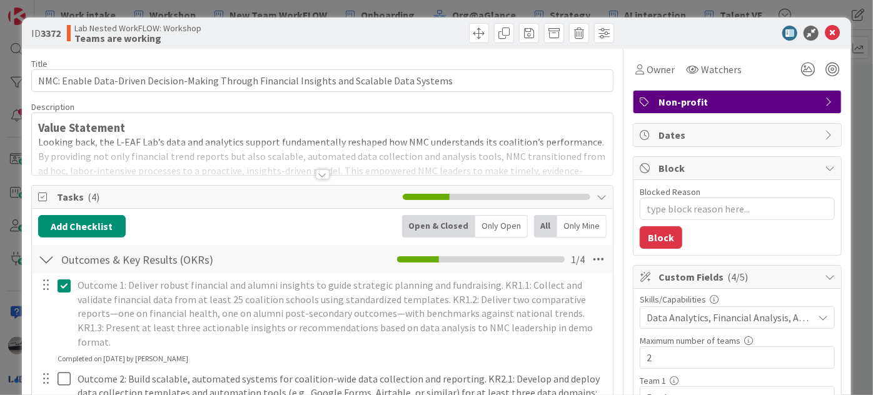
type textarea "x"
click at [317, 175] on div at bounding box center [323, 175] width 14 height 10
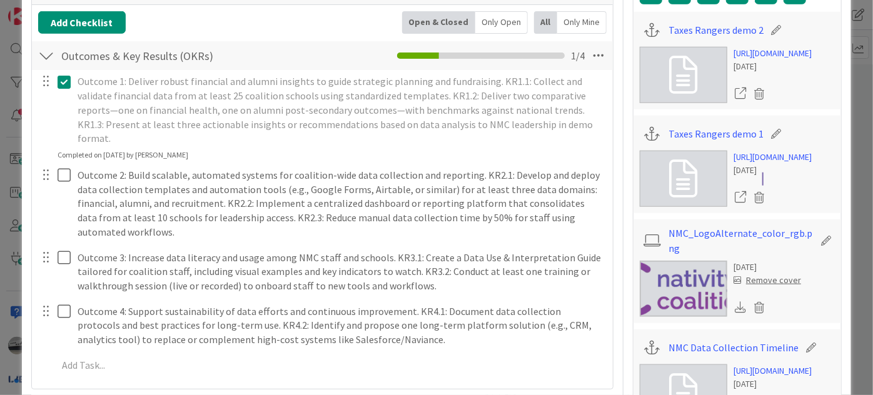
scroll to position [569, 0]
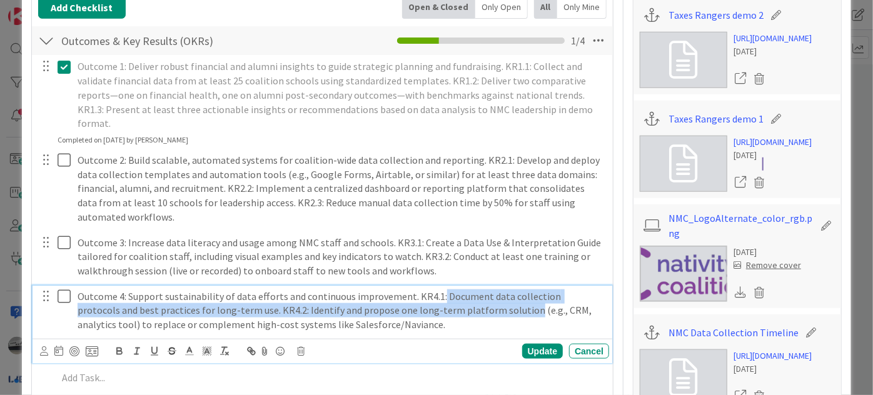
drag, startPoint x: 437, startPoint y: 281, endPoint x: 482, endPoint y: 296, distance: 48.1
click at [482, 296] on p "Outcome 4: Support sustainability of data efforts and continuous improvement. K…" at bounding box center [341, 311] width 527 height 43
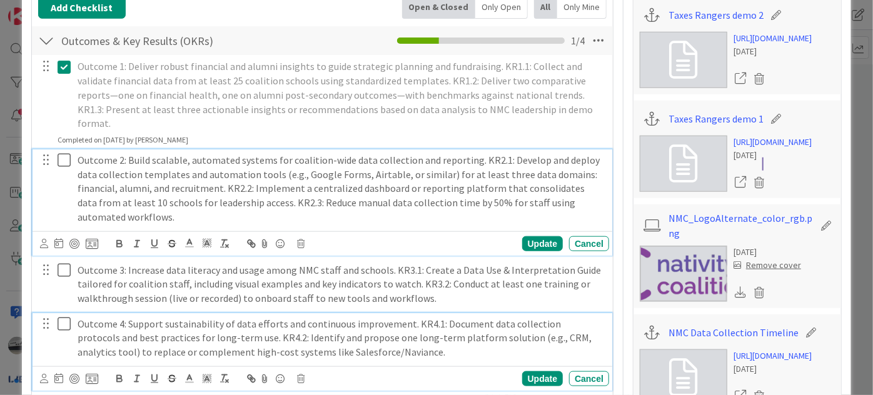
click at [259, 175] on p "Outcome 2: Build scalable, automated systems for coalition-wide data collection…" at bounding box center [341, 188] width 527 height 71
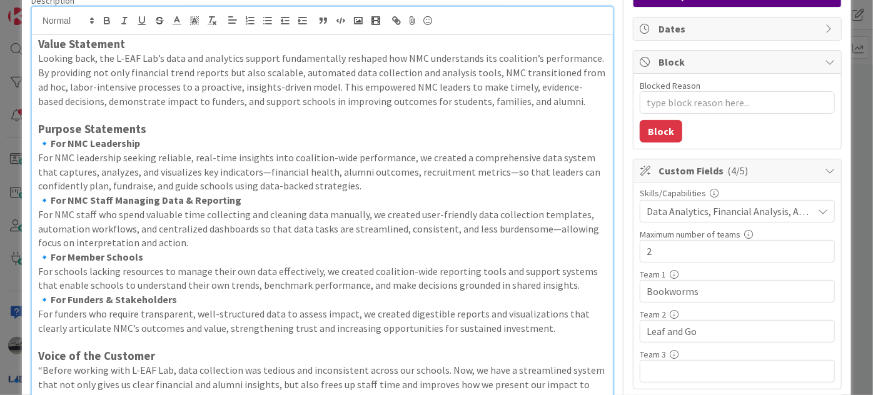
scroll to position [0, 0]
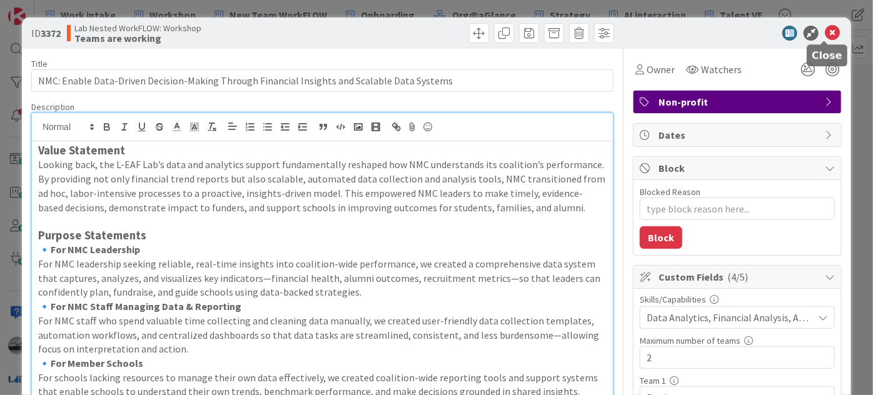
click at [825, 29] on icon at bounding box center [832, 33] width 15 height 15
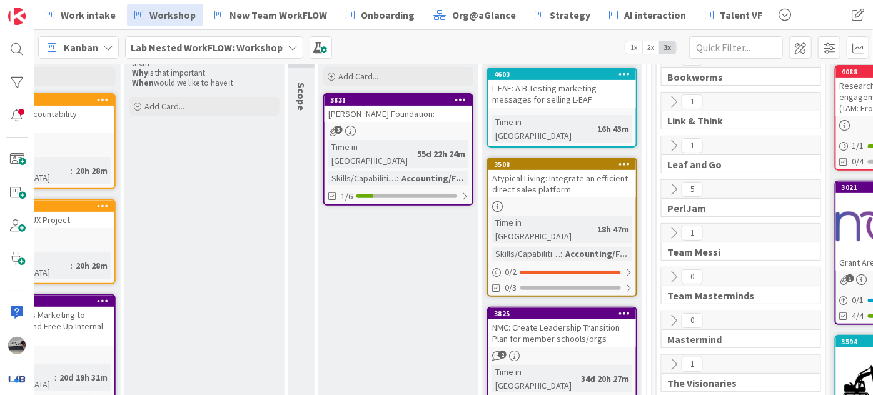
scroll to position [149, 576]
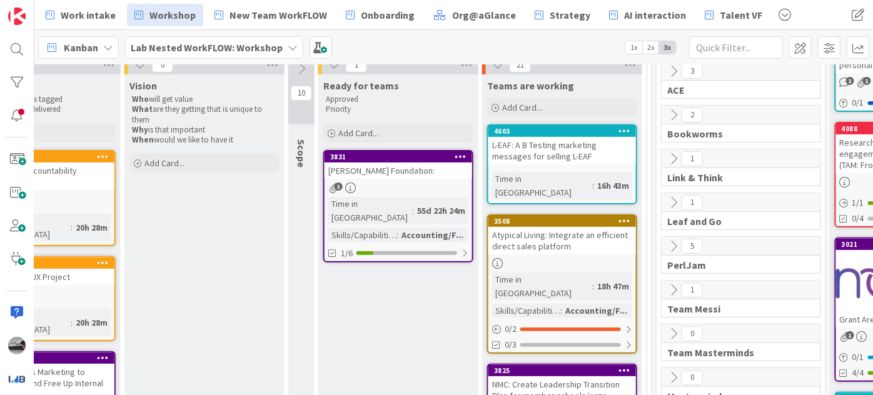
click at [671, 119] on icon at bounding box center [674, 115] width 14 height 14
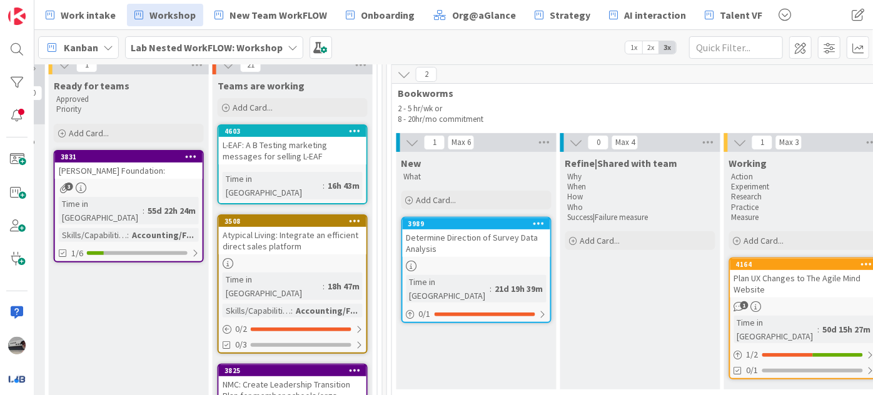
scroll to position [149, 855]
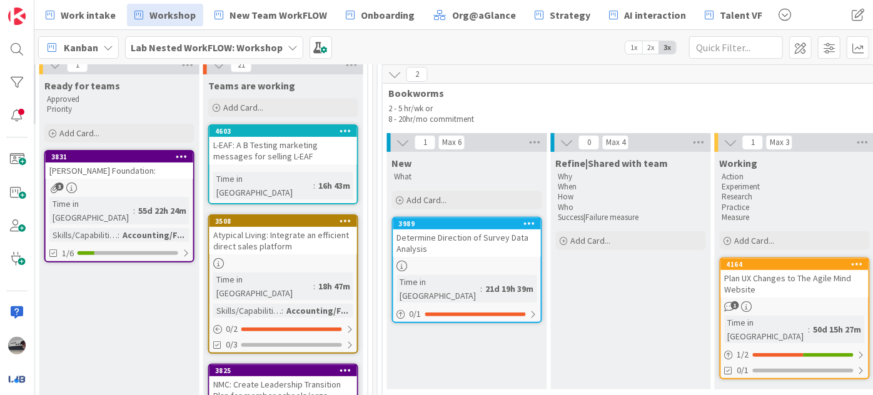
click at [276, 54] on span "Lab Nested WorkFLOW: Workshop" at bounding box center [207, 47] width 152 height 15
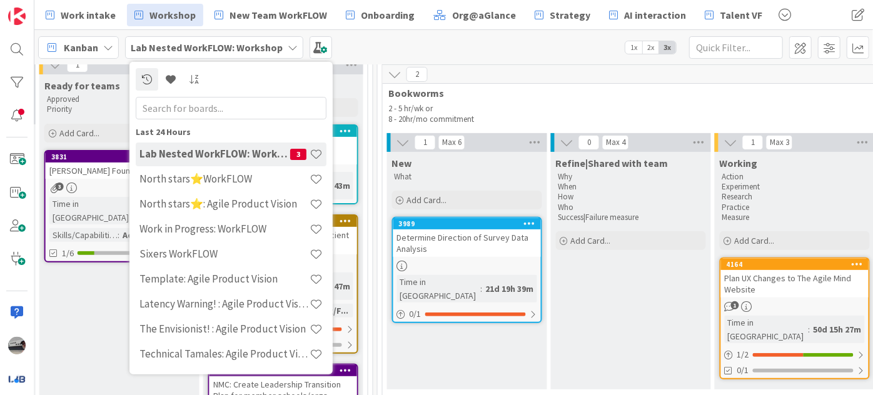
click at [261, 106] on input "text" at bounding box center [231, 107] width 191 height 23
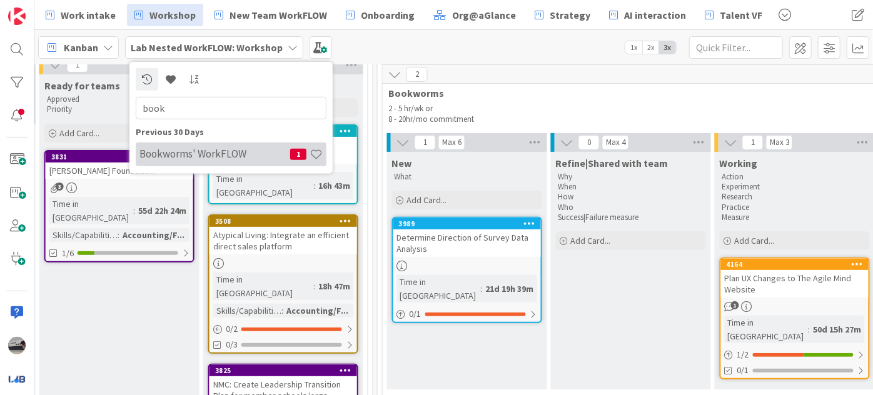
type input "book"
click at [221, 161] on div "Bookworms' WorkFLOW 1" at bounding box center [231, 154] width 191 height 24
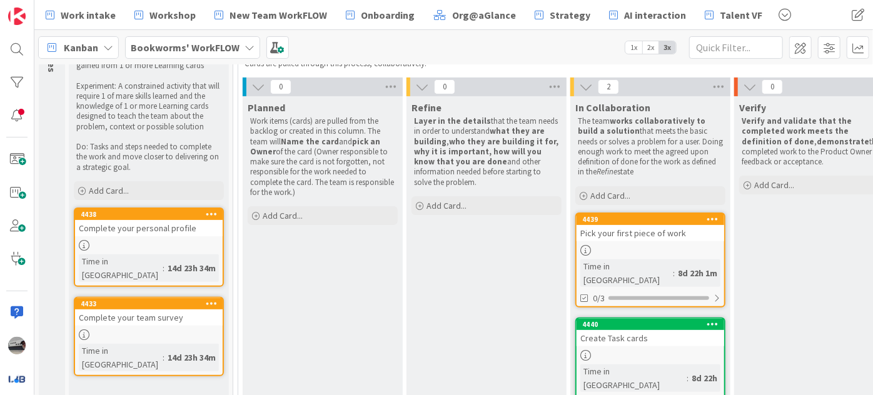
scroll to position [153, 0]
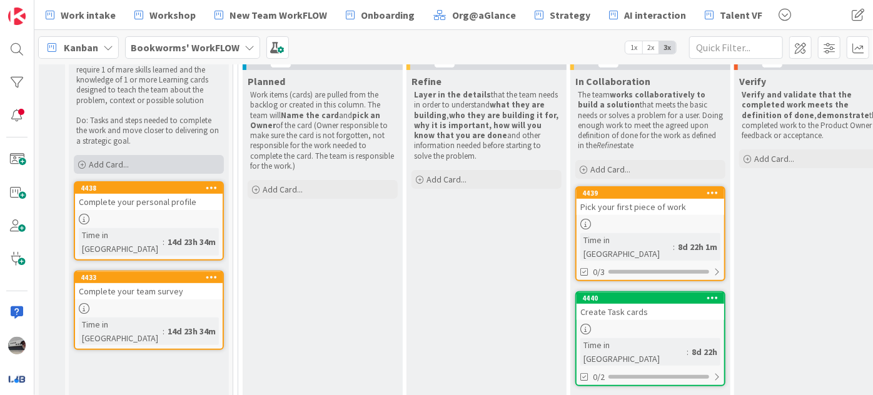
click at [190, 165] on div "Add Card..." at bounding box center [149, 164] width 150 height 19
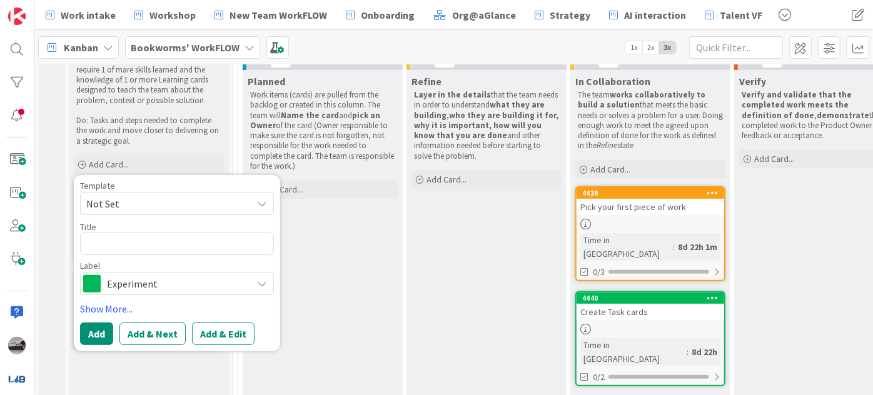
click at [266, 286] on icon at bounding box center [262, 284] width 10 height 10
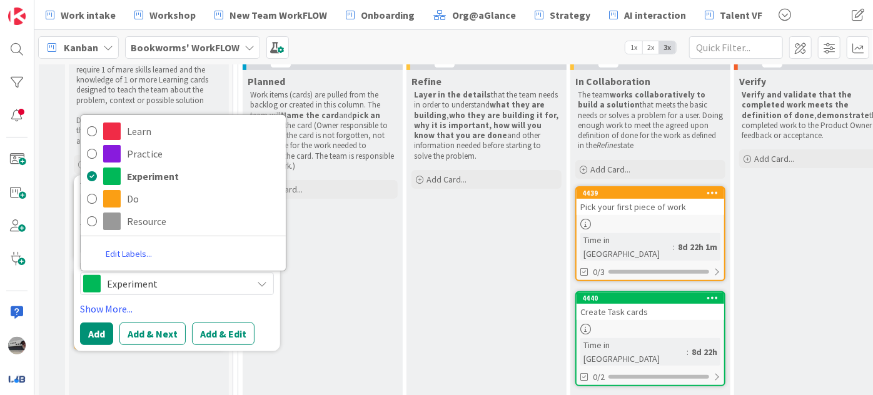
click at [357, 88] on div "Work items (cards) are pulled from the backlog or created in this column. The t…" at bounding box center [323, 131] width 150 height 86
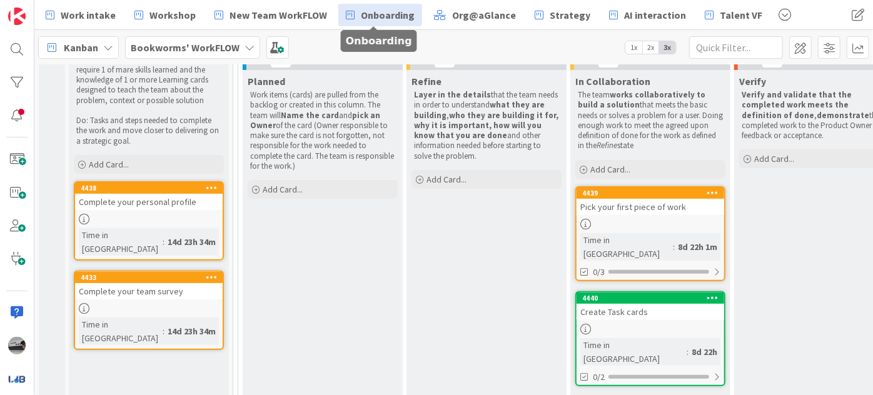
click at [364, 17] on span "Onboarding" at bounding box center [388, 15] width 54 height 15
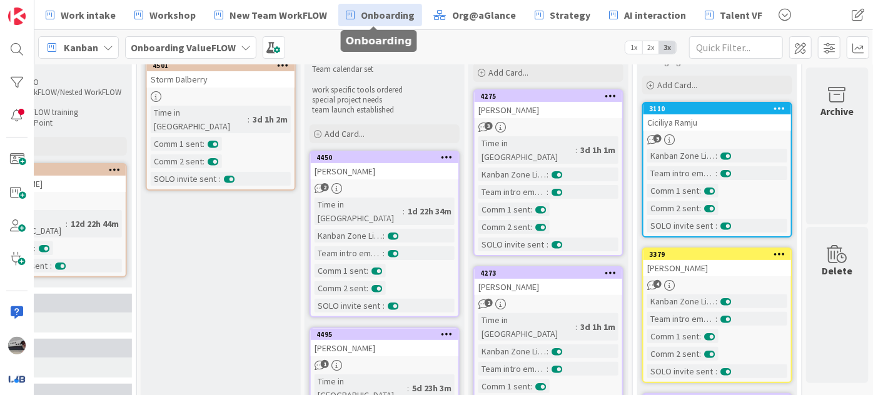
scroll to position [0, 437]
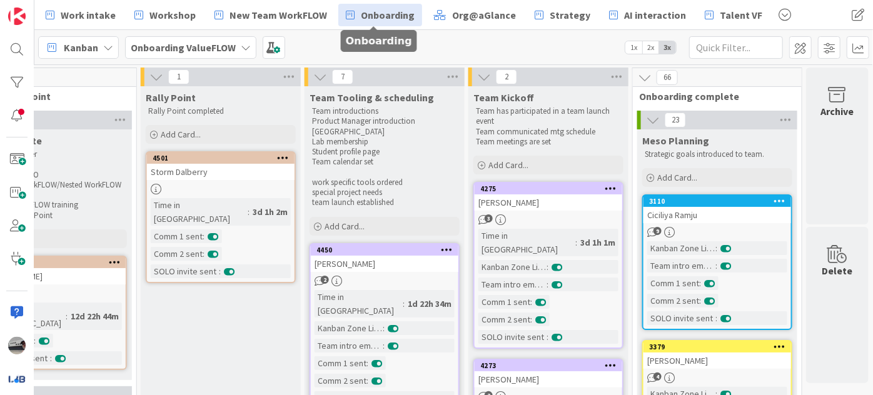
click at [545, 114] on p "Team has participated in a team launch event" at bounding box center [548, 116] width 145 height 21
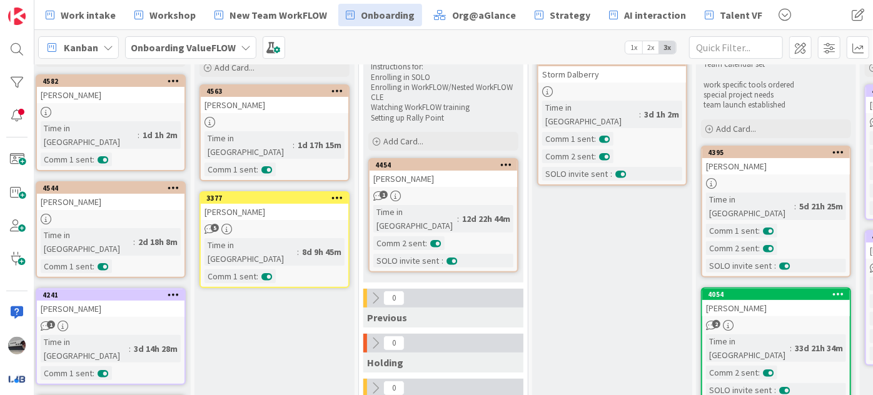
scroll to position [98, 0]
